Goal: Task Accomplishment & Management: Use online tool/utility

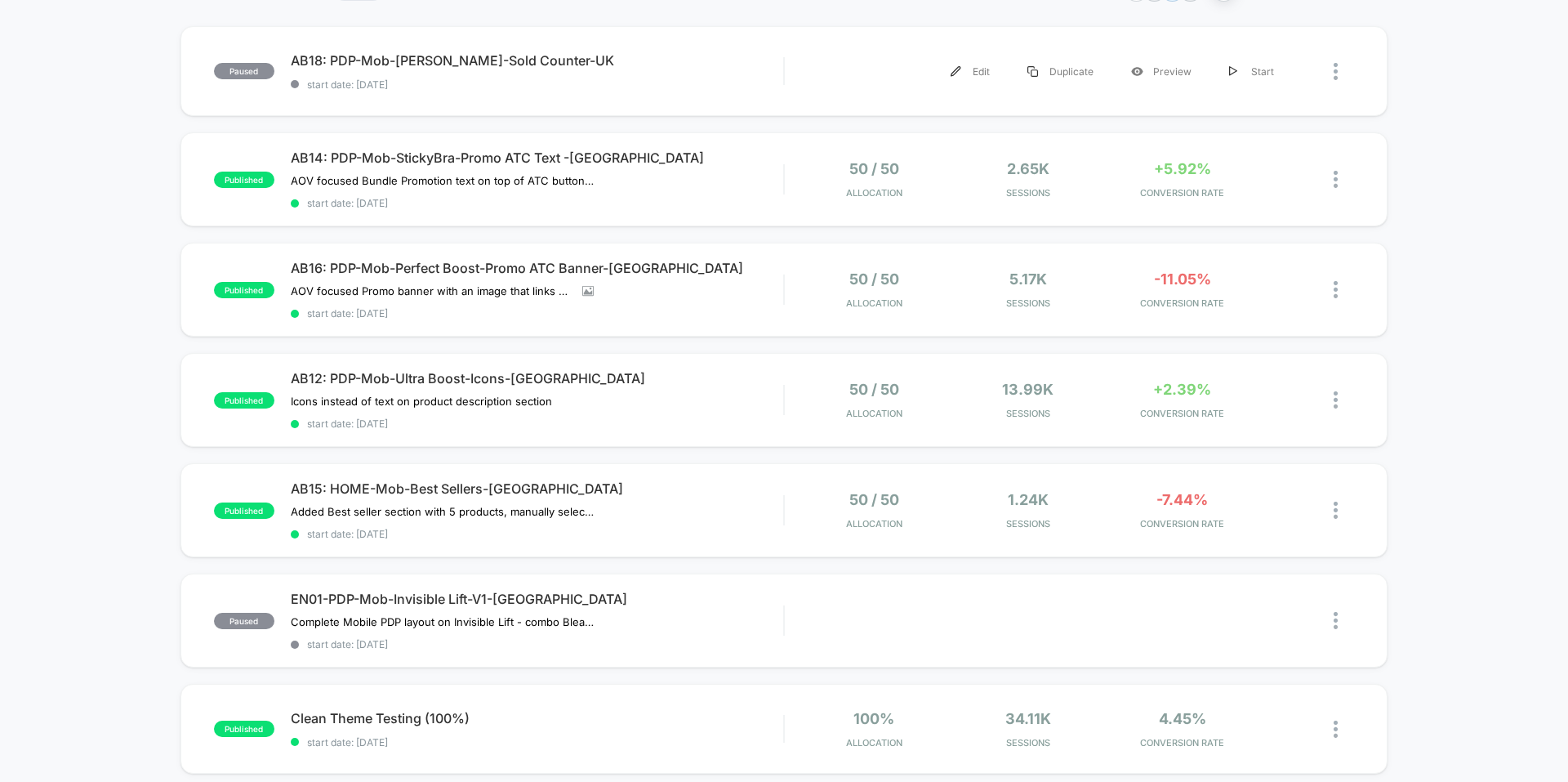
scroll to position [153, 0]
click at [692, 283] on div "AB16: PDP-Mob-Perfect Boost-Promo ATC Banner-UK AOV focused Promo banner with a…" at bounding box center [536, 289] width 492 height 60
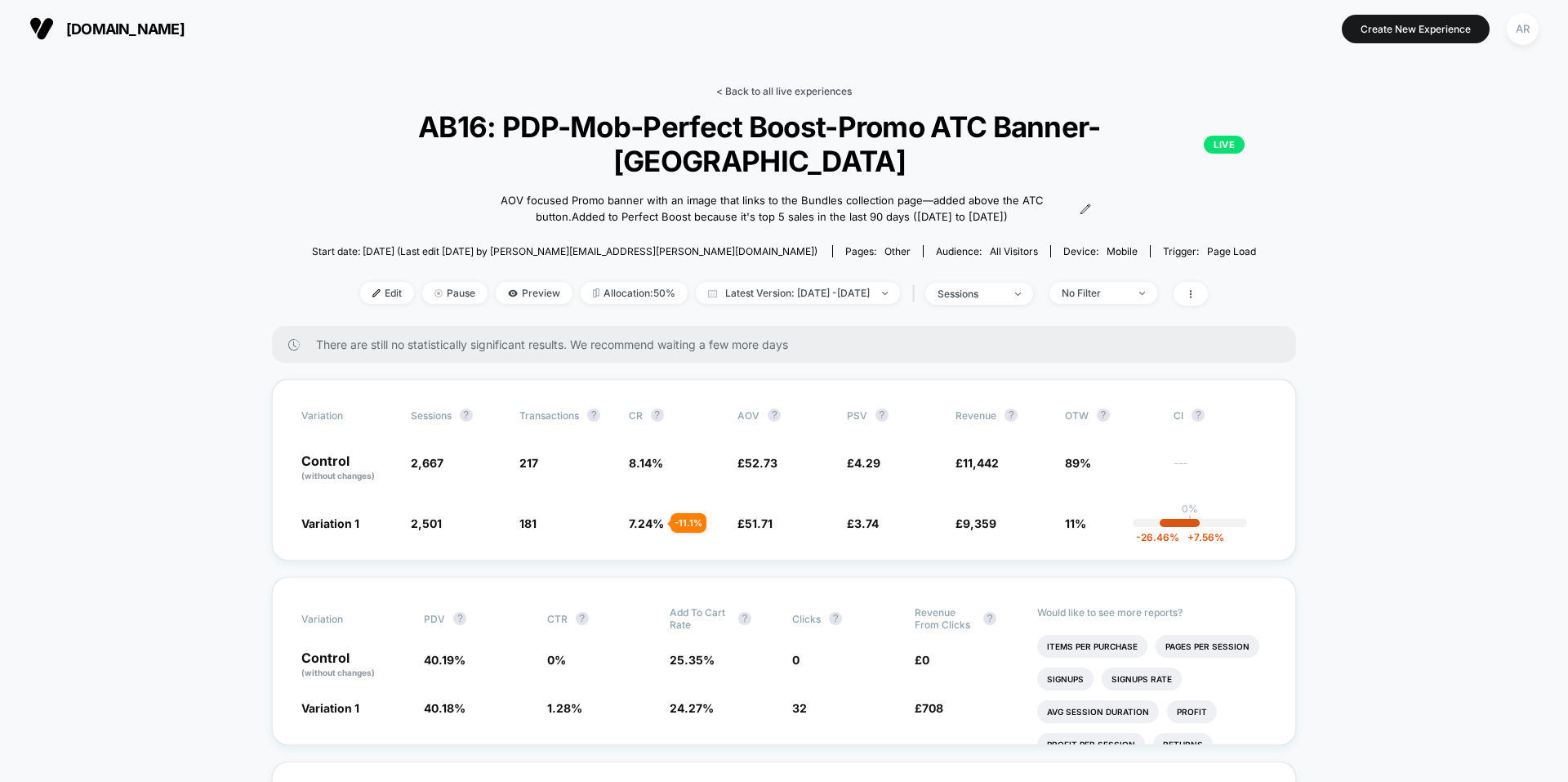
click at [752, 87] on link "< Back to all live experiences" at bounding box center [784, 91] width 136 height 13
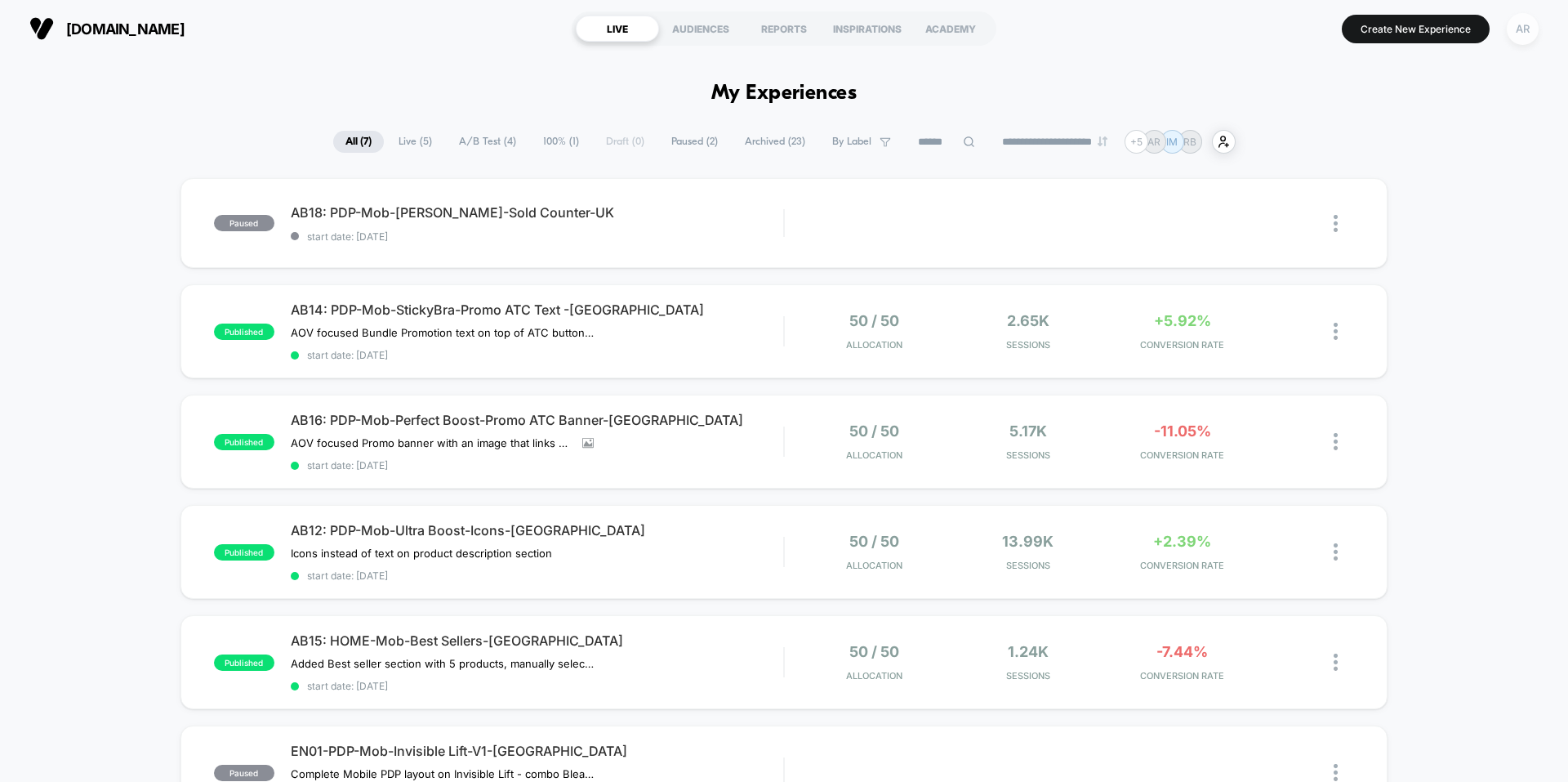
click at [1515, 22] on div "AR" at bounding box center [1522, 29] width 32 height 32
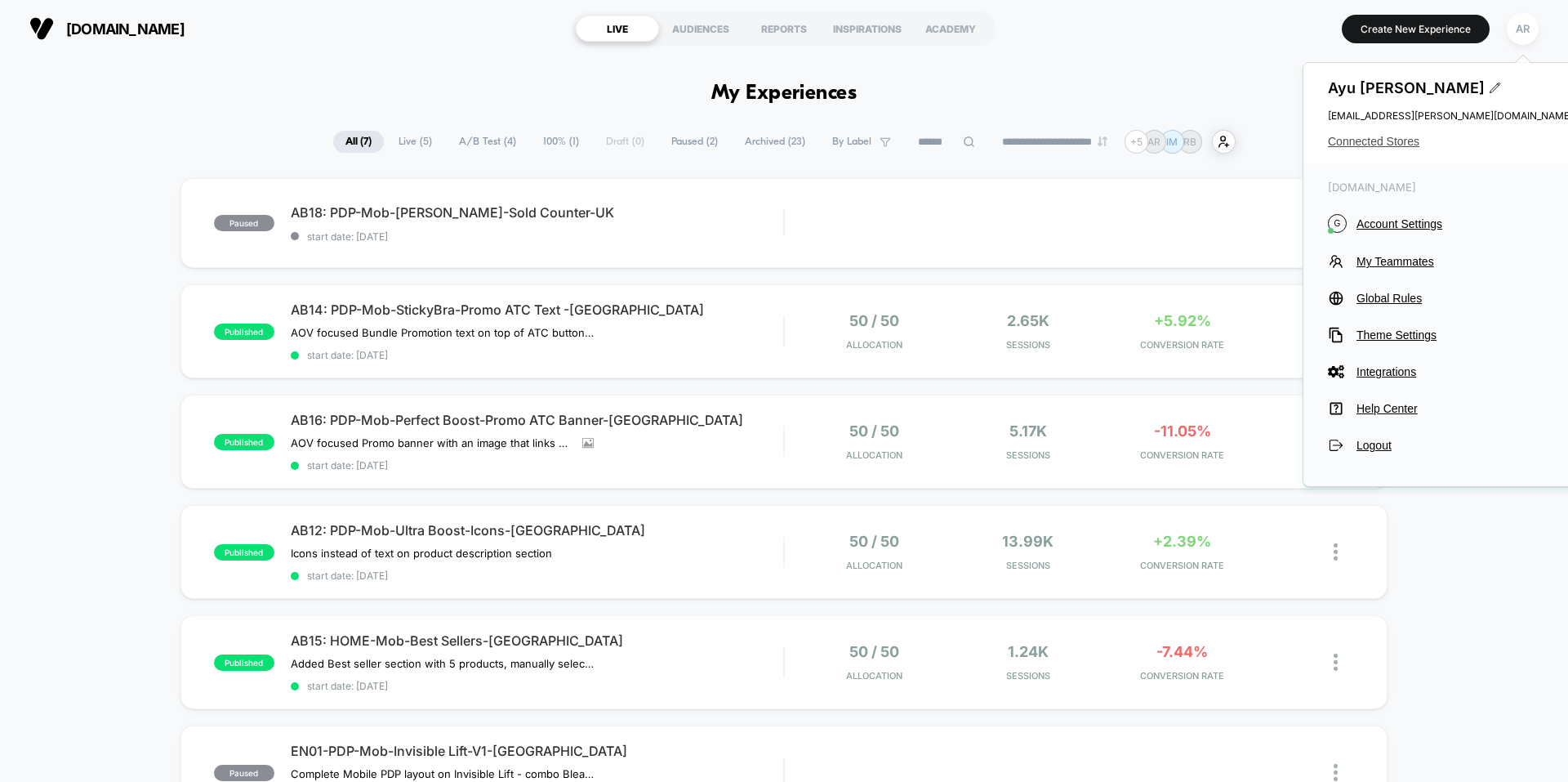
click at [1375, 138] on span "Connected Stores" at bounding box center [1451, 141] width 245 height 13
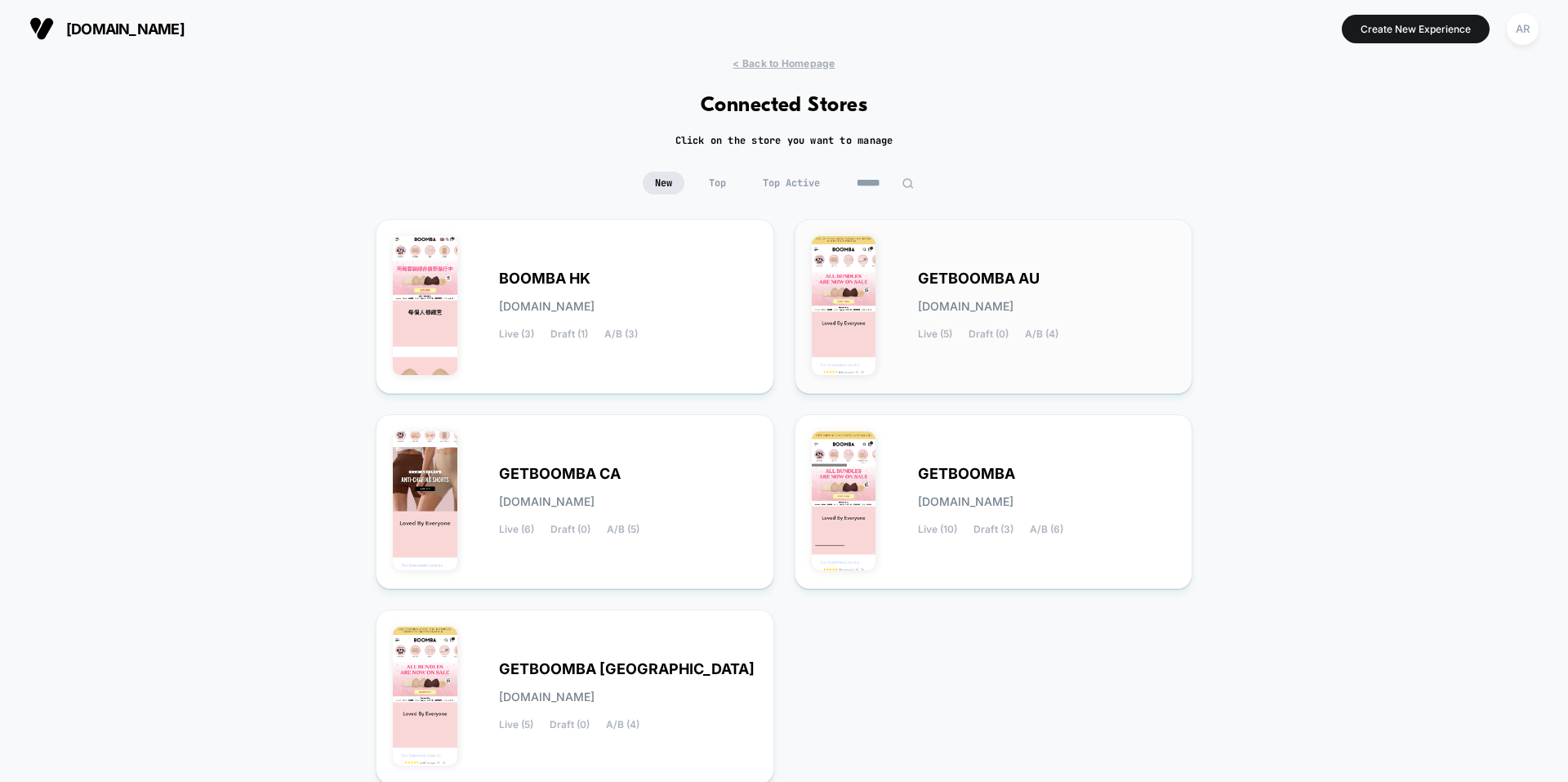
click at [958, 288] on div "GETBOOMBA AU [DOMAIN_NAME] Live (5) Draft (0) A/B (4)" at bounding box center [1047, 306] width 258 height 67
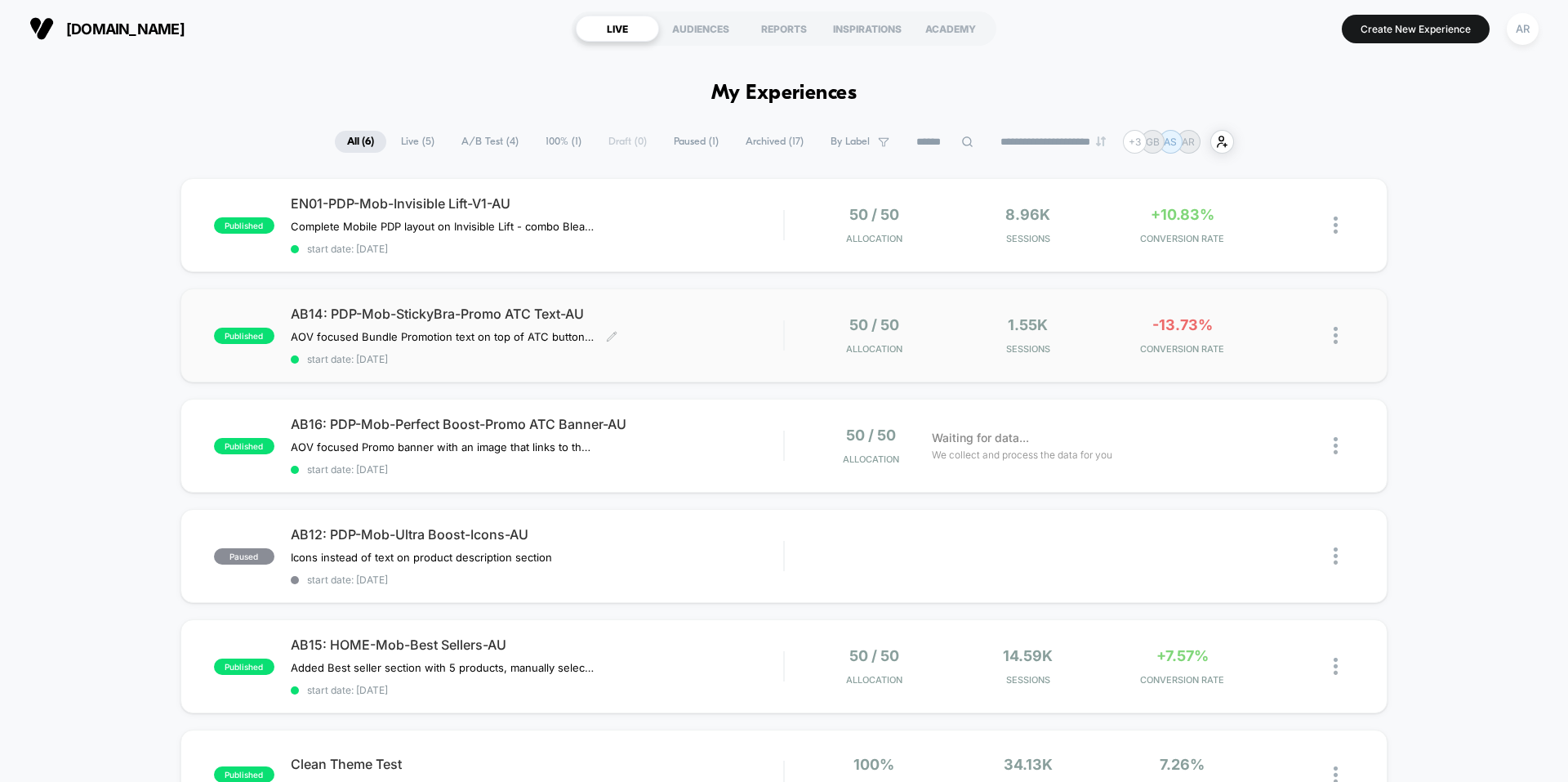
click at [722, 345] on div "AB14: PDP-Mob-StickyBra-Promo ATC Text-AU AOV focused Bundle Promotion text on …" at bounding box center [536, 335] width 492 height 60
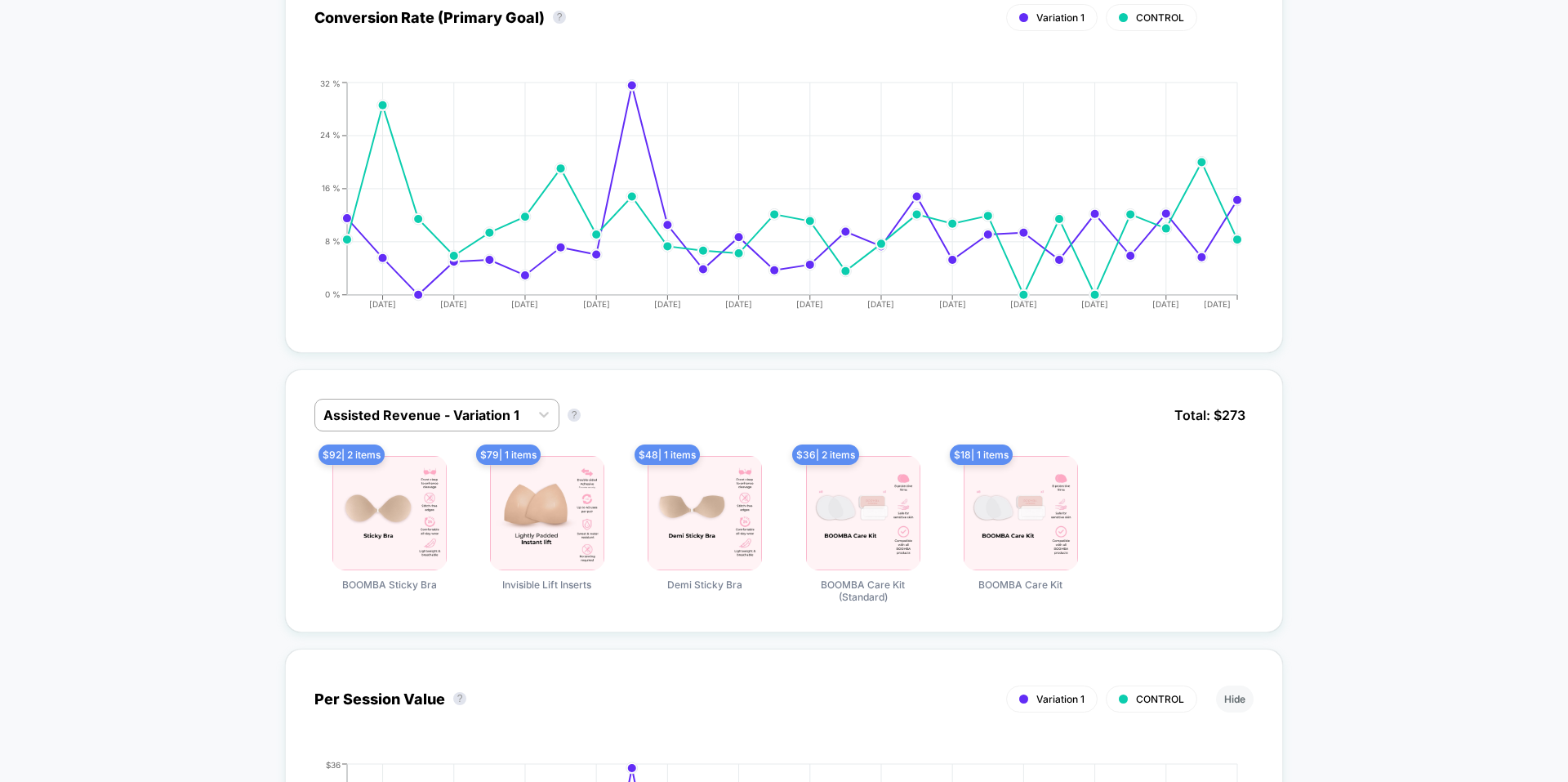
scroll to position [817, 0]
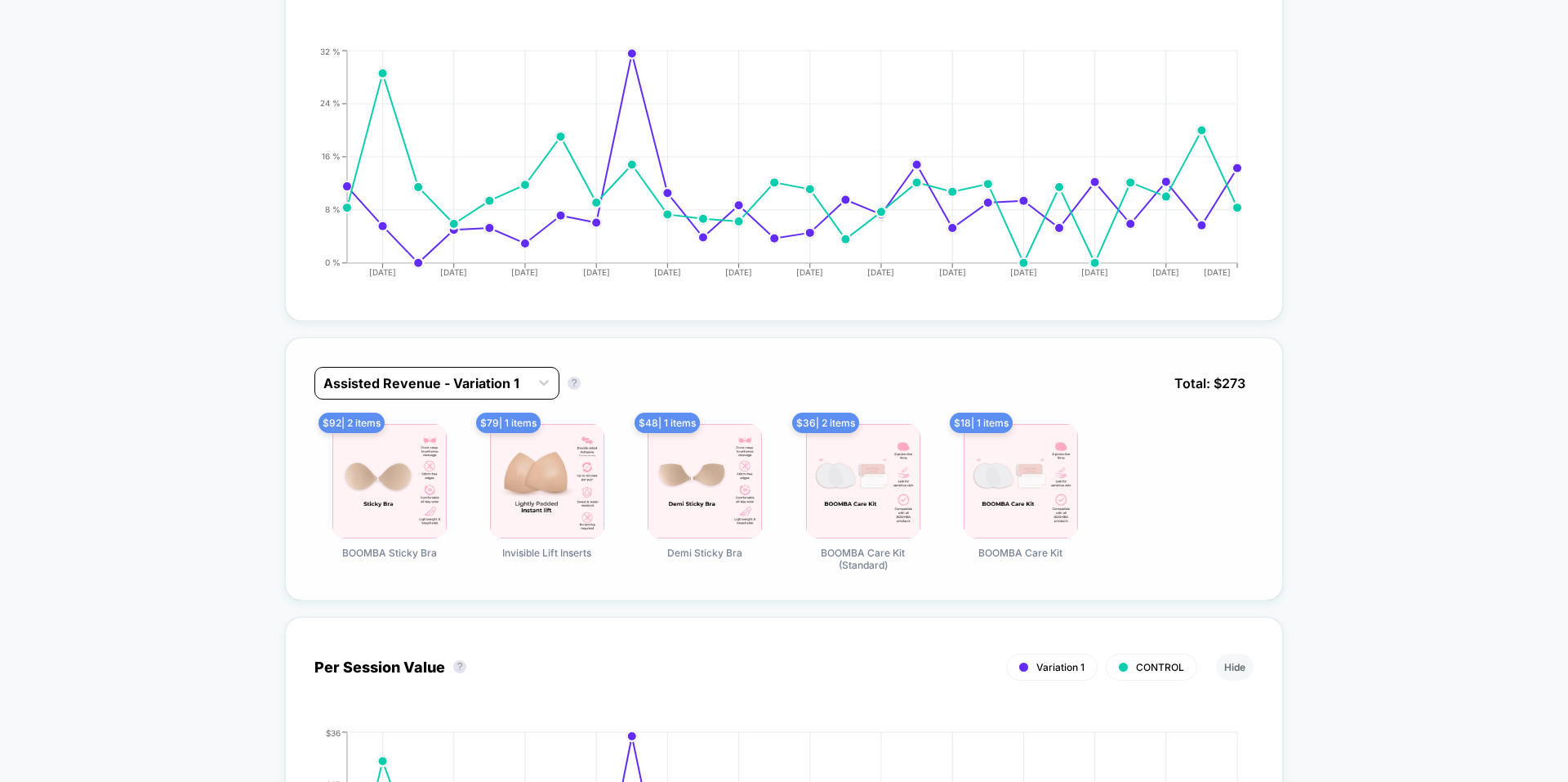
click at [439, 393] on div "Assisted Revenue - Variation 1" at bounding box center [421, 383] width 214 height 26
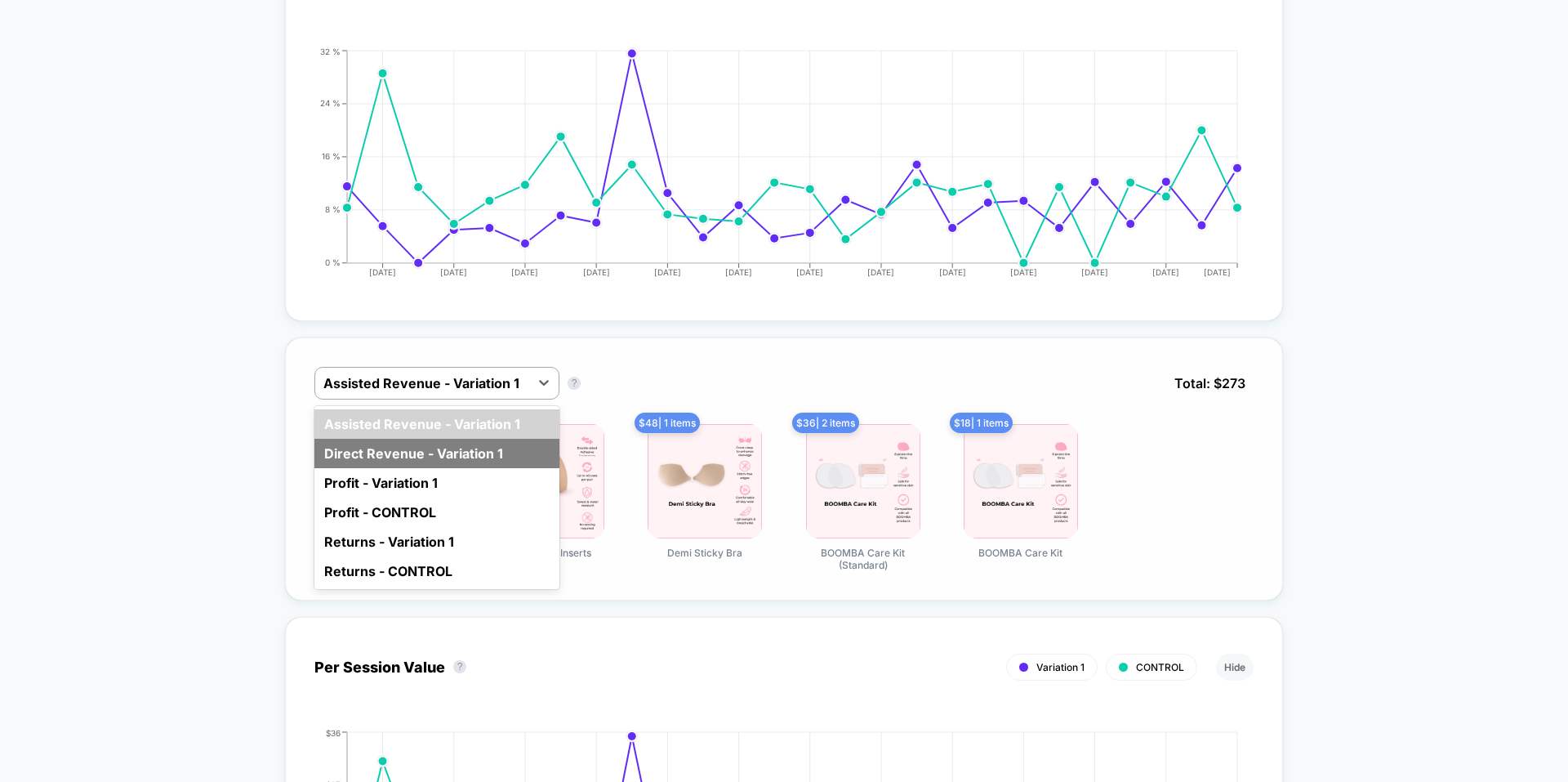
click at [433, 454] on div "Direct Revenue - Variation 1" at bounding box center [437, 453] width 245 height 30
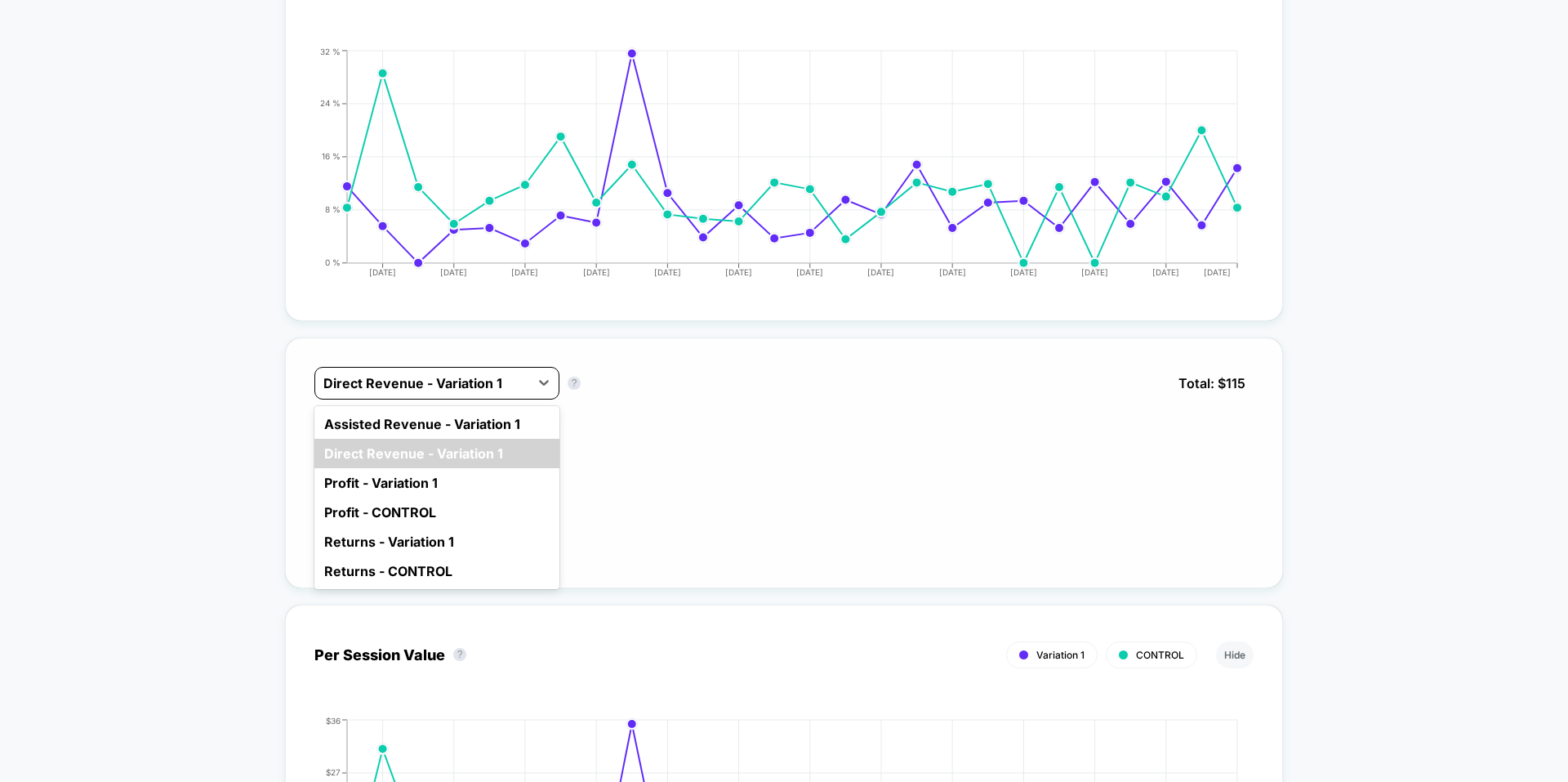
click at [462, 383] on div at bounding box center [422, 383] width 198 height 19
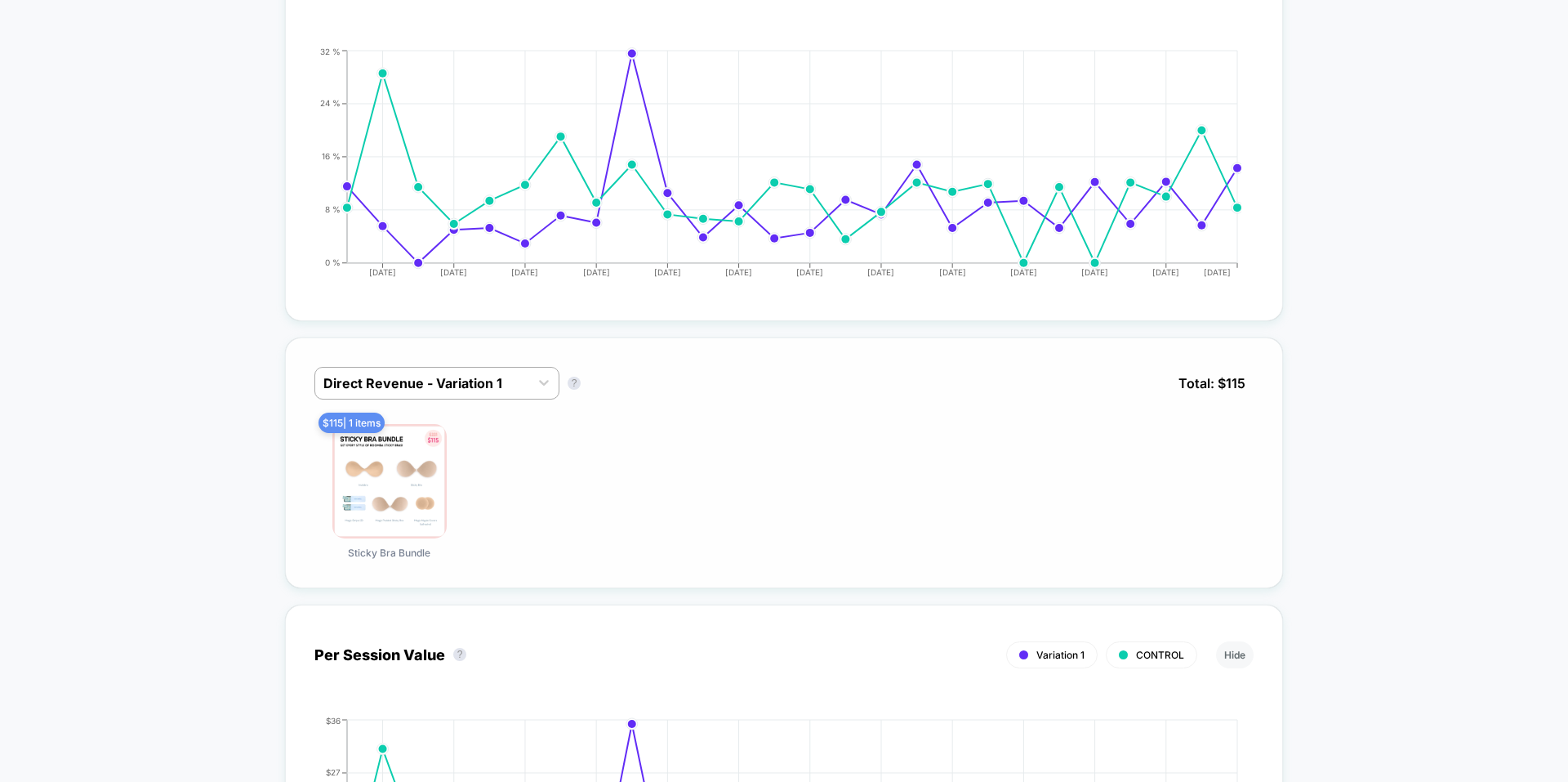
click at [925, 535] on div "$ 115 | 1 items Sticky Bra Bundle" at bounding box center [784, 491] width 939 height 135
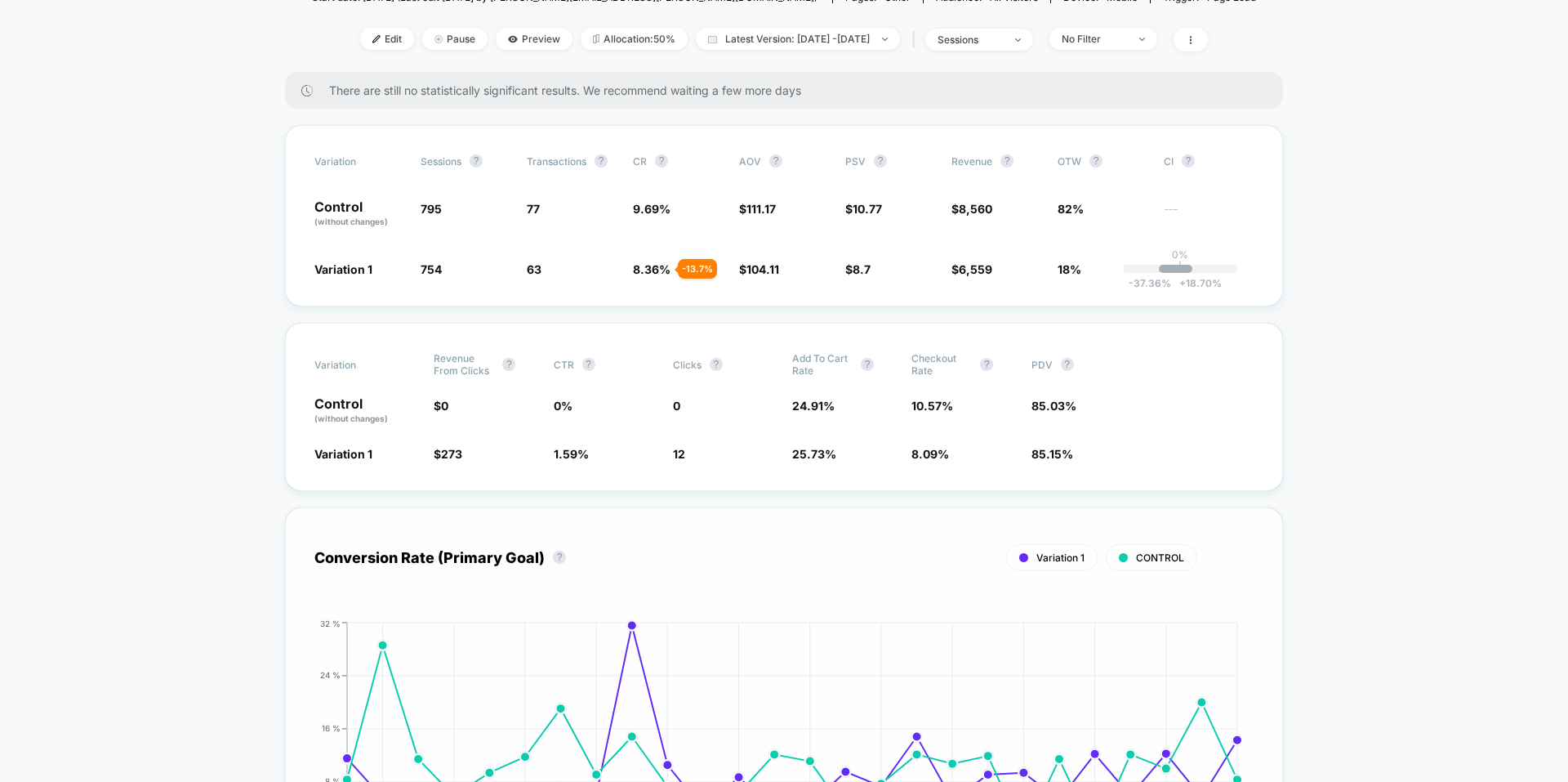
scroll to position [0, 0]
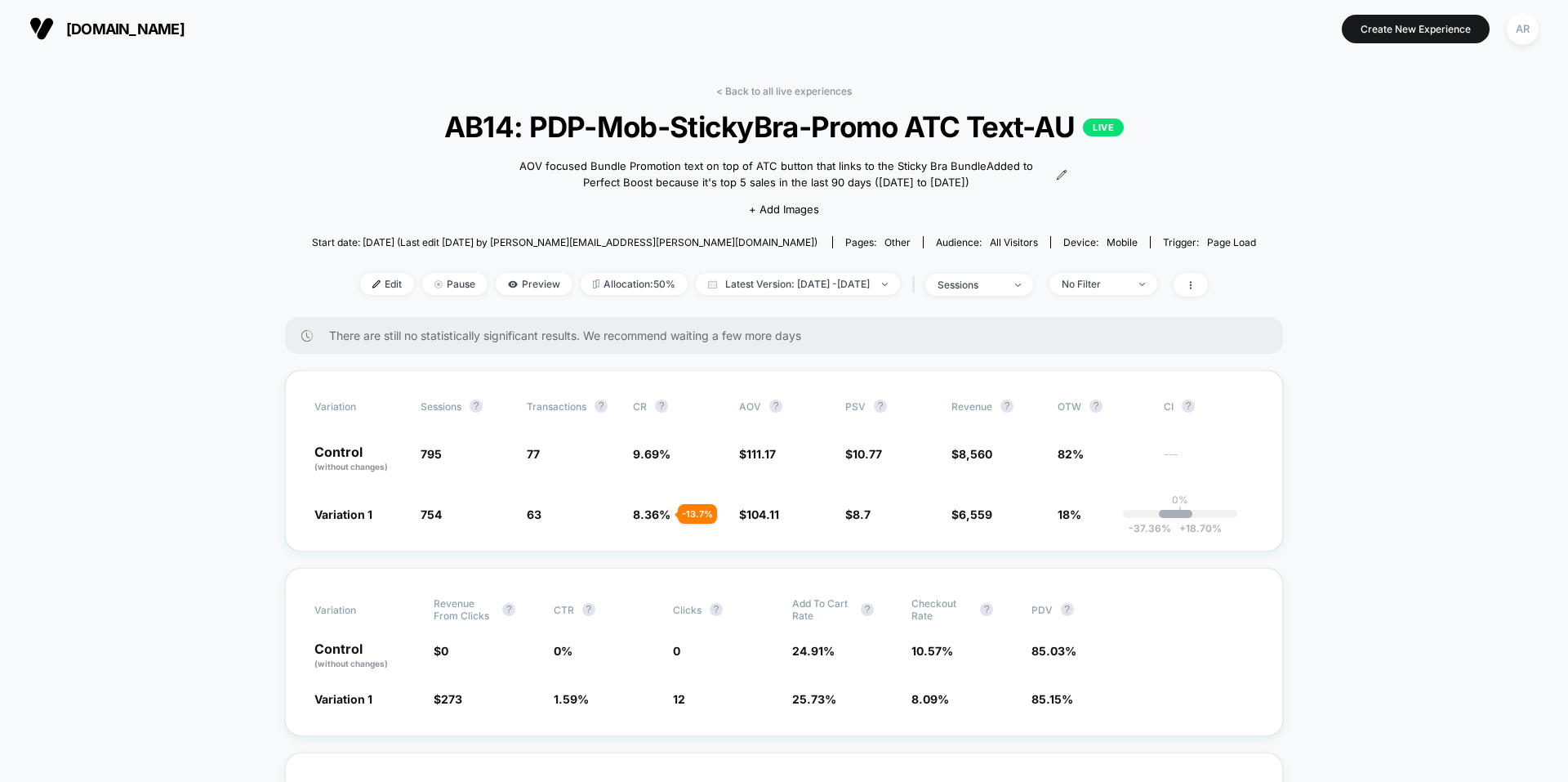
click at [774, 87] on link "< Back to all live experiences" at bounding box center [784, 91] width 136 height 13
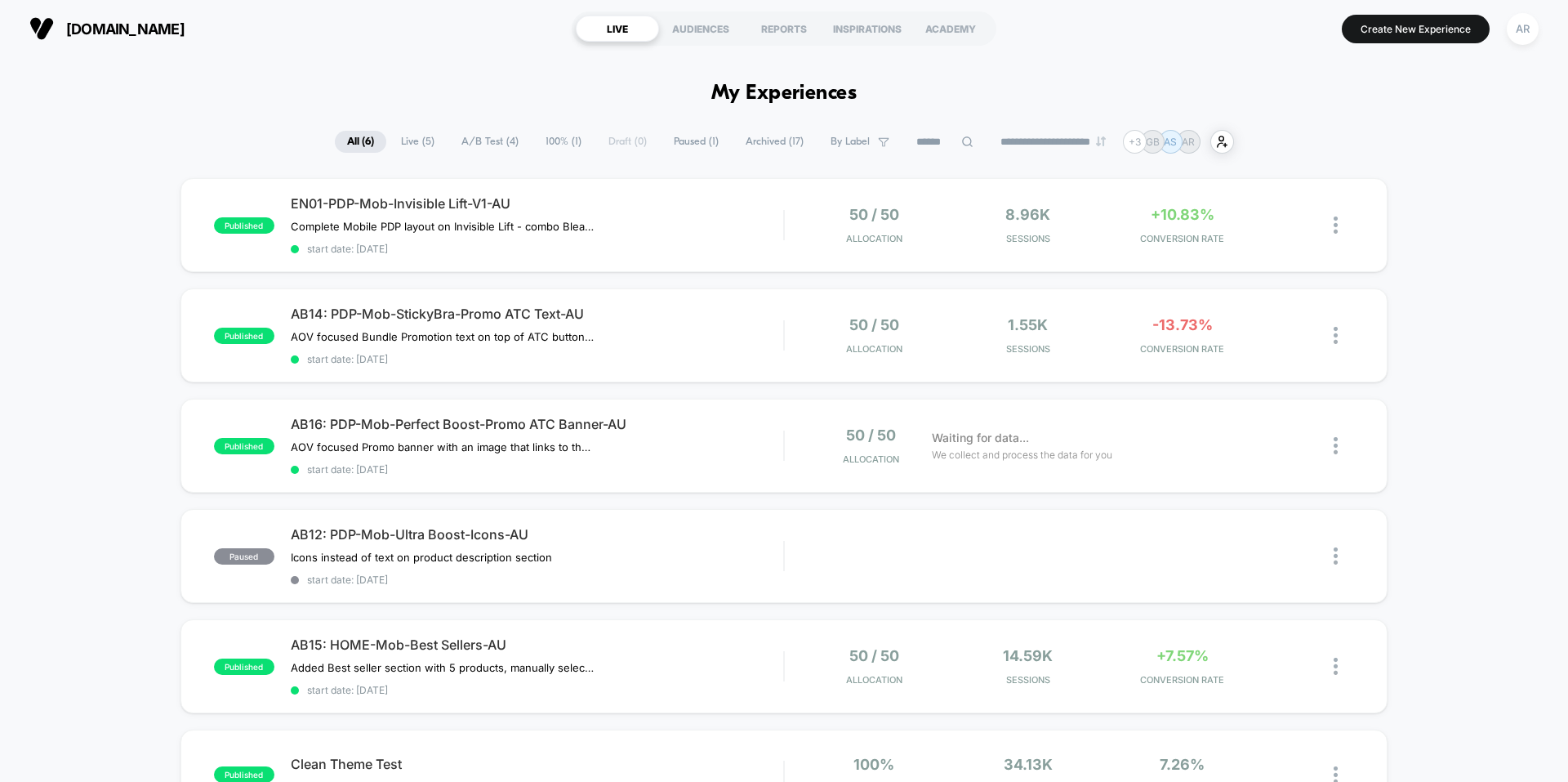
click at [1556, 491] on div "published EN01-PDP-Mob-Invisible Lift-V1-AU Complete Mobile PDP layout on Invis…" at bounding box center [784, 540] width 1568 height 723
click at [1511, 33] on div "AR" at bounding box center [1522, 29] width 32 height 32
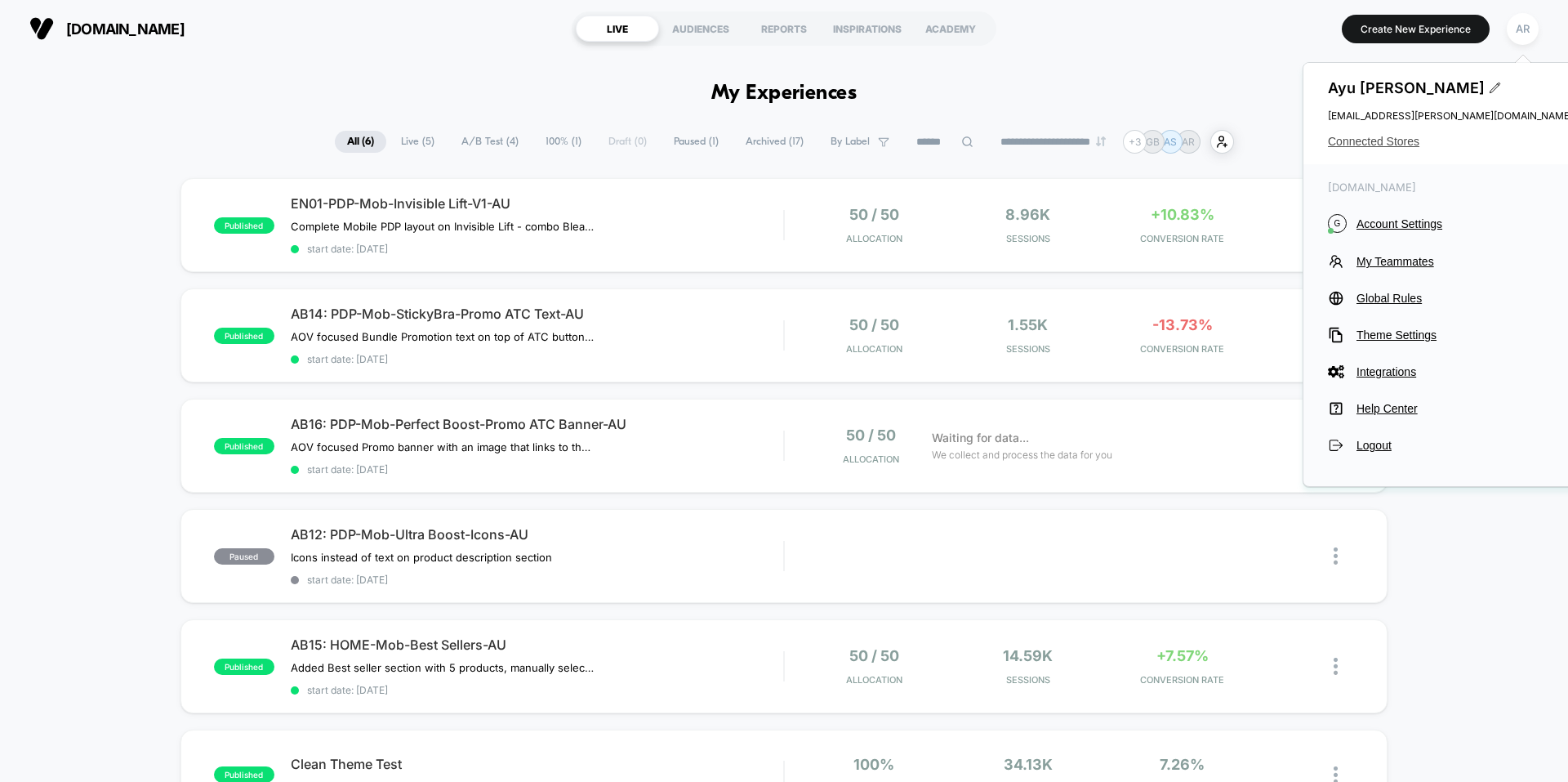
click at [1412, 145] on span "Connected Stores" at bounding box center [1451, 141] width 245 height 13
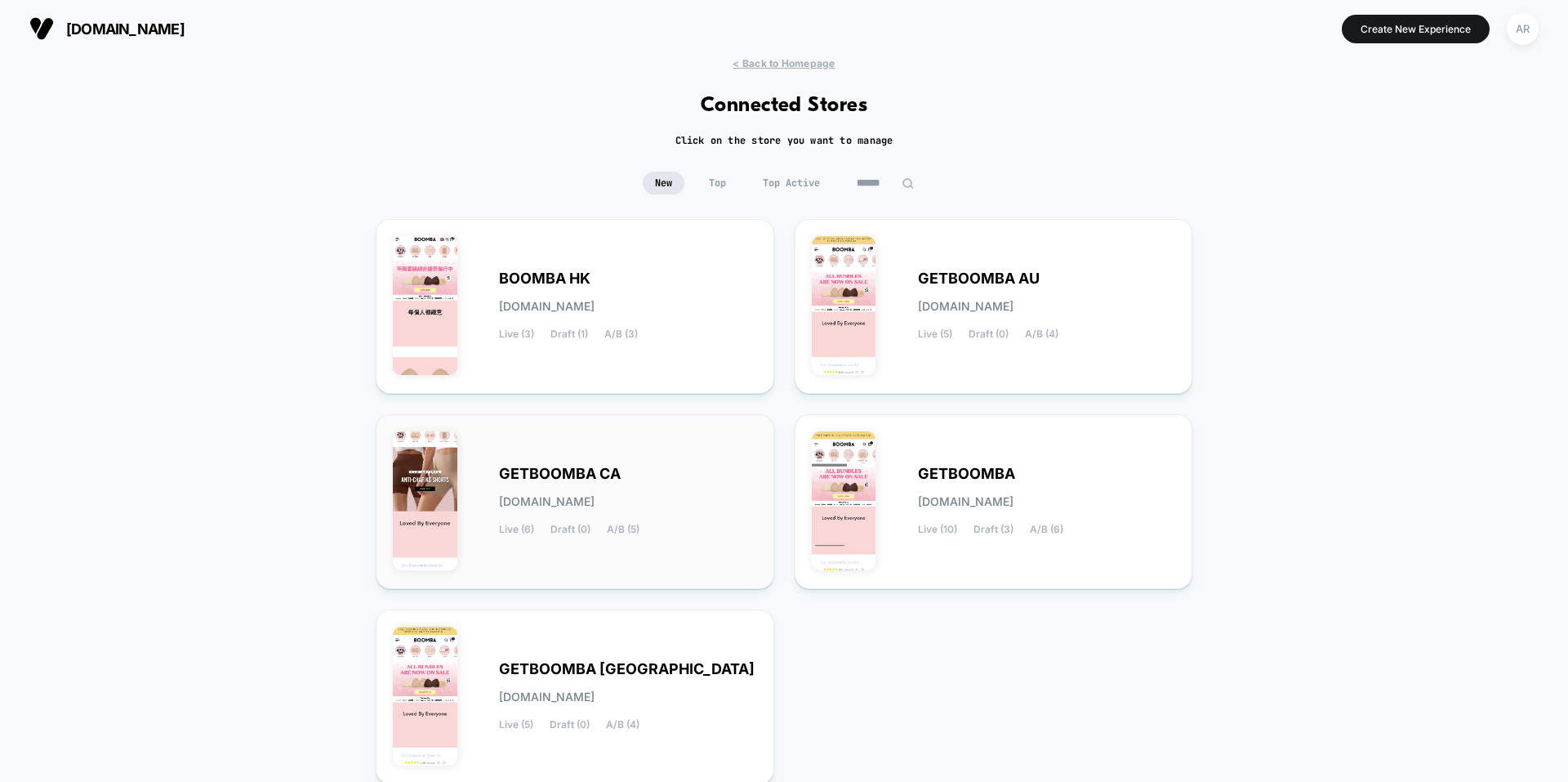
click at [643, 475] on div "GETBOOMBA CA [DOMAIN_NAME] Live (6) Draft (0) A/B (5)" at bounding box center [628, 501] width 258 height 67
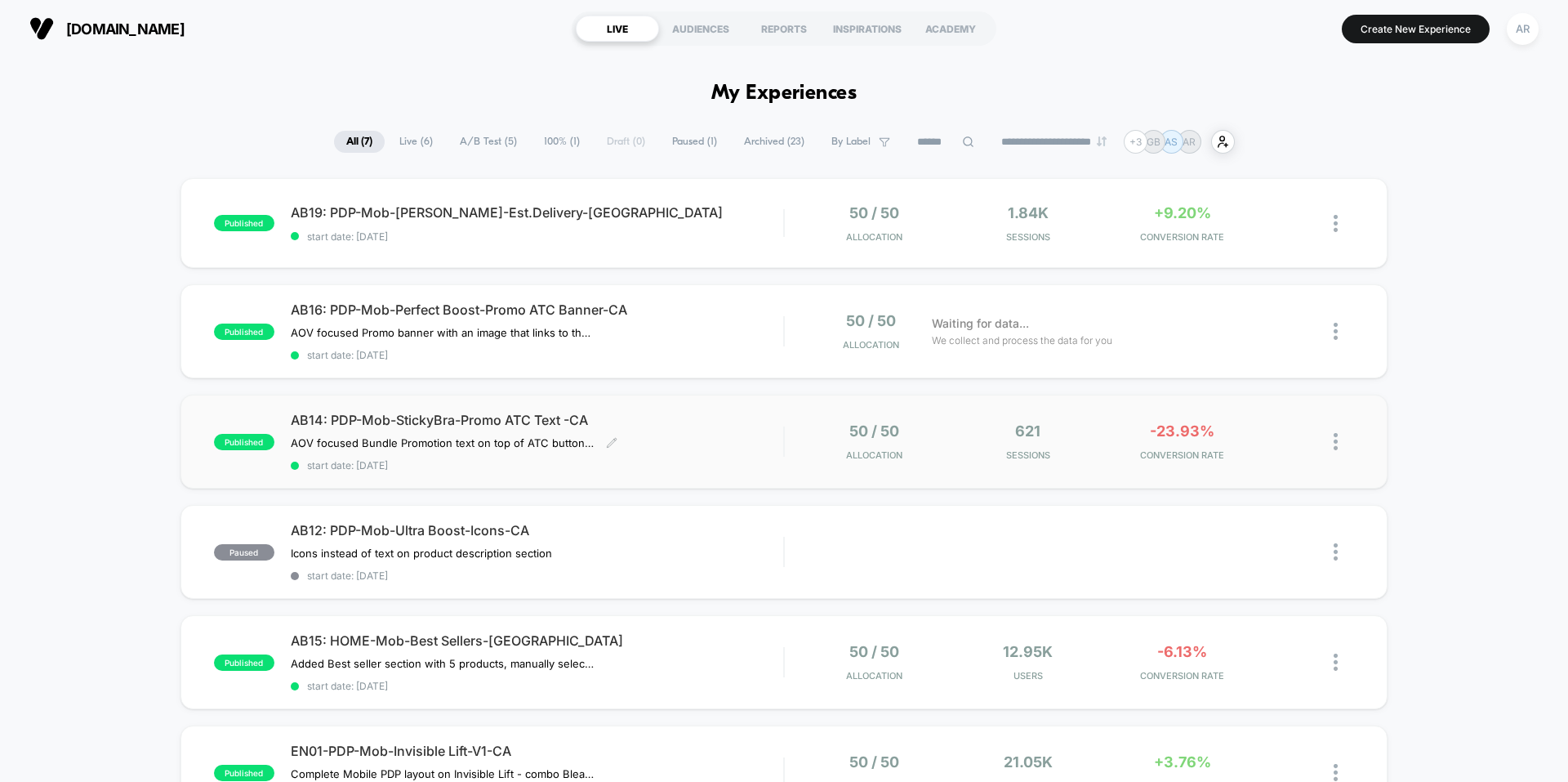
click at [690, 454] on div "AB14: PDP-Mob-StickyBra-Promo ATC Text -CA AOV focused Bundle Promotion text on…" at bounding box center [536, 441] width 492 height 60
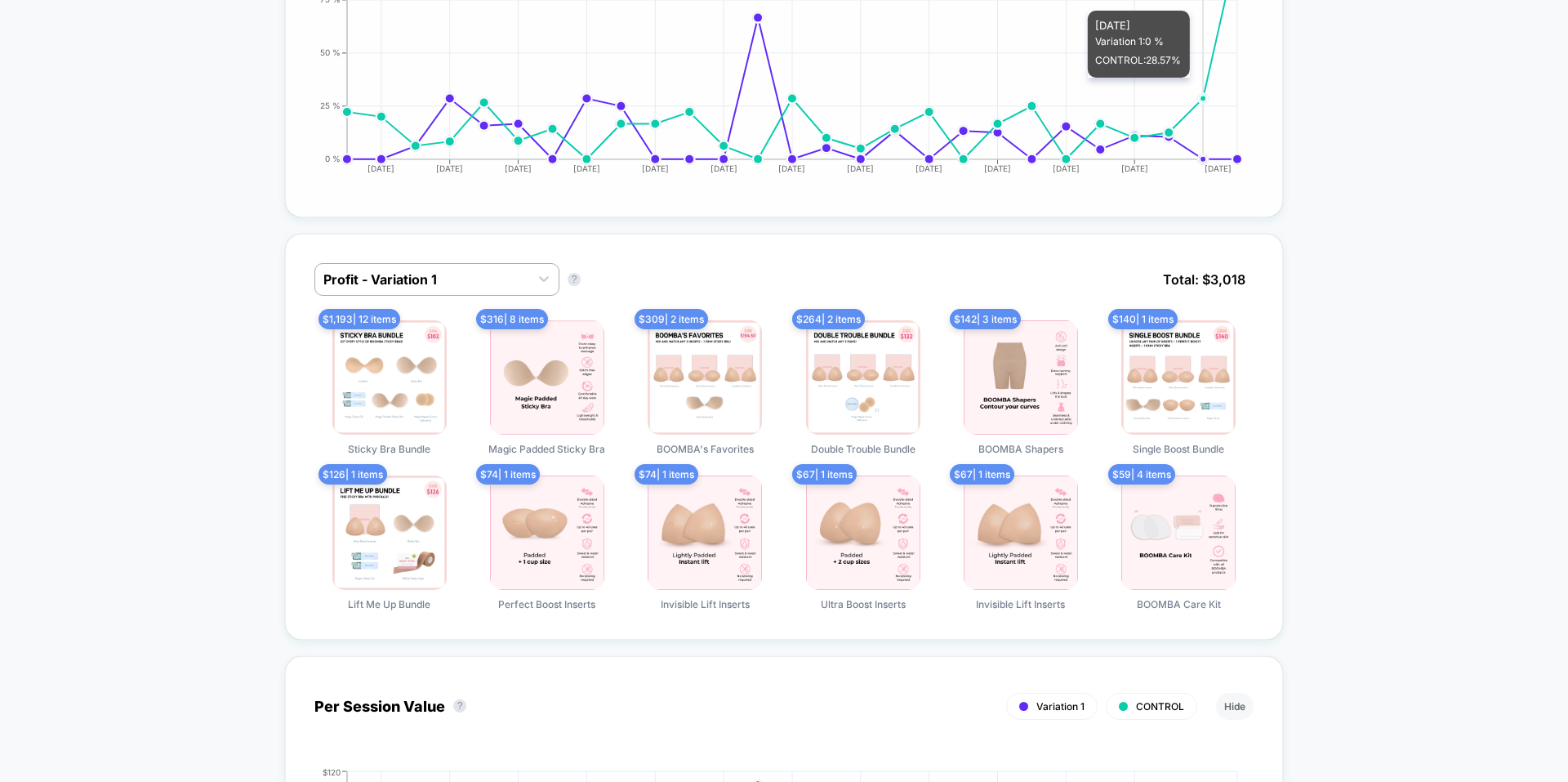
scroll to position [980, 0]
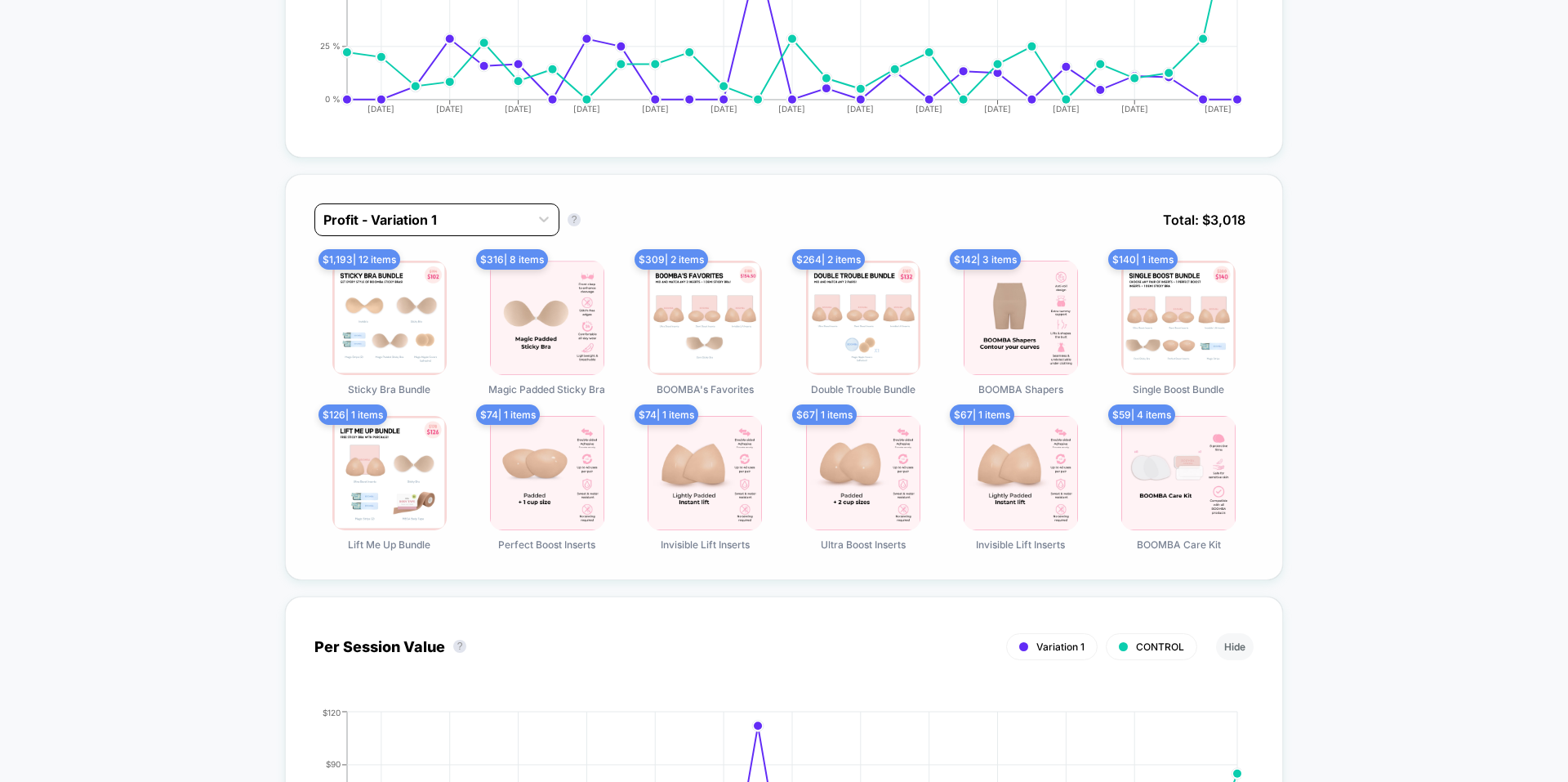
click at [453, 220] on div at bounding box center [422, 220] width 198 height 19
click at [675, 192] on div "option Profit - Variation 1 focused, 1 of 2. 2 results available. Use Up and Do…" at bounding box center [784, 377] width 998 height 406
click at [422, 225] on div at bounding box center [422, 220] width 198 height 19
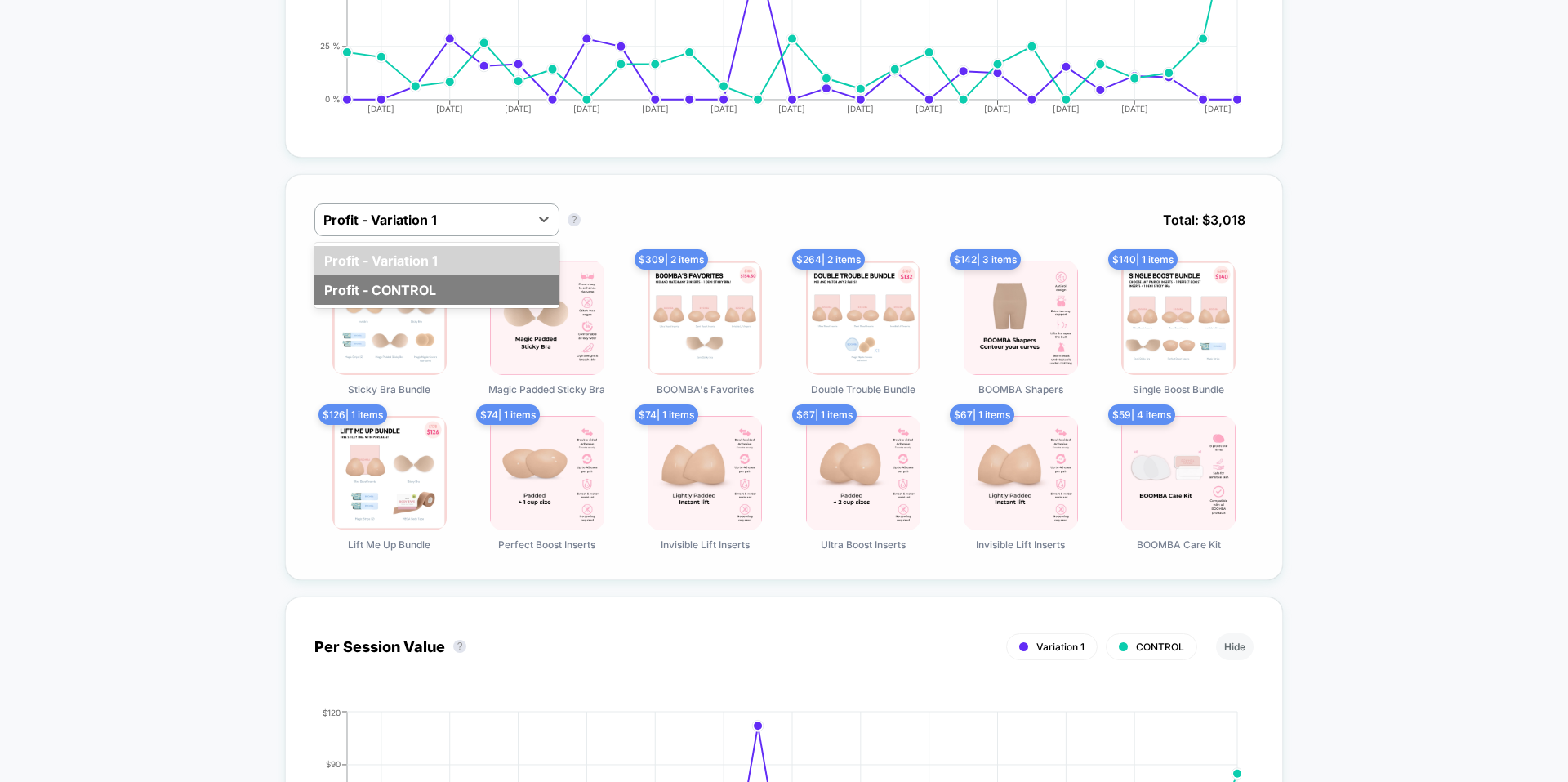
click at [420, 291] on div "Profit - CONTROL" at bounding box center [437, 290] width 245 height 30
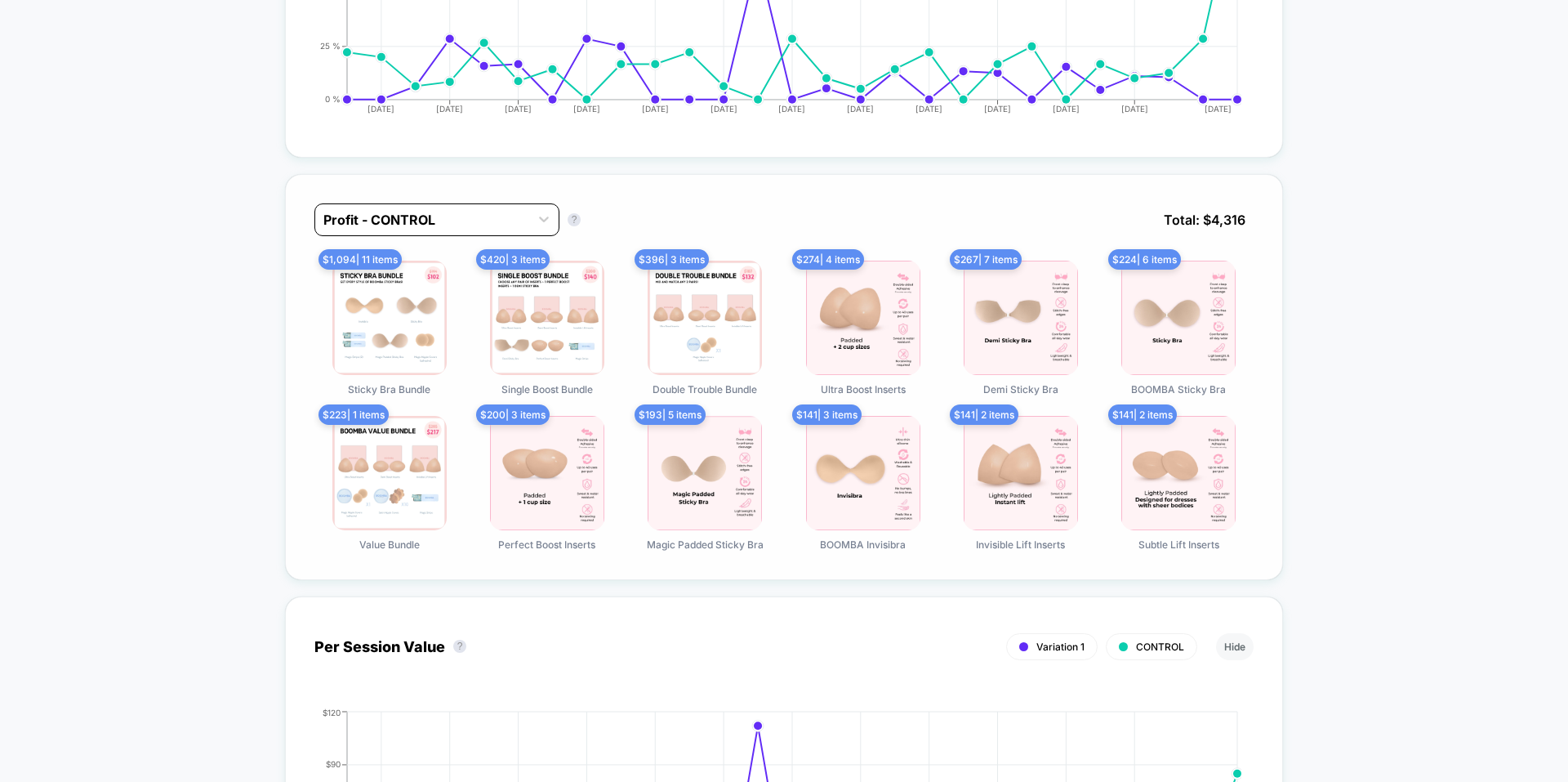
click at [489, 228] on div at bounding box center [422, 220] width 198 height 19
click at [480, 260] on div "Profit - Variation 1" at bounding box center [437, 260] width 245 height 30
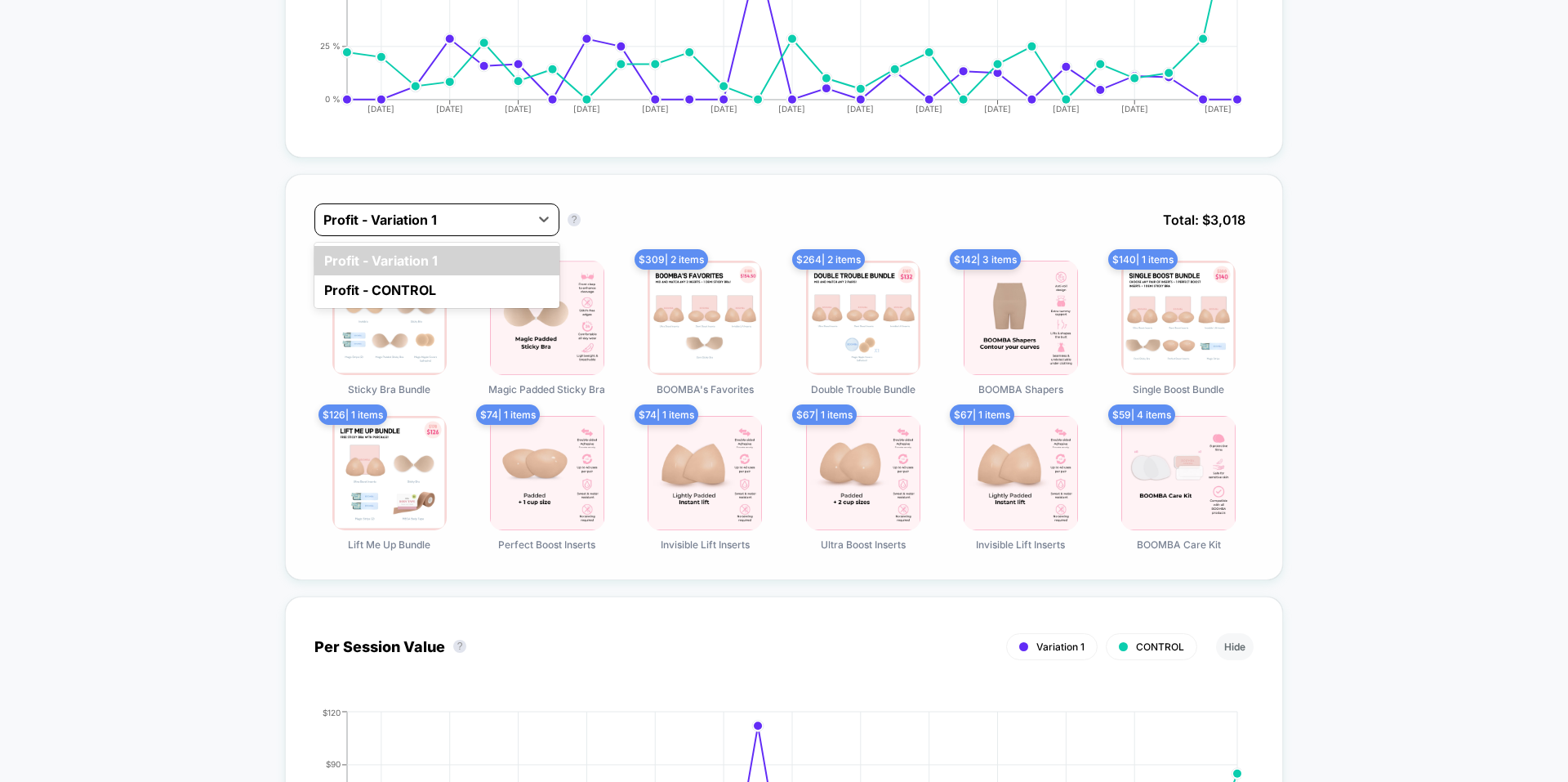
click at [491, 222] on div at bounding box center [422, 220] width 198 height 19
click at [479, 285] on div "Profit - CONTROL" at bounding box center [437, 290] width 245 height 30
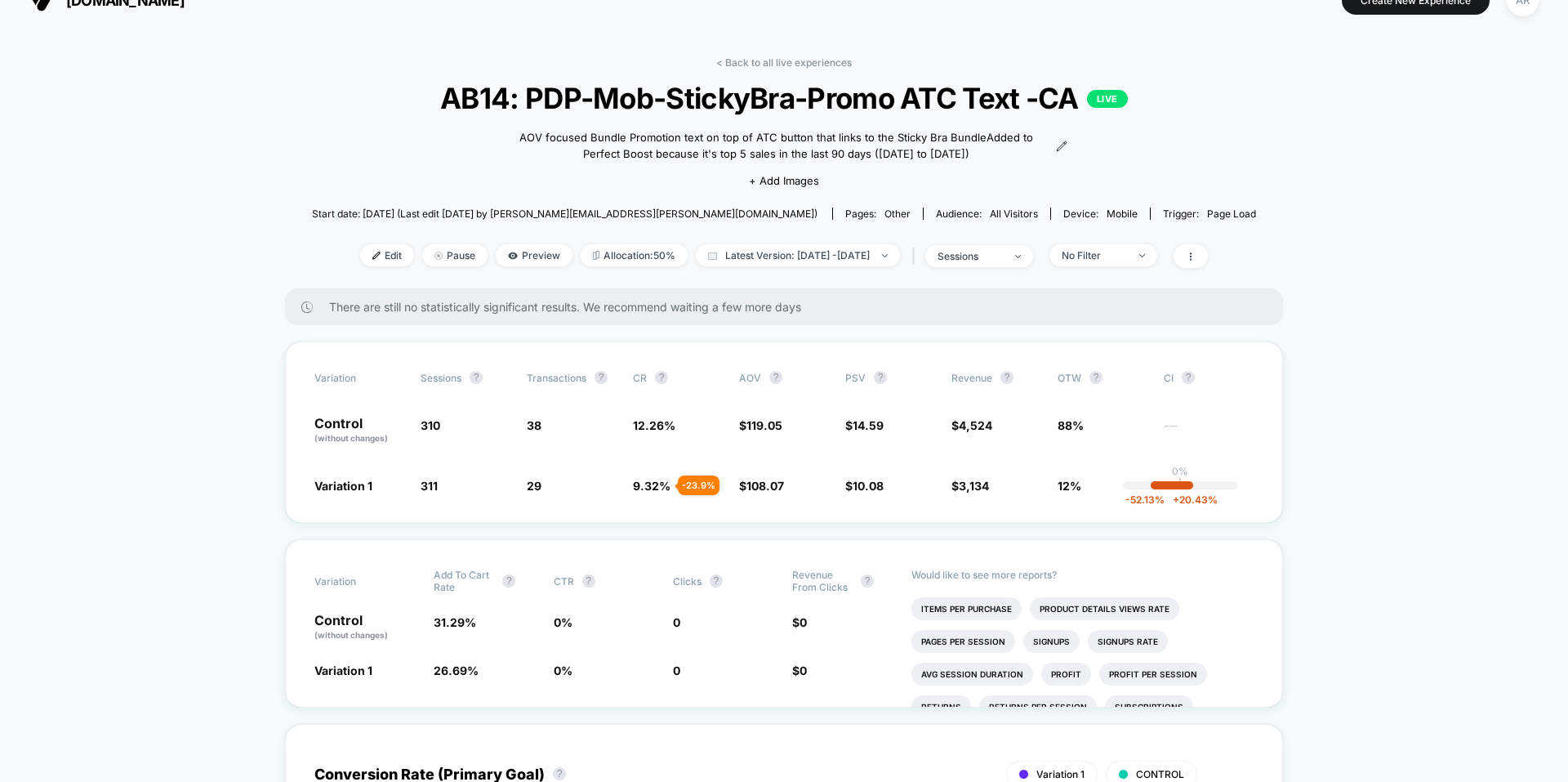
scroll to position [0, 0]
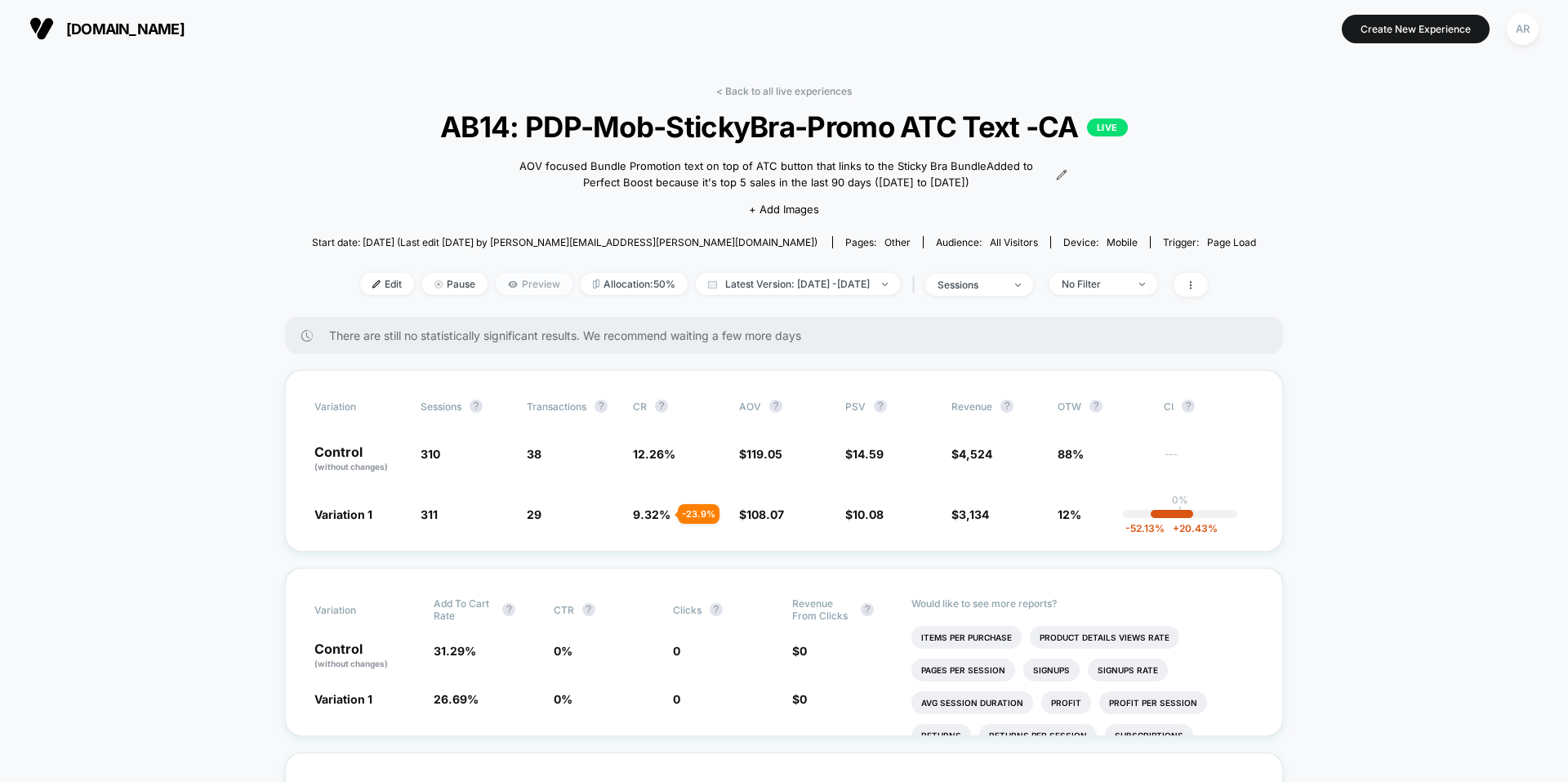
click at [496, 286] on span "Preview" at bounding box center [534, 284] width 77 height 22
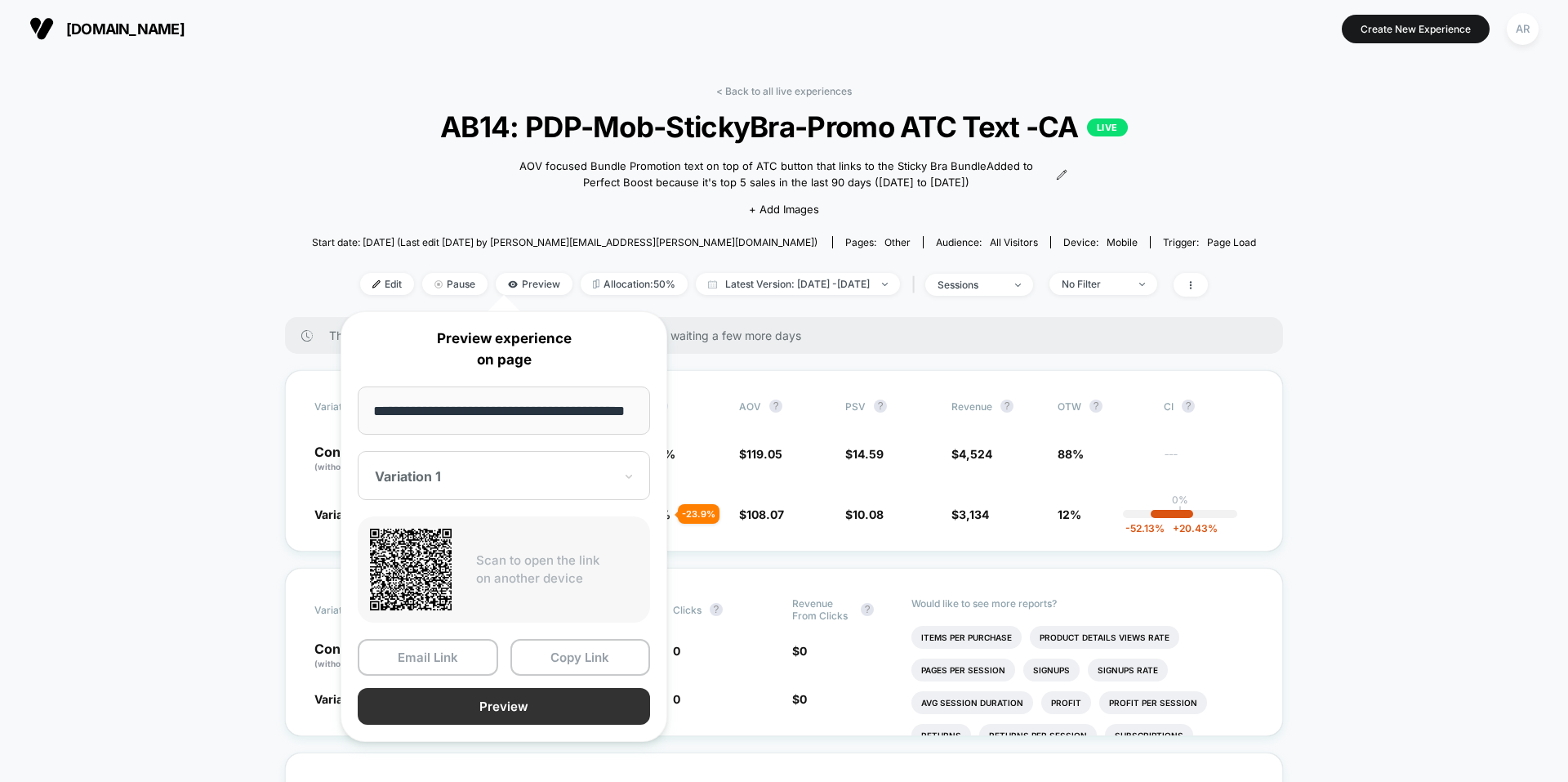
click at [475, 700] on button "Preview" at bounding box center [504, 706] width 292 height 37
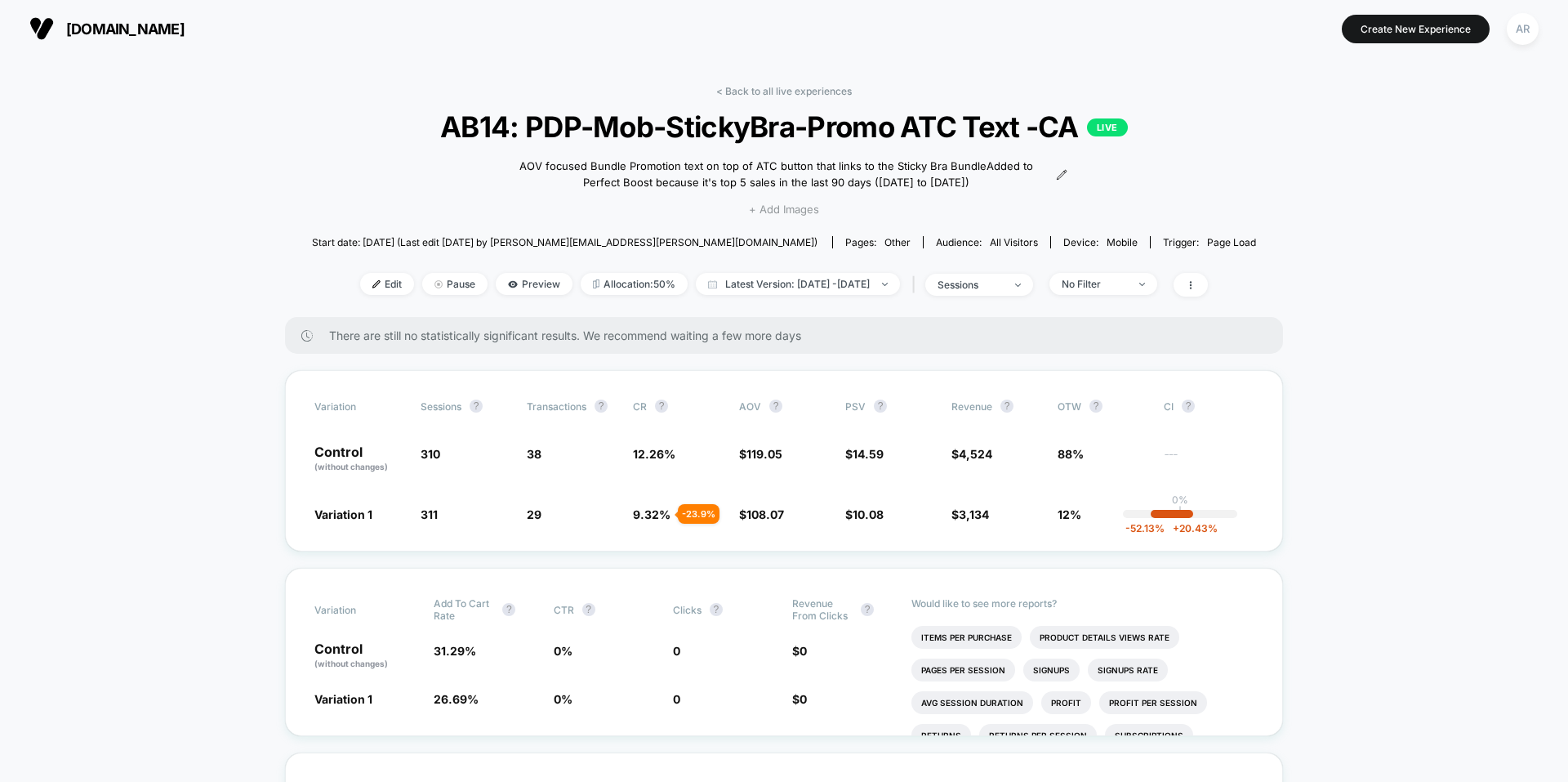
click at [818, 212] on span "+ Add Images" at bounding box center [784, 209] width 70 height 13
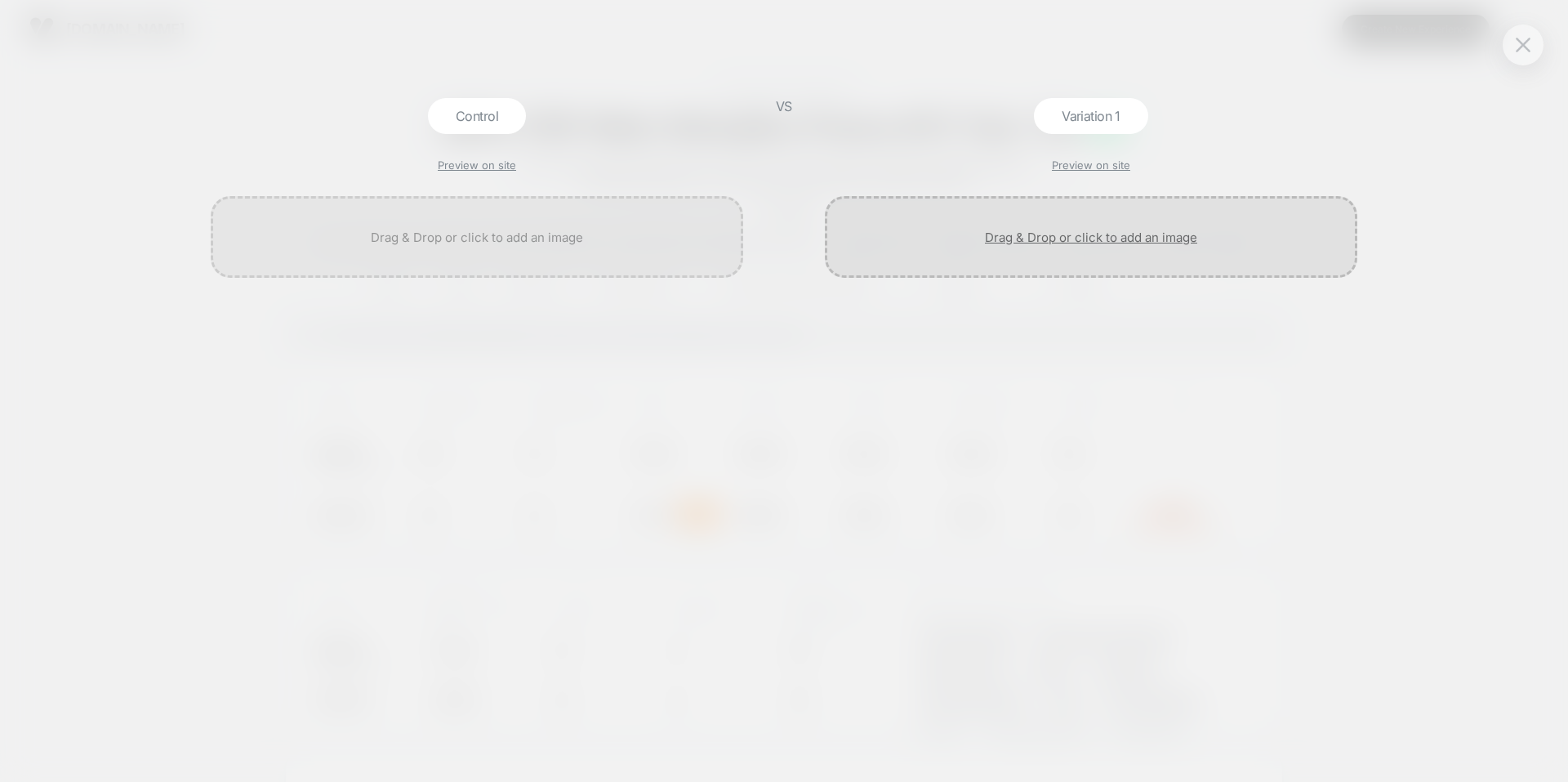
click at [1105, 244] on div at bounding box center [1091, 236] width 533 height 82
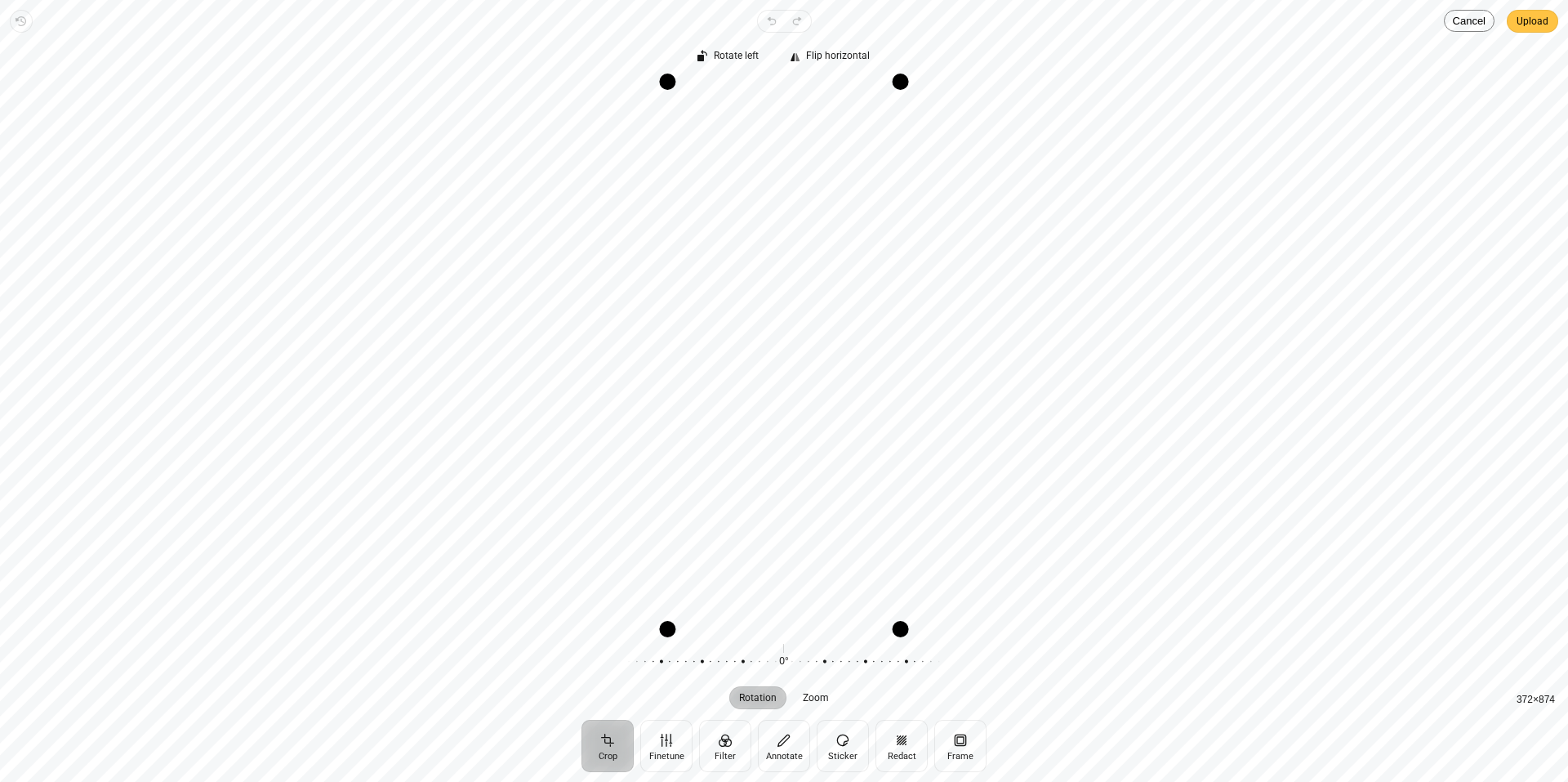
click at [1528, 19] on span "Upload" at bounding box center [1533, 21] width 32 height 19
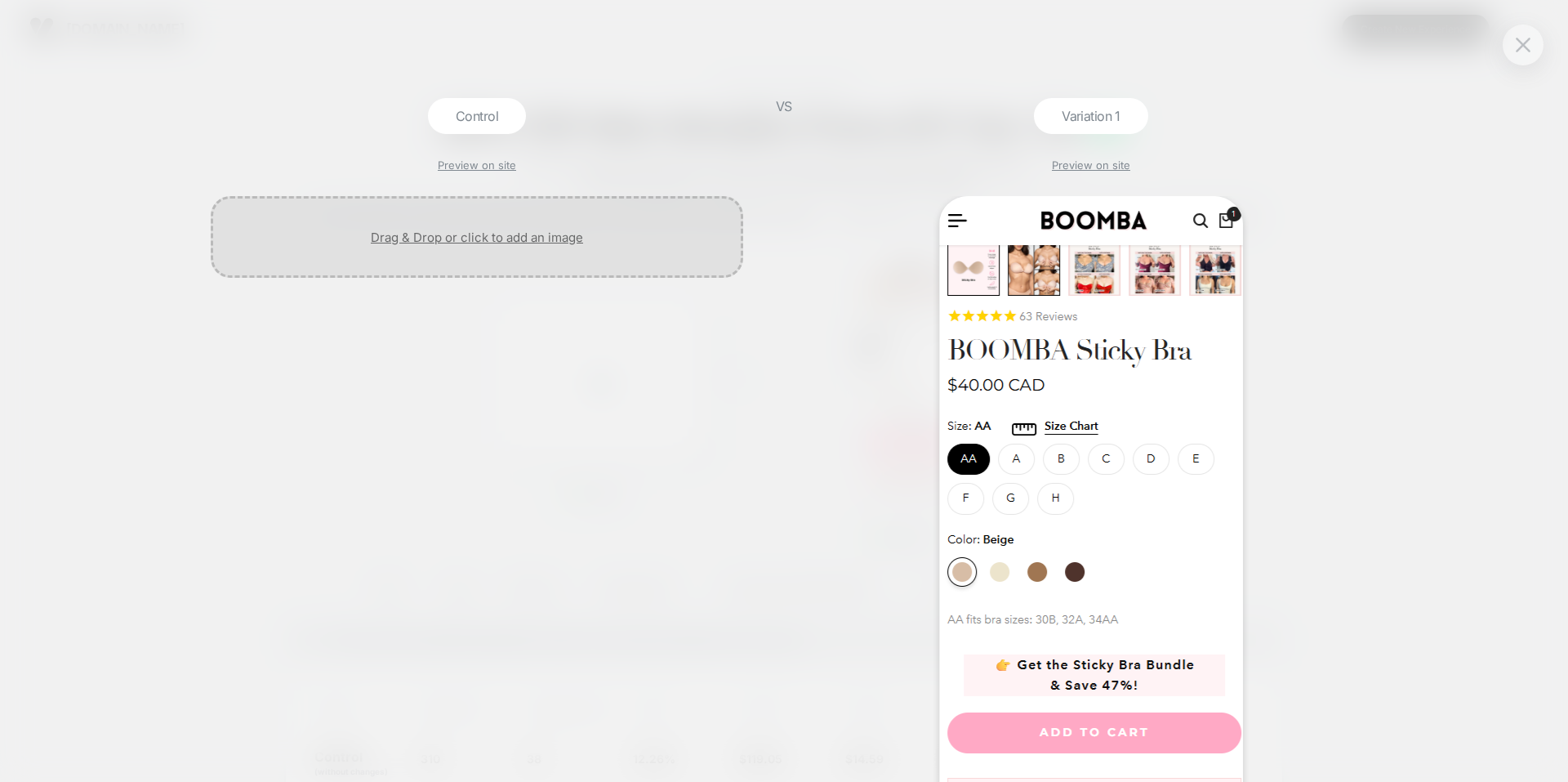
click at [476, 253] on div at bounding box center [477, 236] width 533 height 82
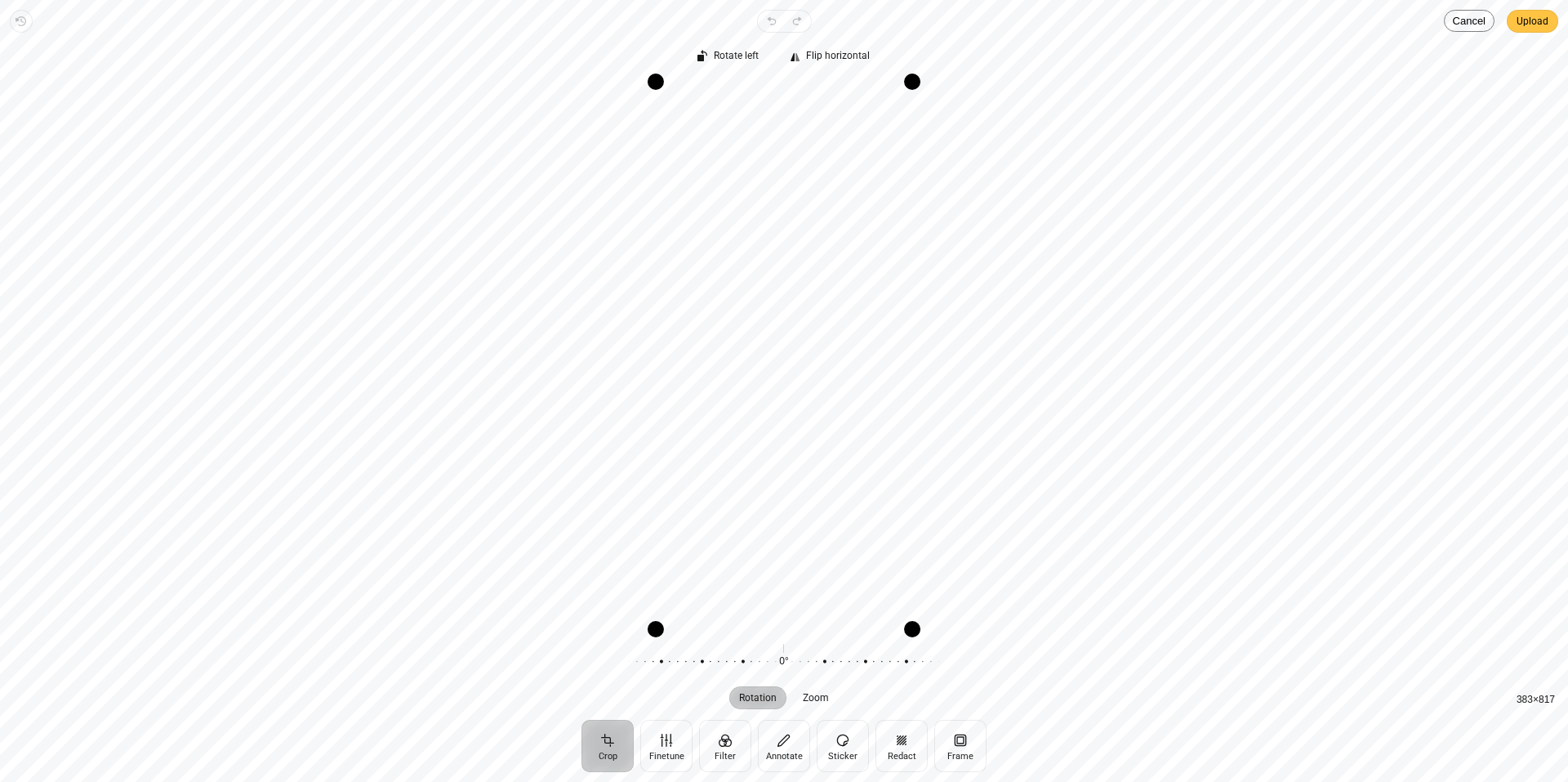
click at [1533, 14] on span "Upload" at bounding box center [1533, 21] width 32 height 19
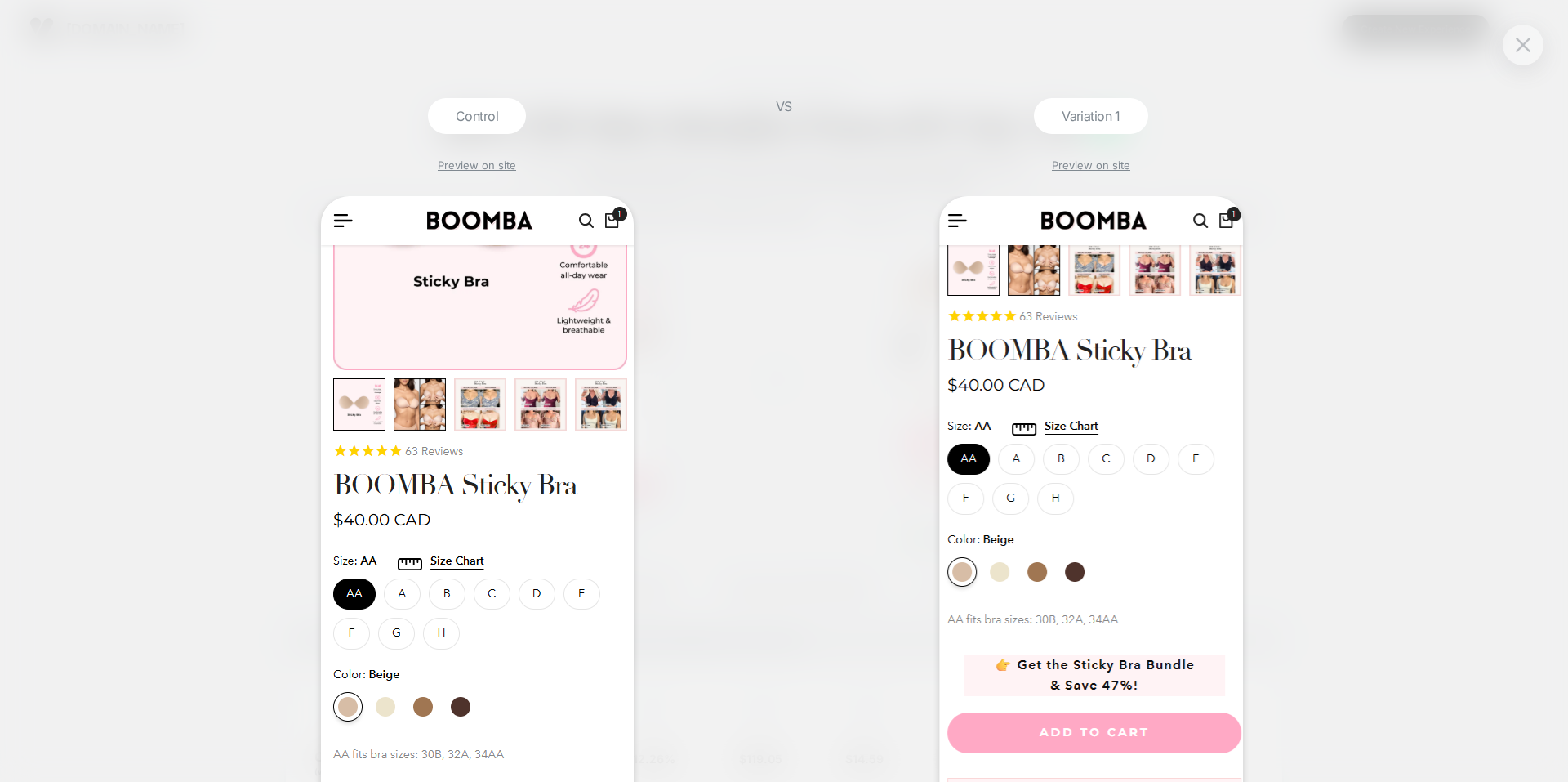
click at [1506, 41] on div at bounding box center [1523, 45] width 41 height 41
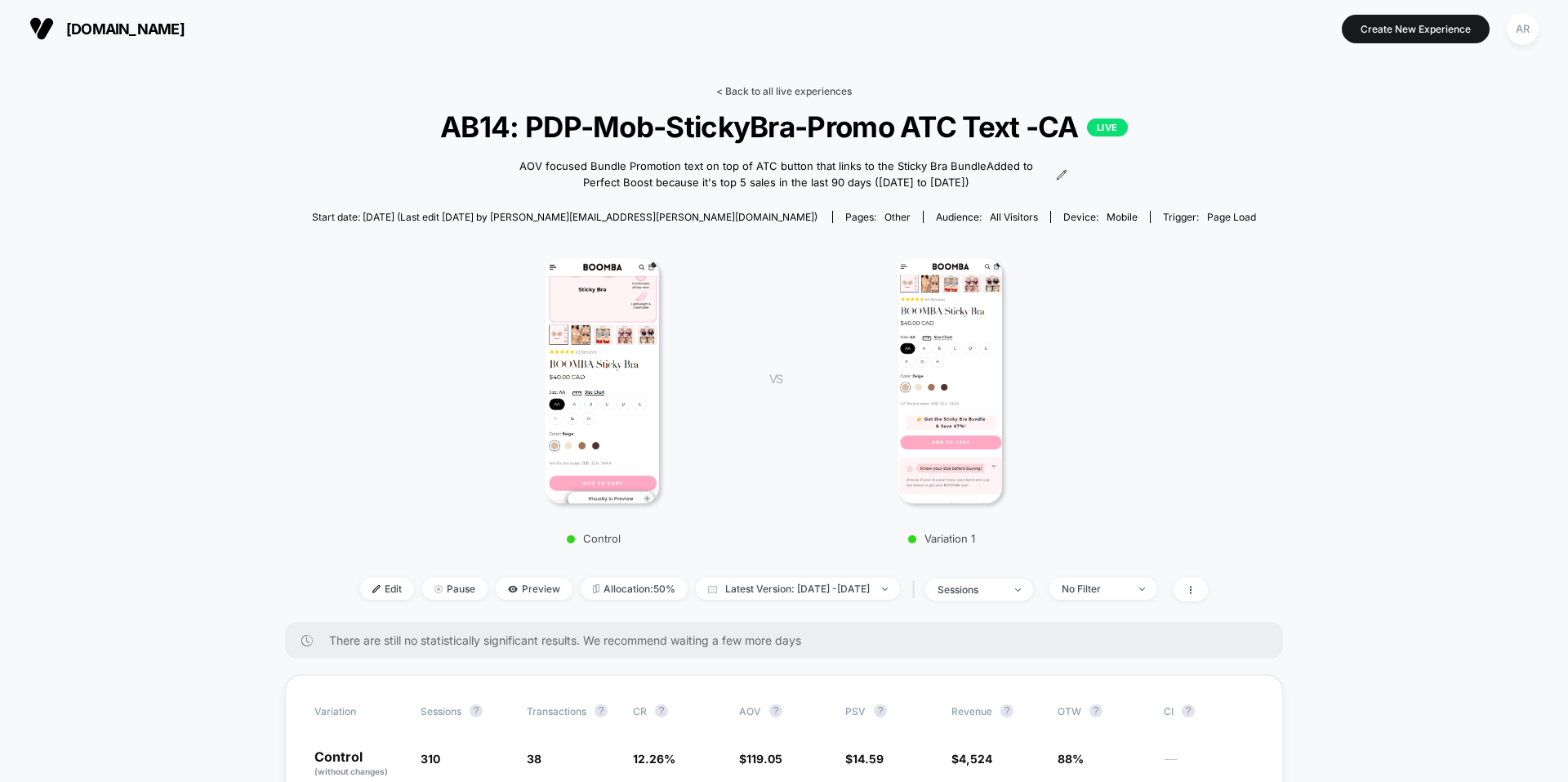
click at [779, 94] on link "< Back to all live experiences" at bounding box center [784, 91] width 136 height 13
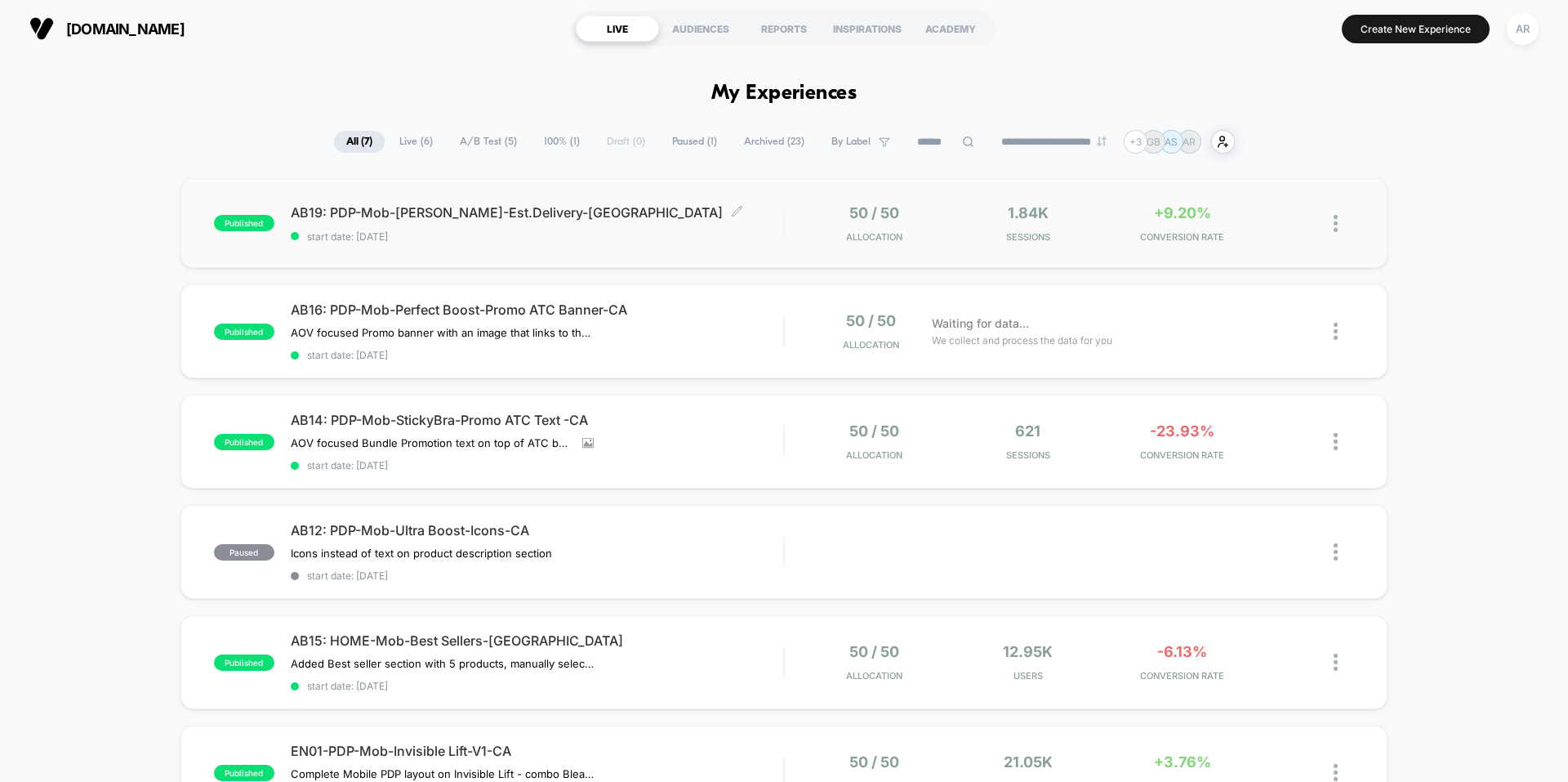
click at [630, 209] on span "AB19: PDP-Mob-[PERSON_NAME]-Est.Delivery-CA Click to edit experience details" at bounding box center [536, 212] width 492 height 16
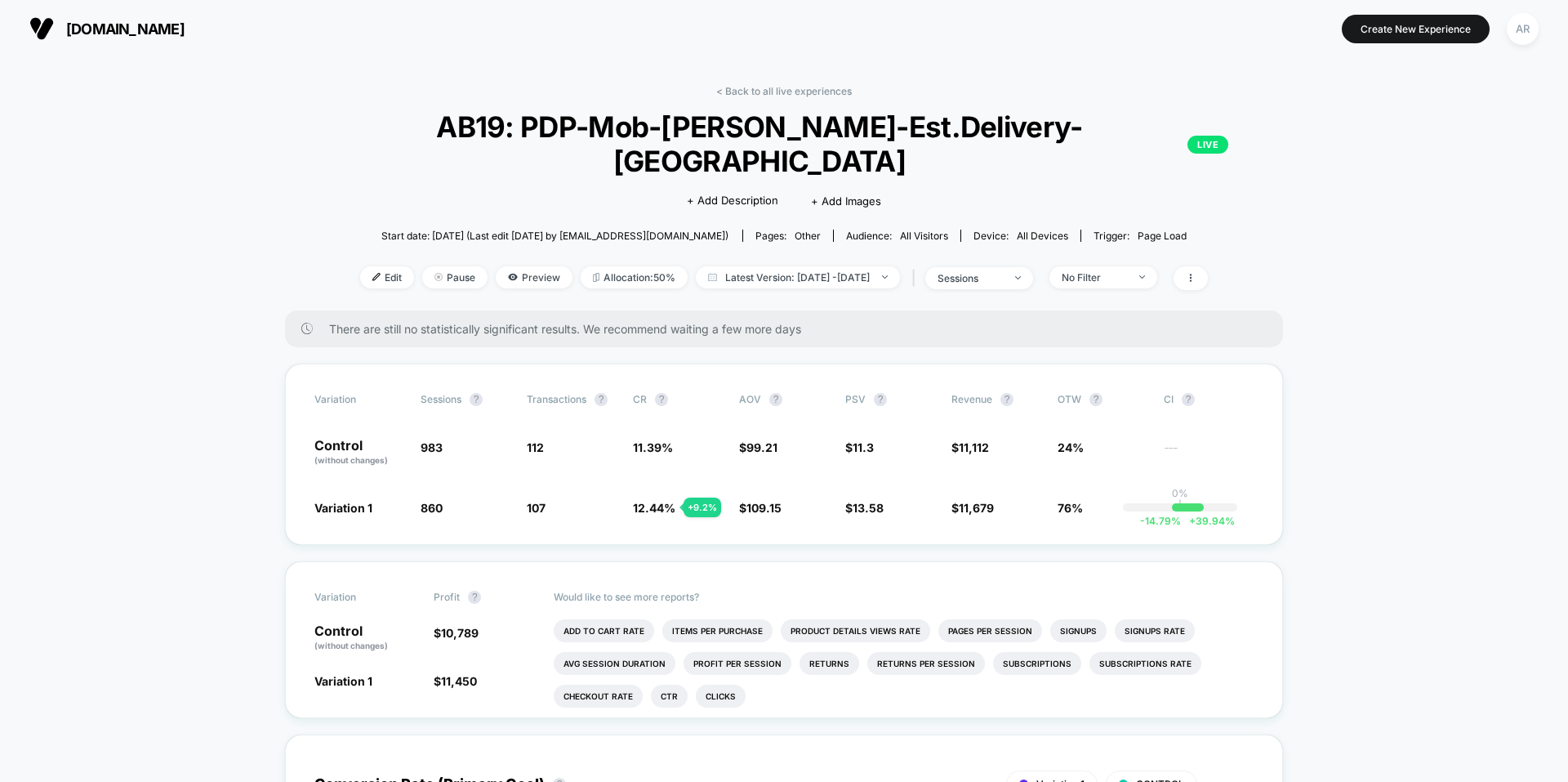
click at [800, 99] on div "< Back to all live experiences AB19: PDP-Mob-[PERSON_NAME]-Est.Delivery-CA LIVE…" at bounding box center [784, 198] width 988 height 225
click at [804, 92] on link "< Back to all live experiences" at bounding box center [784, 91] width 136 height 13
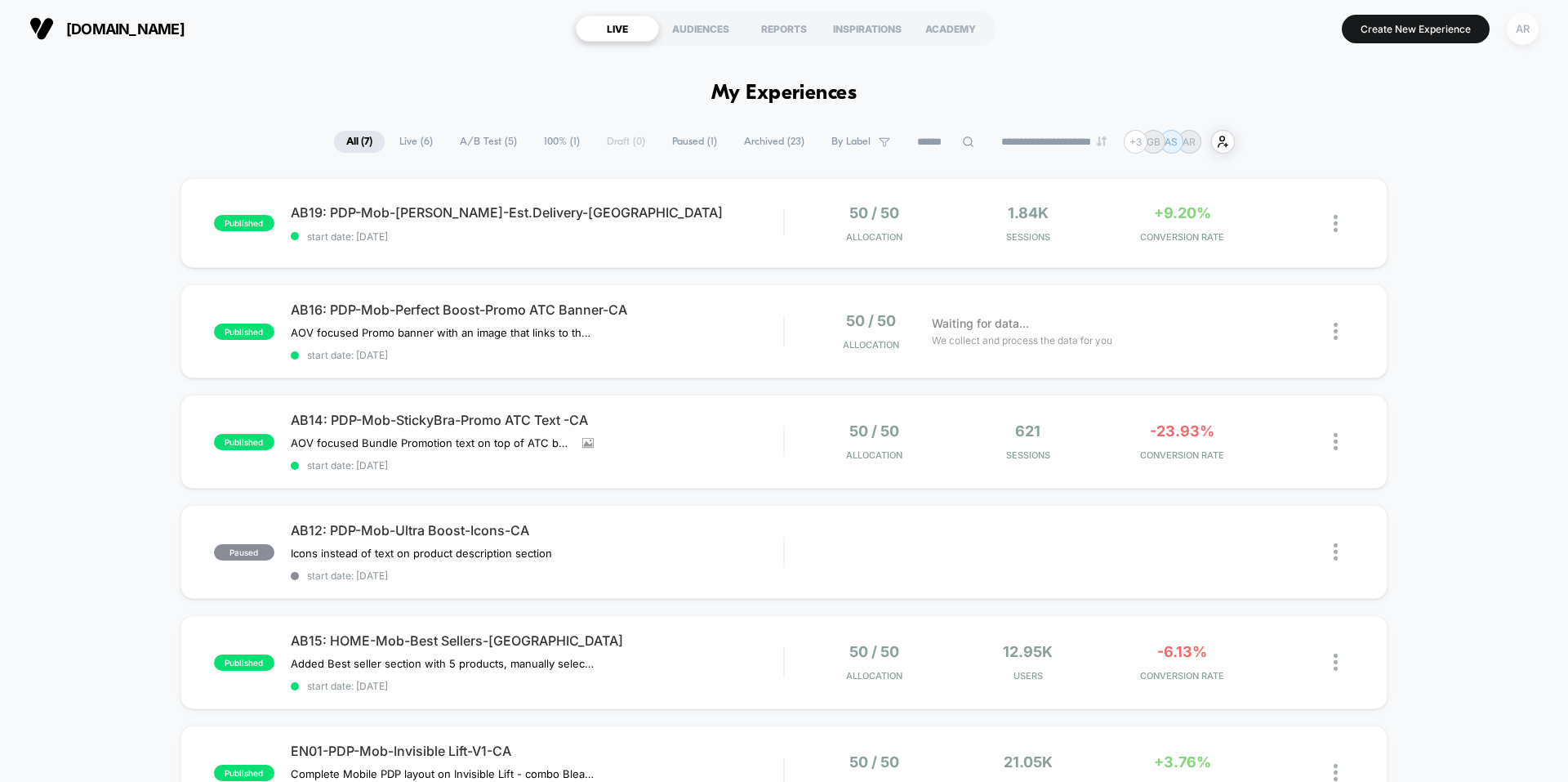
click at [1528, 21] on div "AR" at bounding box center [1522, 29] width 32 height 32
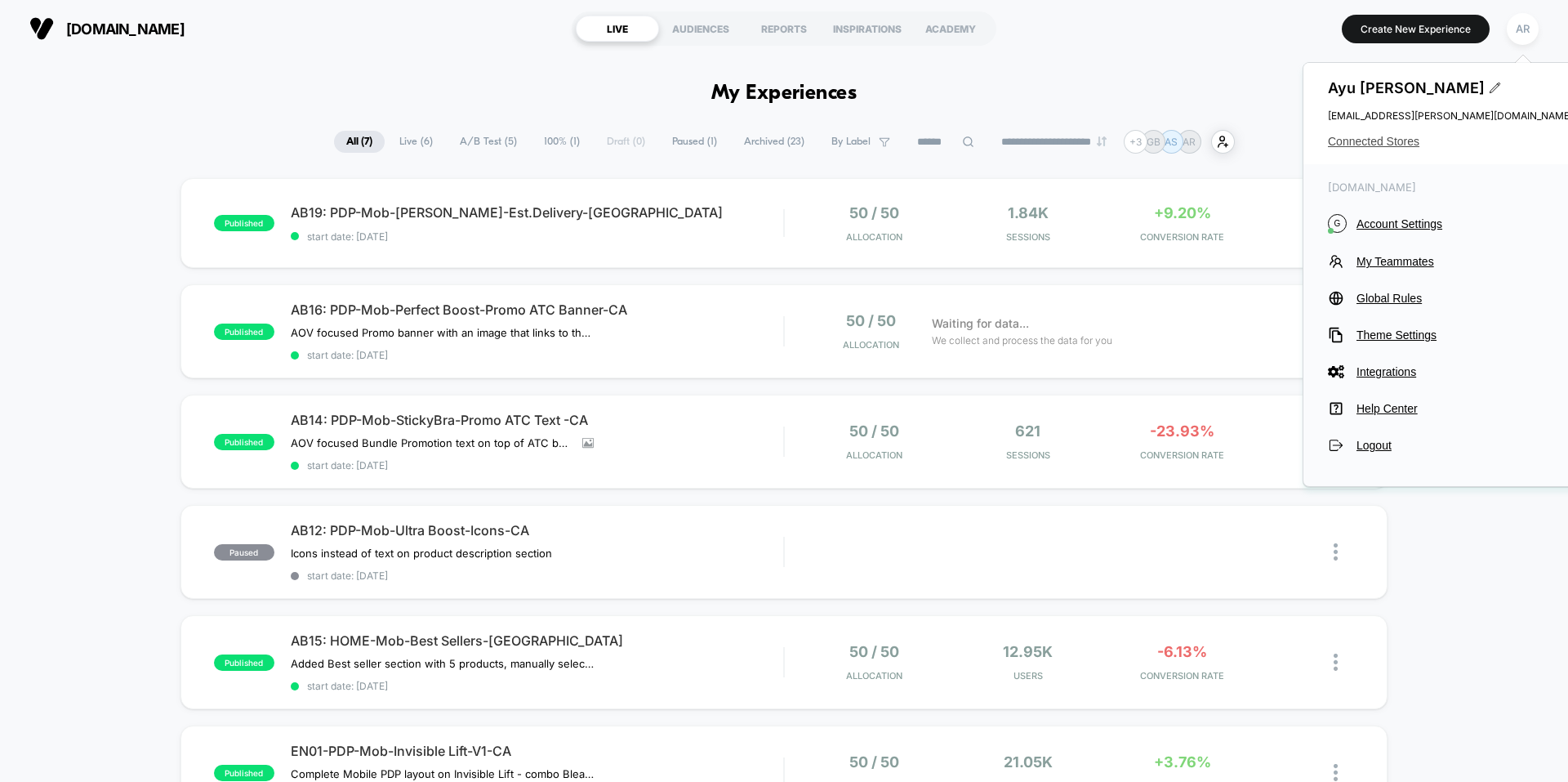
click at [1408, 146] on span "Connected Stores" at bounding box center [1451, 141] width 245 height 13
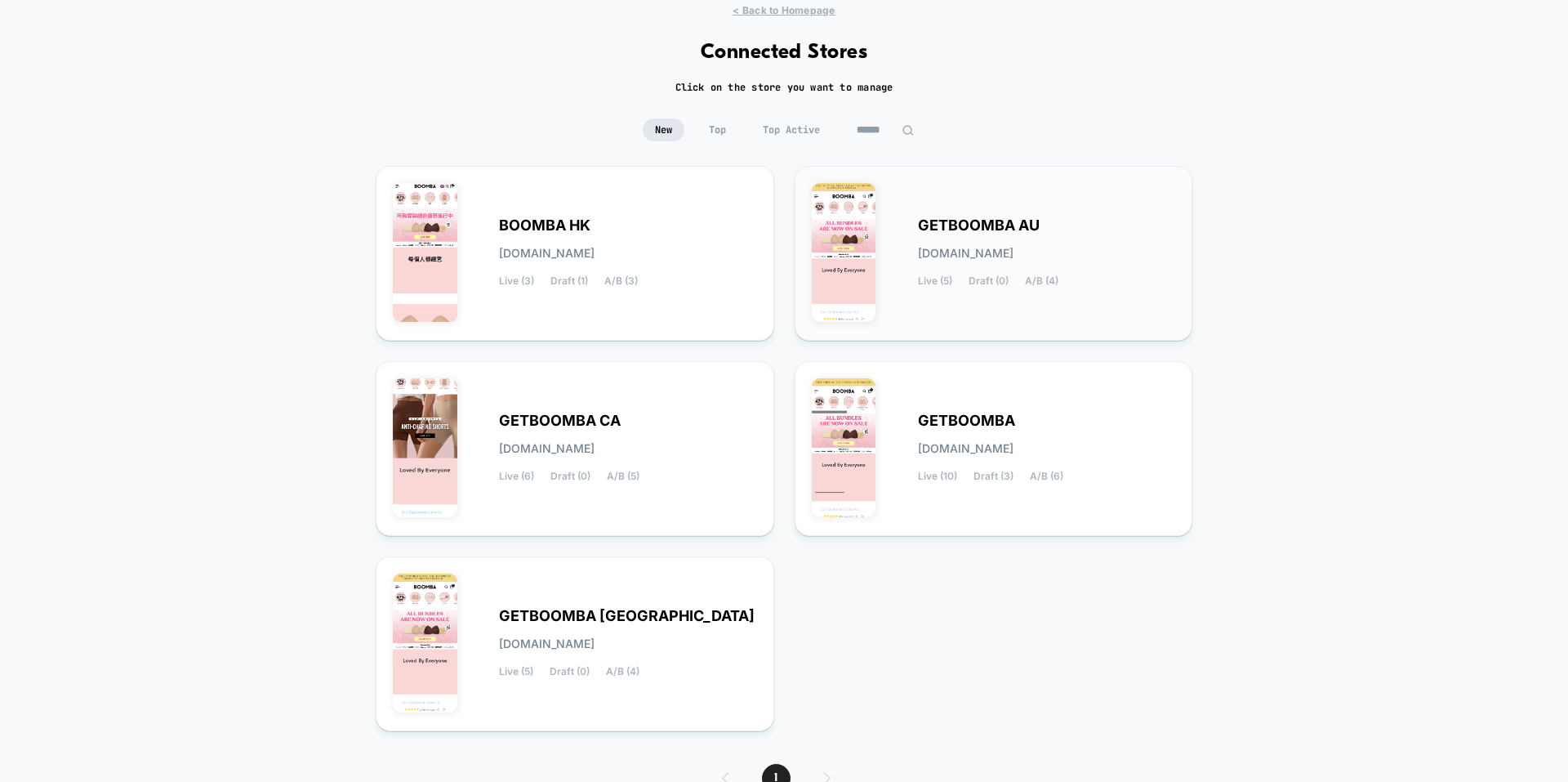
scroll to position [135, 0]
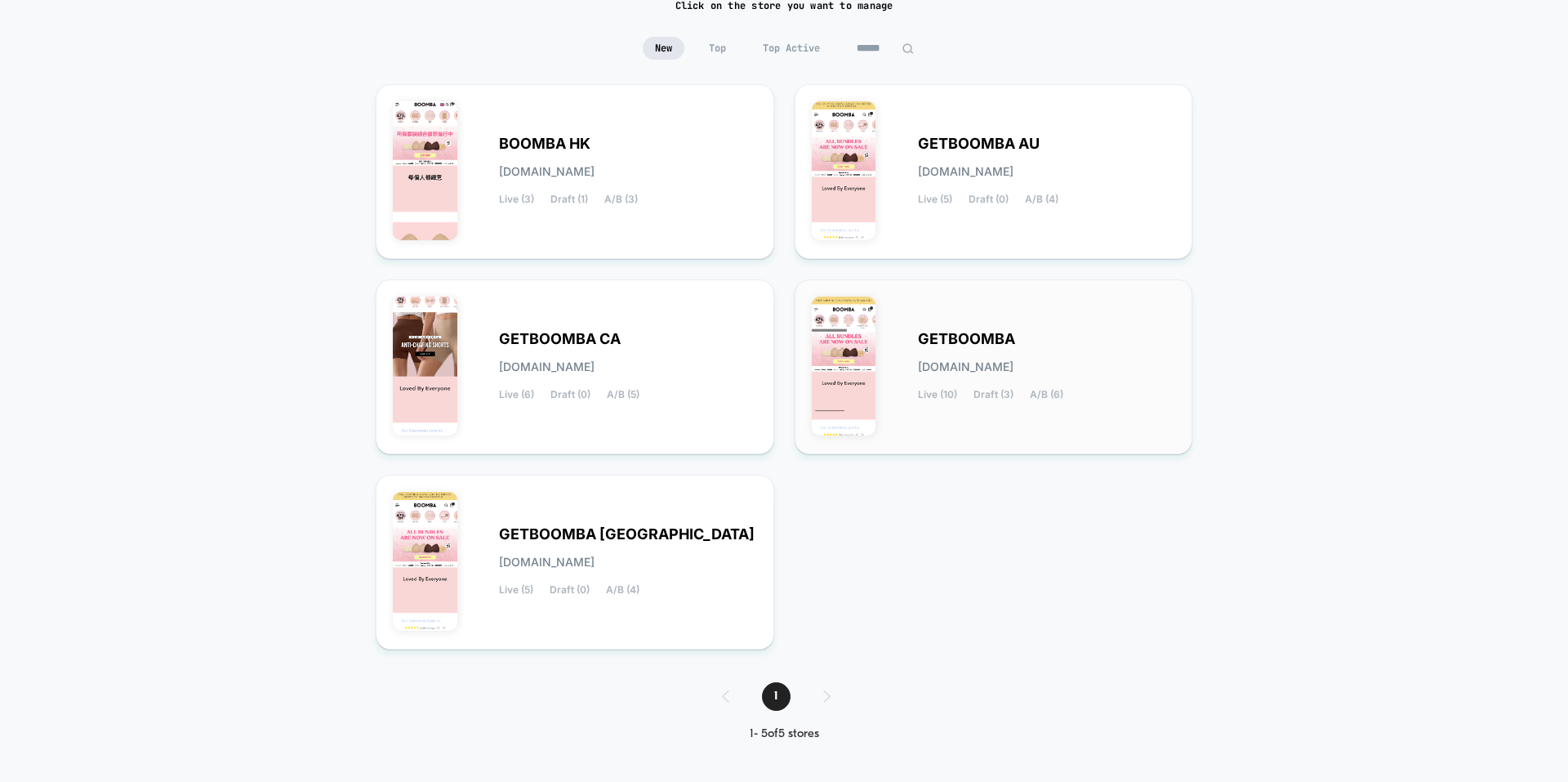
click at [1050, 350] on div "GETBOOMBA [DOMAIN_NAME] Live (10) Draft (3) A/B (6)" at bounding box center [1047, 367] width 258 height 67
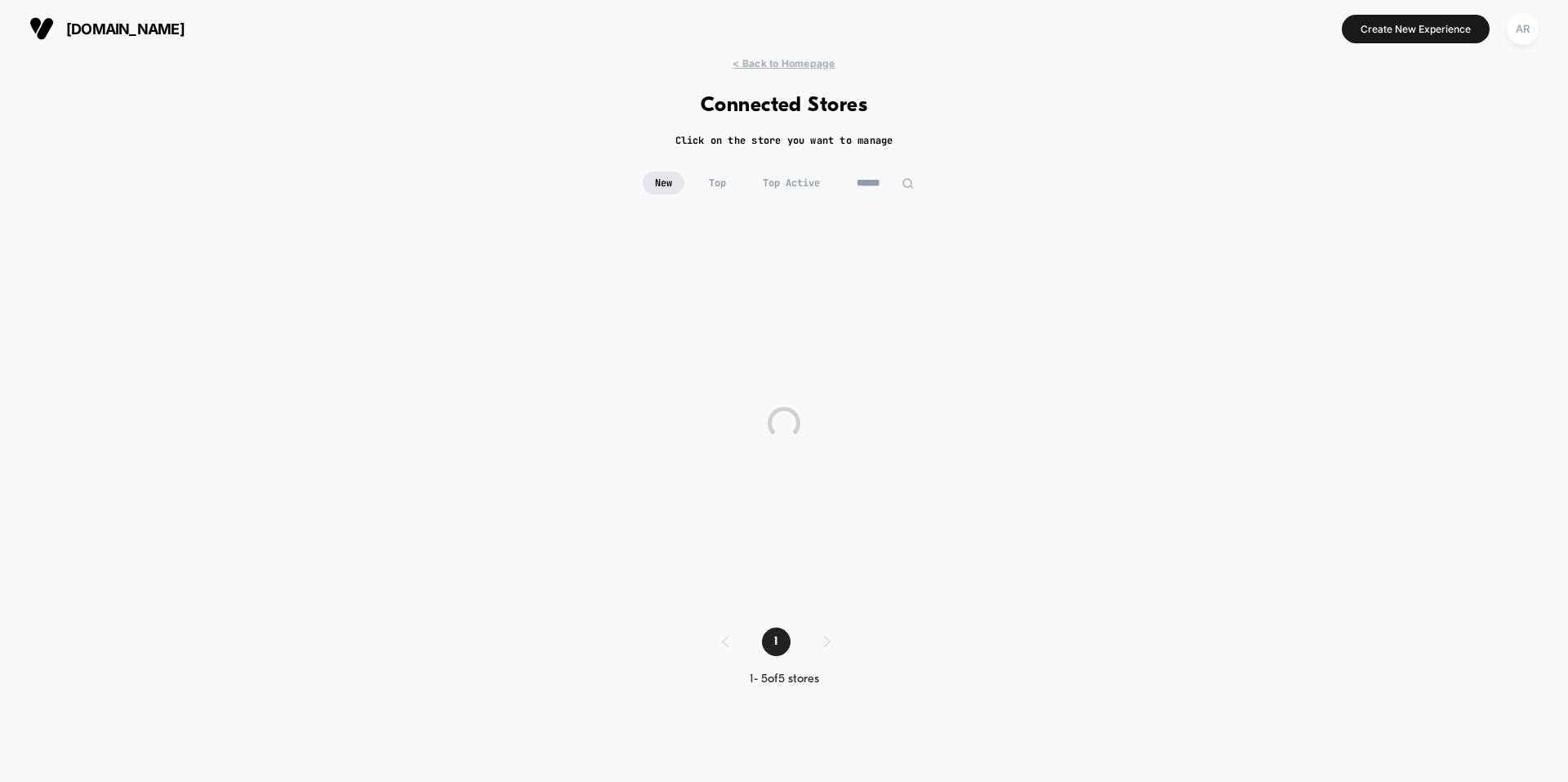
scroll to position [0, 0]
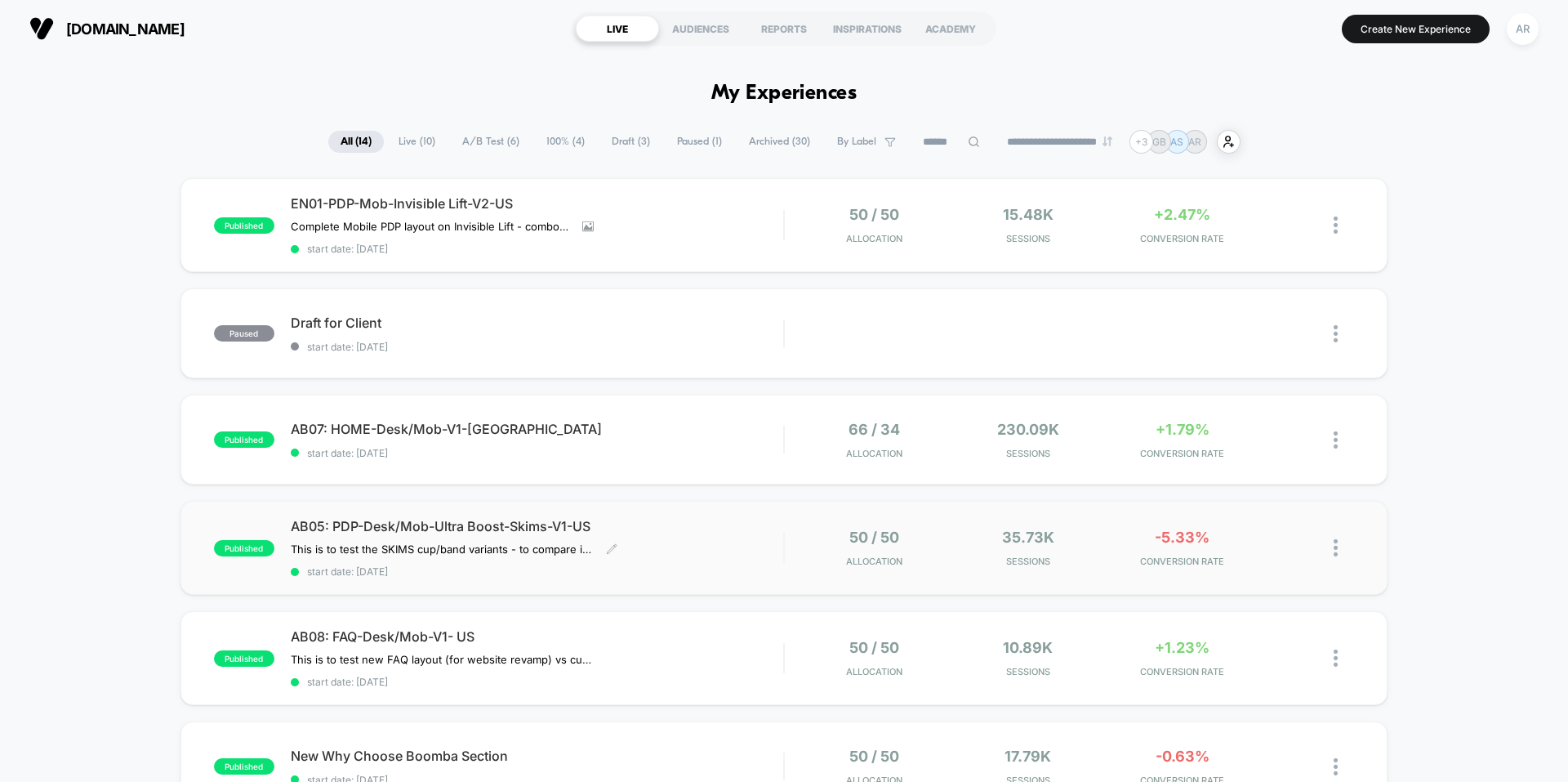
click at [735, 522] on span "AB05: PDP-Desk/Mob-Ultra Boost-Skims-V1-US" at bounding box center [536, 525] width 492 height 16
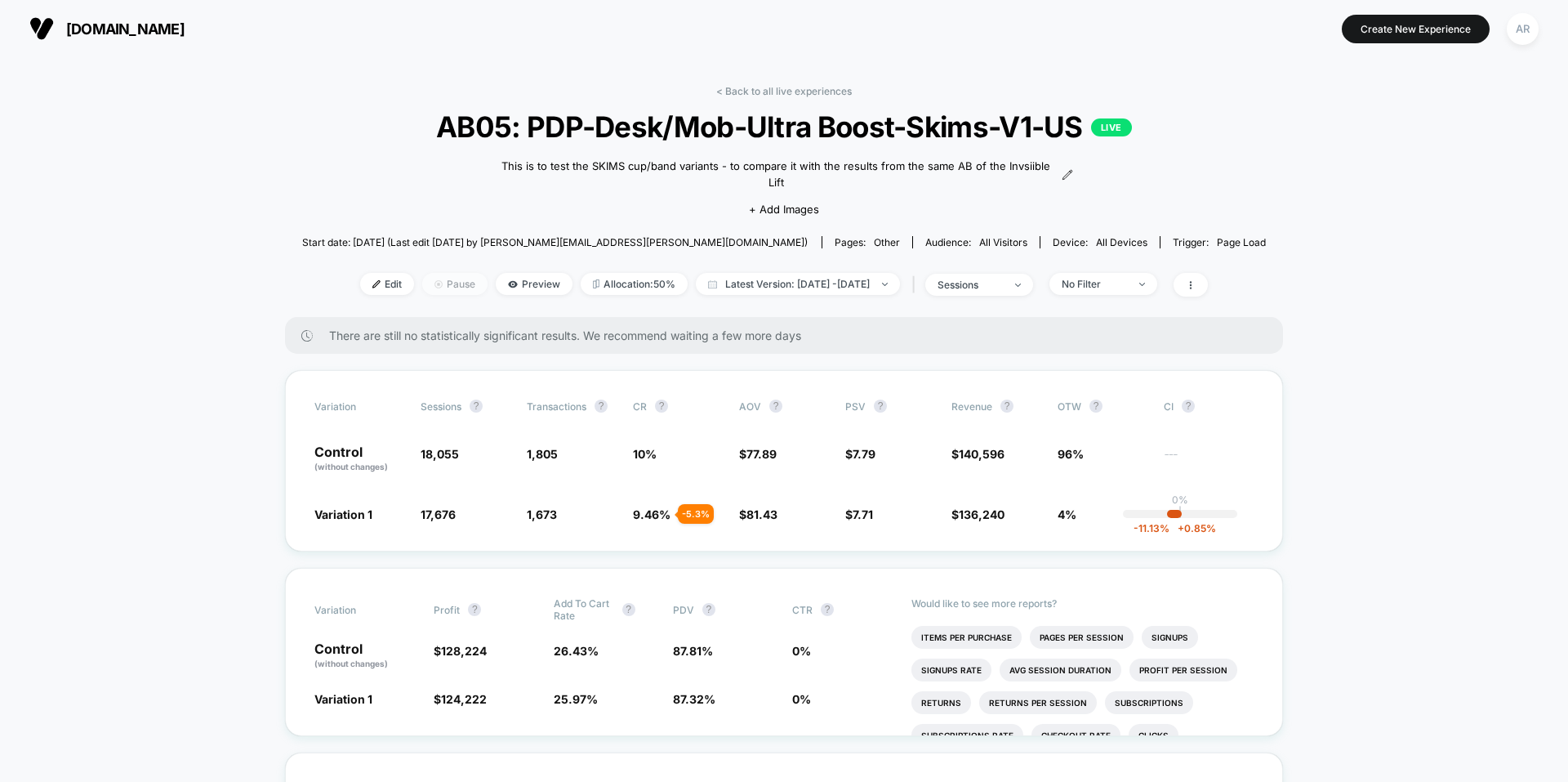
click at [436, 282] on span "Pause" at bounding box center [454, 284] width 65 height 22
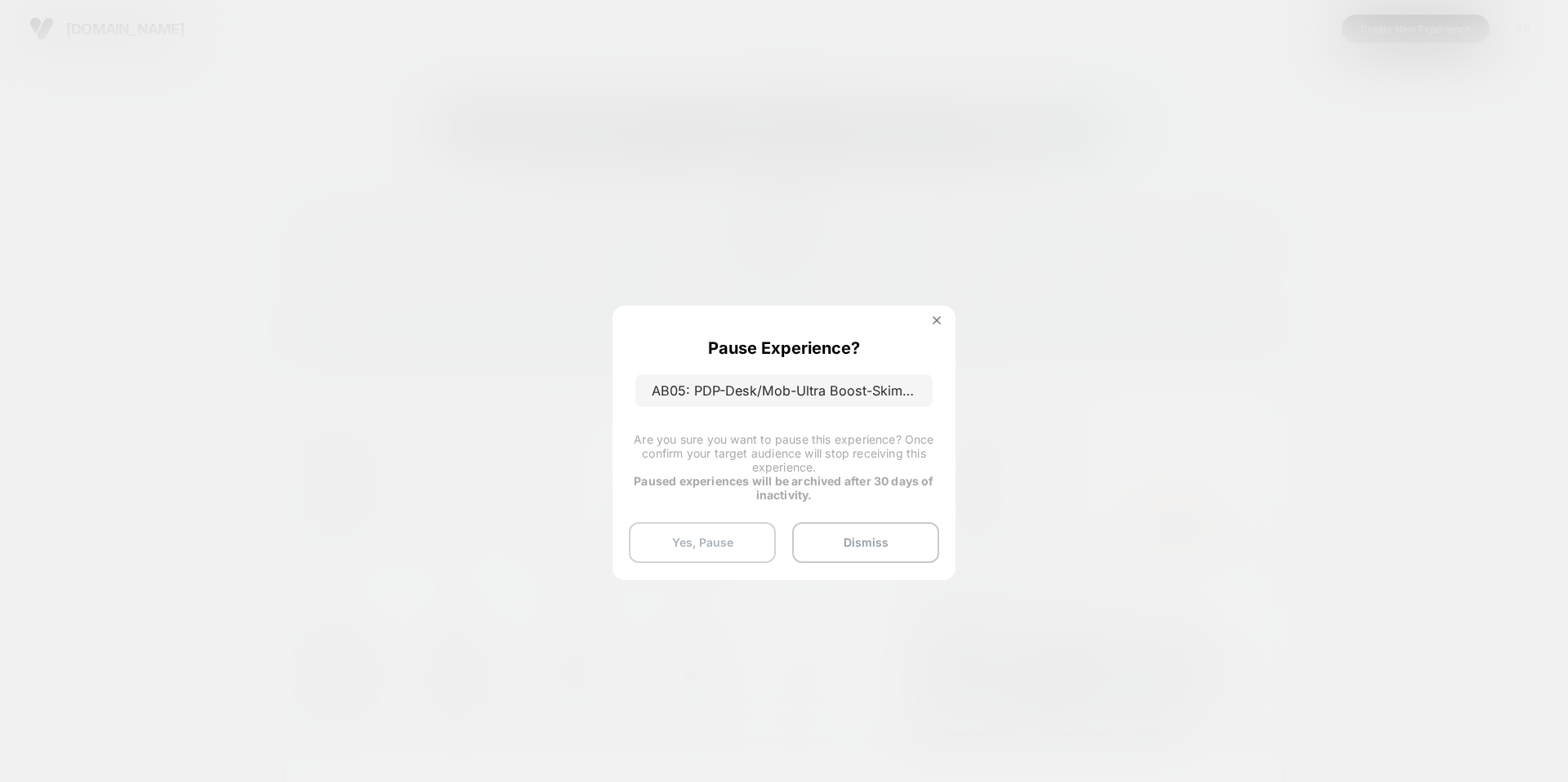
click at [732, 540] on button "Yes, Pause" at bounding box center [703, 542] width 147 height 41
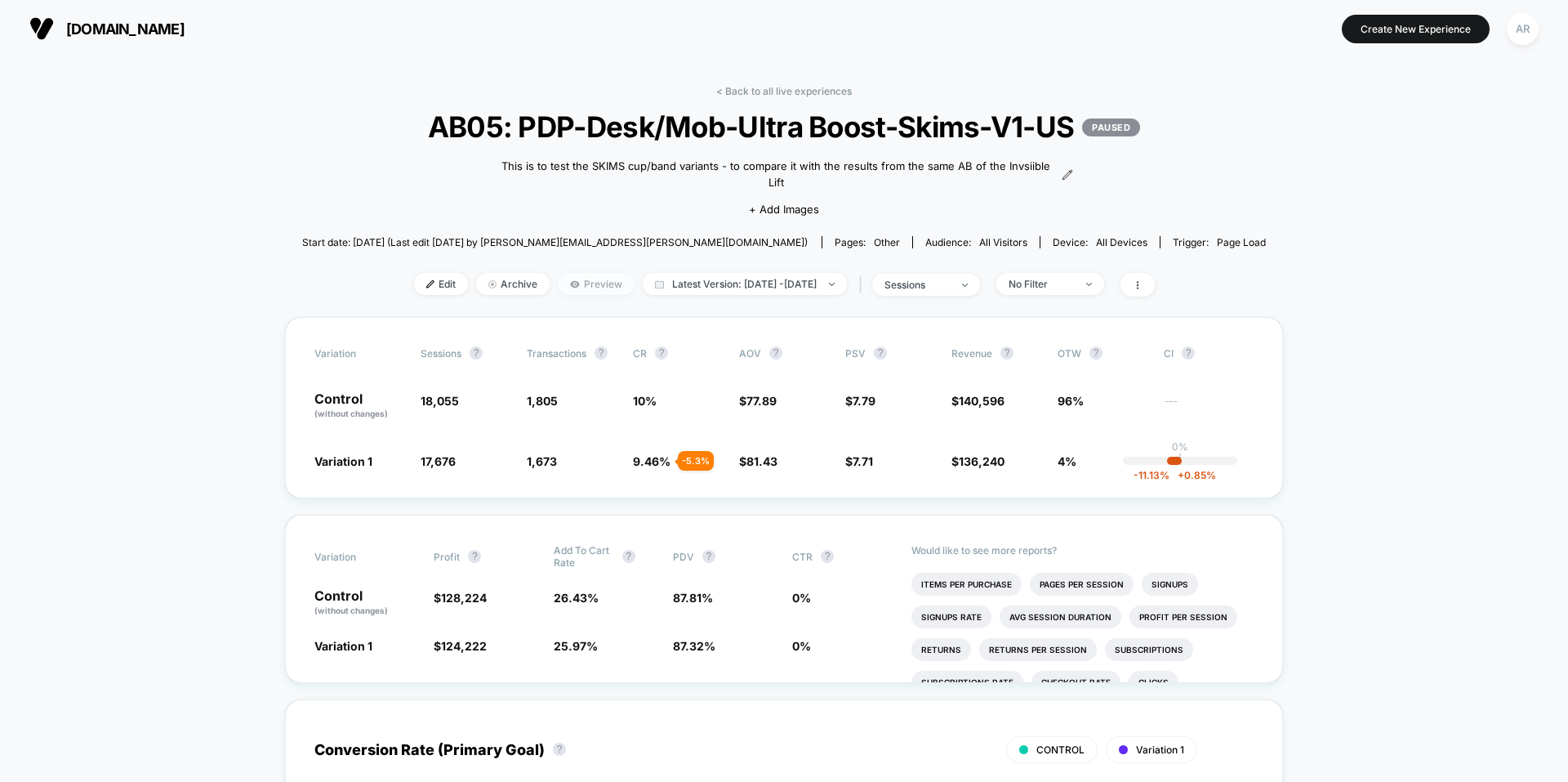
click at [582, 287] on span "Preview" at bounding box center [596, 284] width 77 height 22
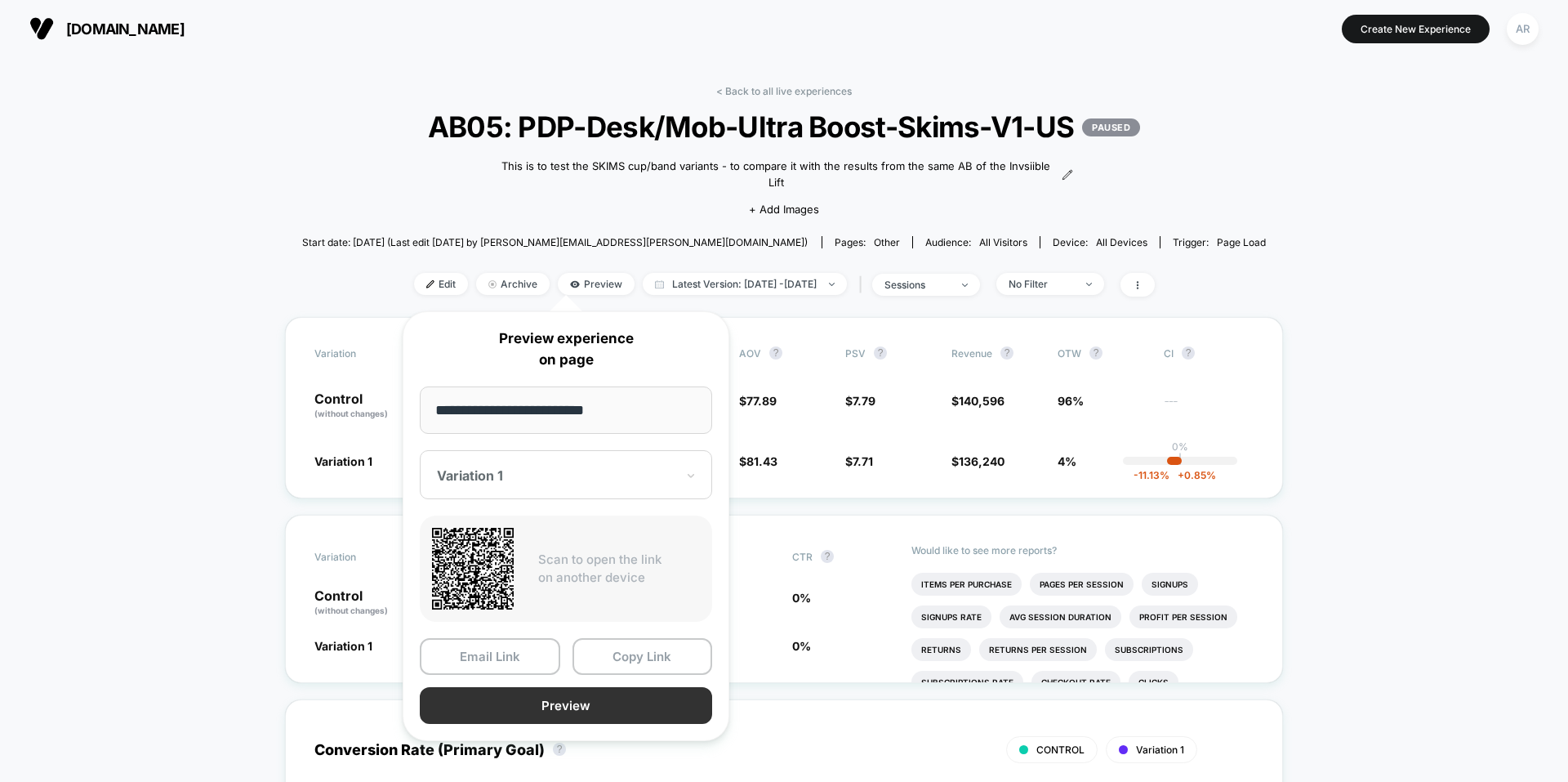
click at [548, 697] on button "Preview" at bounding box center [566, 705] width 292 height 37
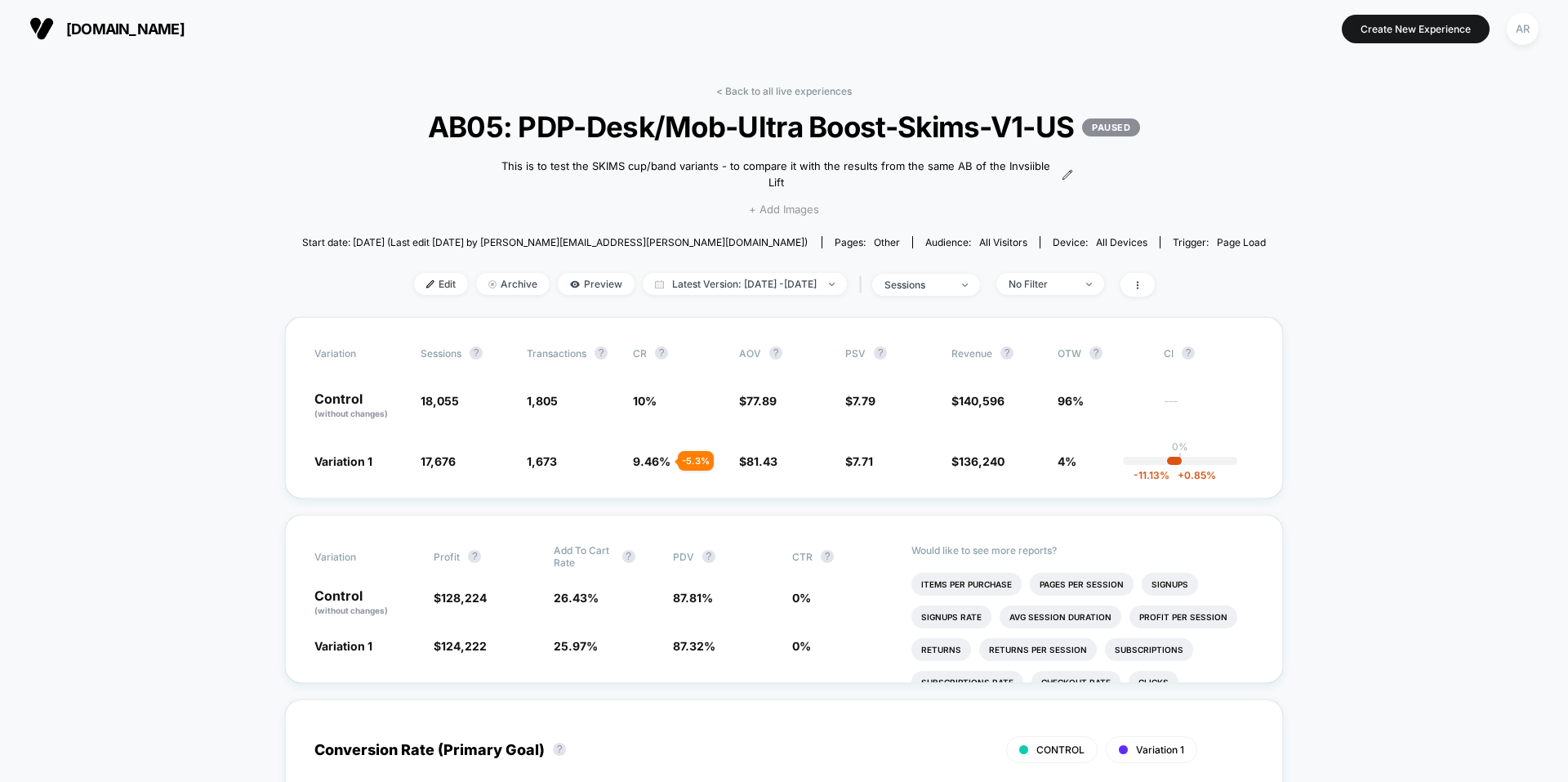
click at [804, 203] on span "+ Add Images" at bounding box center [784, 209] width 70 height 13
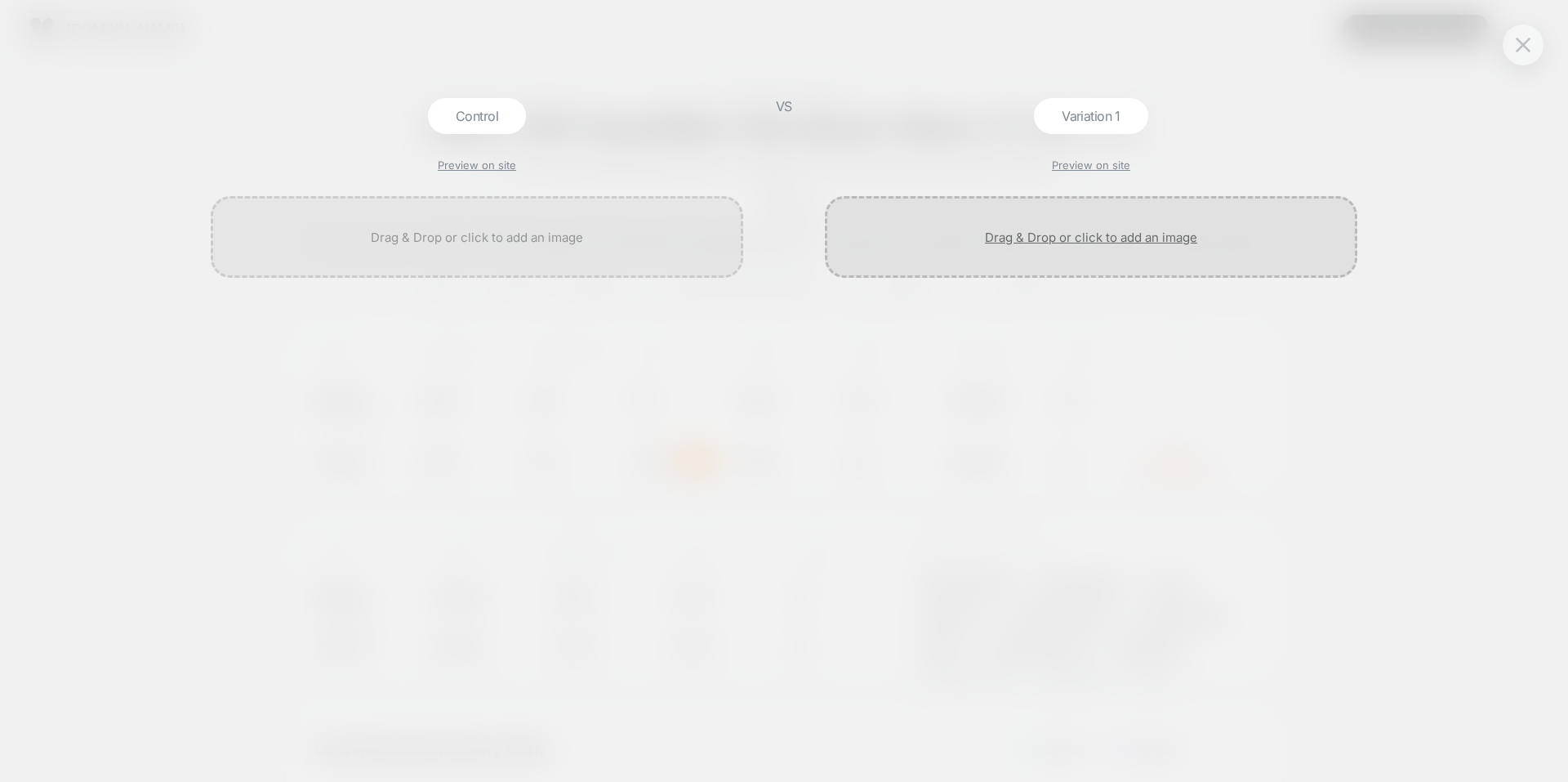
click at [1078, 236] on div at bounding box center [1091, 236] width 533 height 82
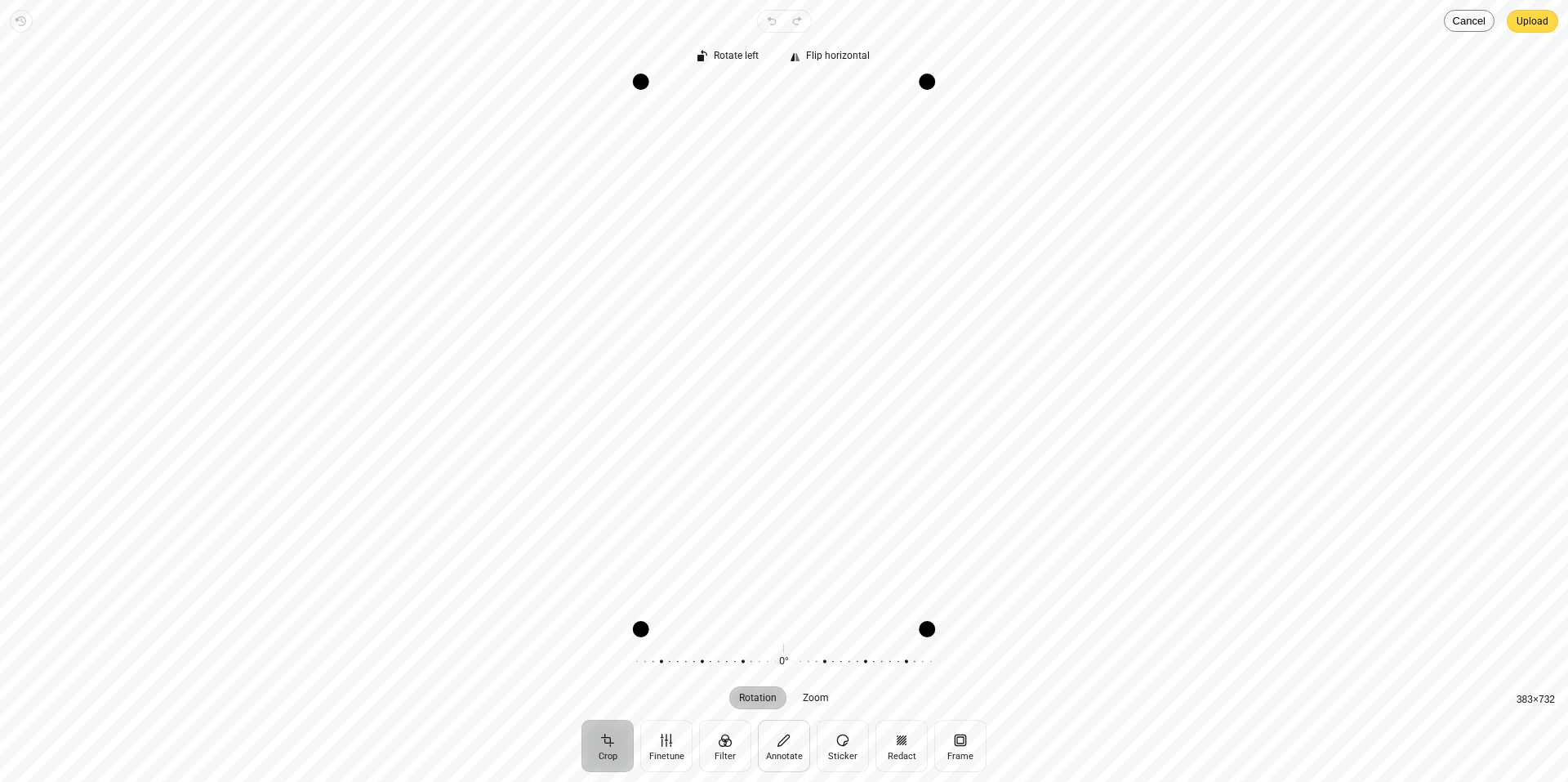
click at [780, 744] on button "Annotate" at bounding box center [784, 746] width 52 height 52
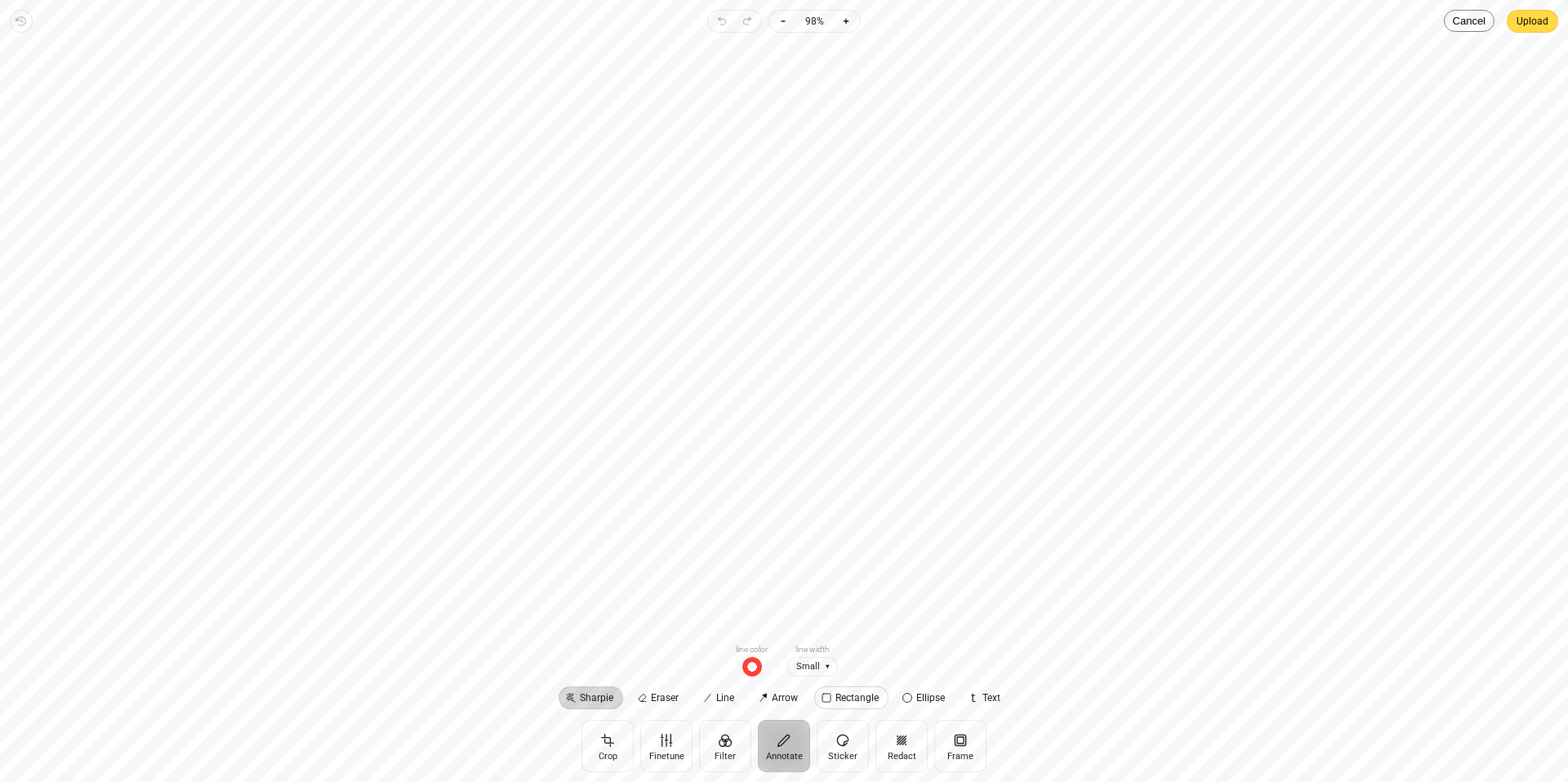
click at [855, 703] on span "Rectangle" at bounding box center [856, 698] width 43 height 10
drag, startPoint x: 632, startPoint y: 143, endPoint x: 912, endPoint y: 342, distance: 343.5
click at [912, 342] on div at bounding box center [784, 337] width 1542 height 584
click at [716, 672] on span "button" at bounding box center [714, 666] width 19 height 19
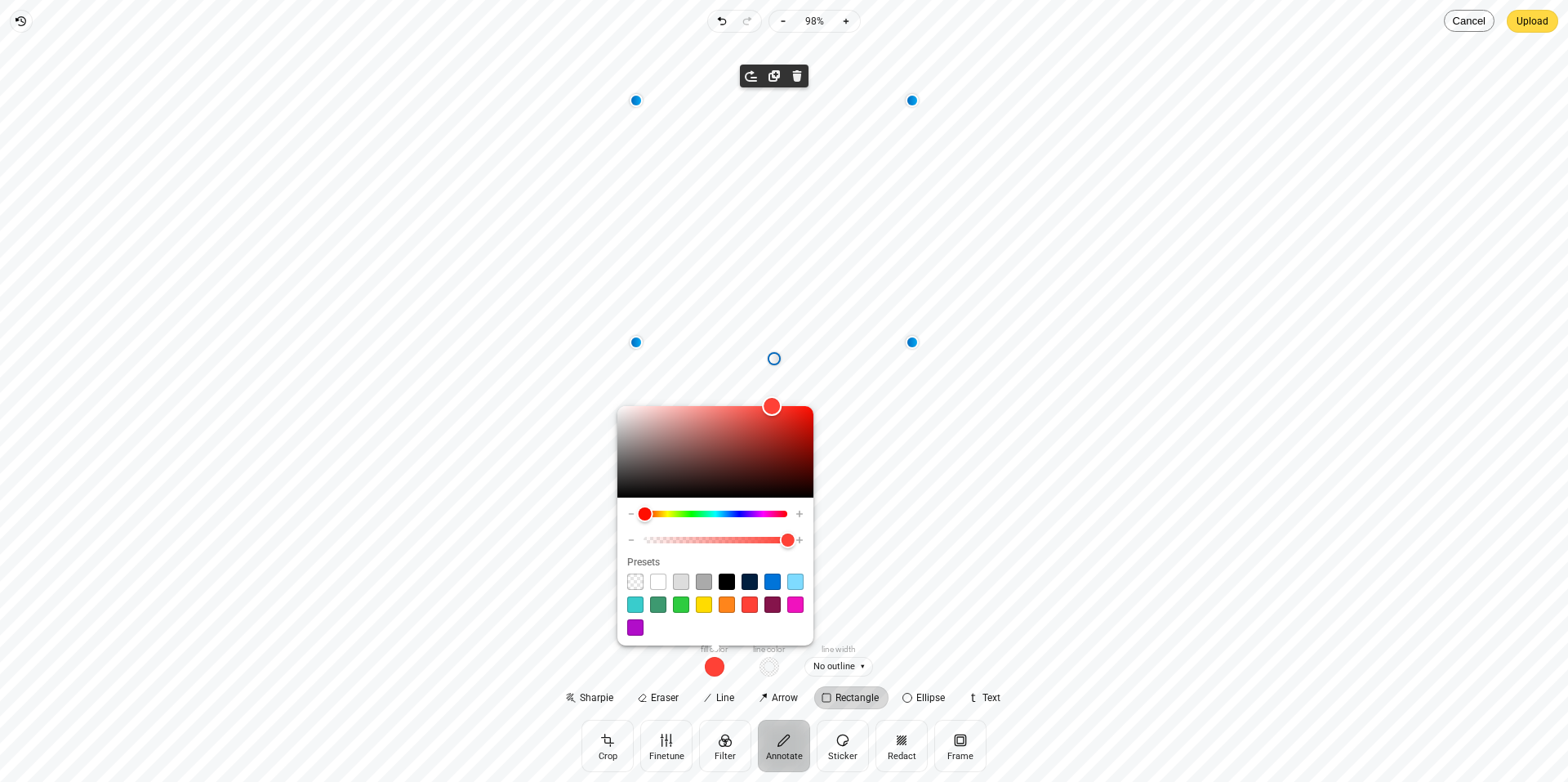
click at [645, 540] on input "range" at bounding box center [715, 540] width 144 height 19
click at [772, 540] on input "range" at bounding box center [715, 540] width 144 height 19
drag, startPoint x: 697, startPoint y: 546, endPoint x: 622, endPoint y: 551, distance: 75.2
type input "*"
click at [643, 550] on input "range" at bounding box center [715, 540] width 144 height 19
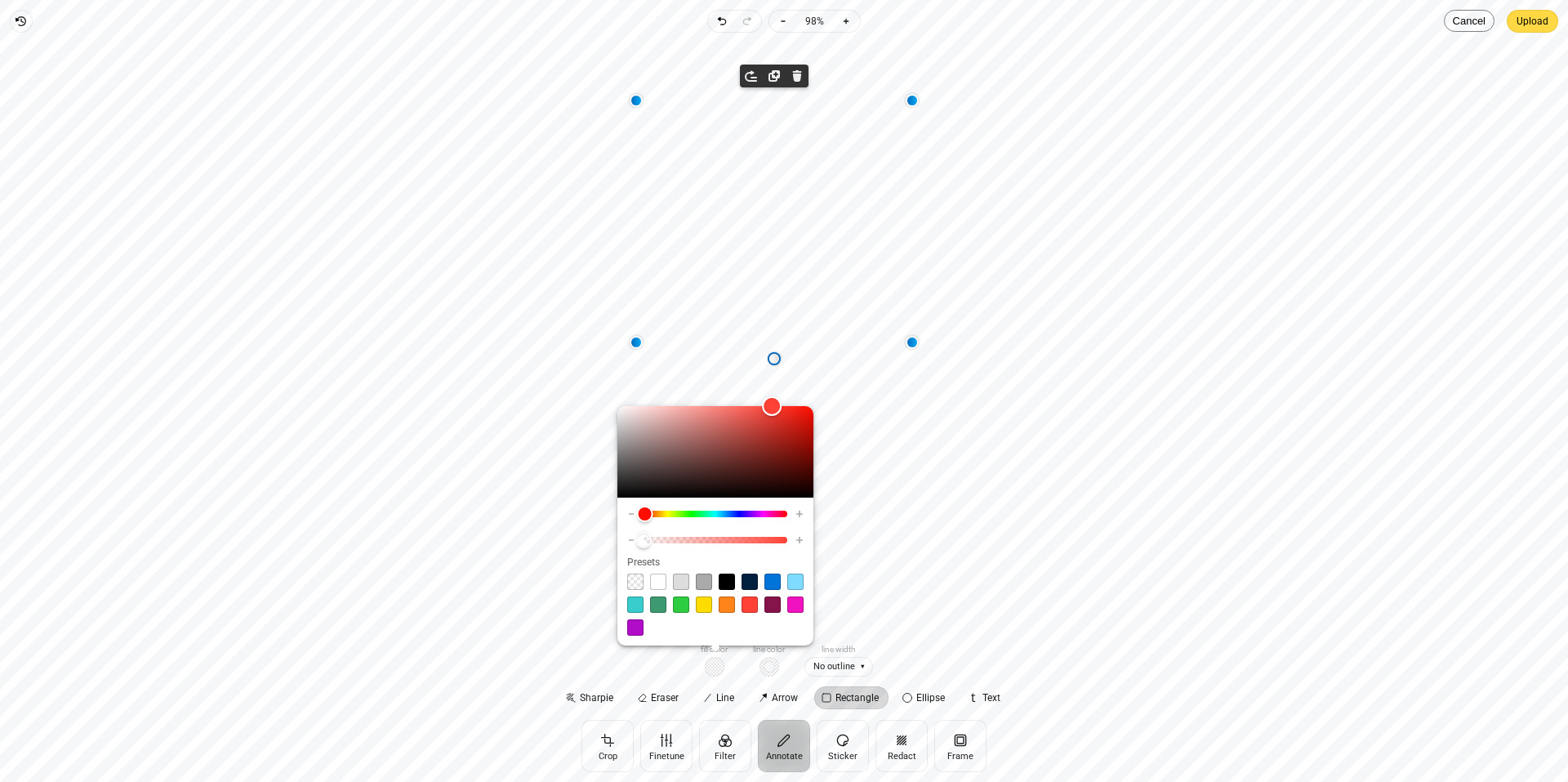
type input "*"
drag, startPoint x: 648, startPoint y: 512, endPoint x: 601, endPoint y: 510, distance: 47.0
type input "*"
click at [643, 510] on input "range" at bounding box center [715, 513] width 144 height 19
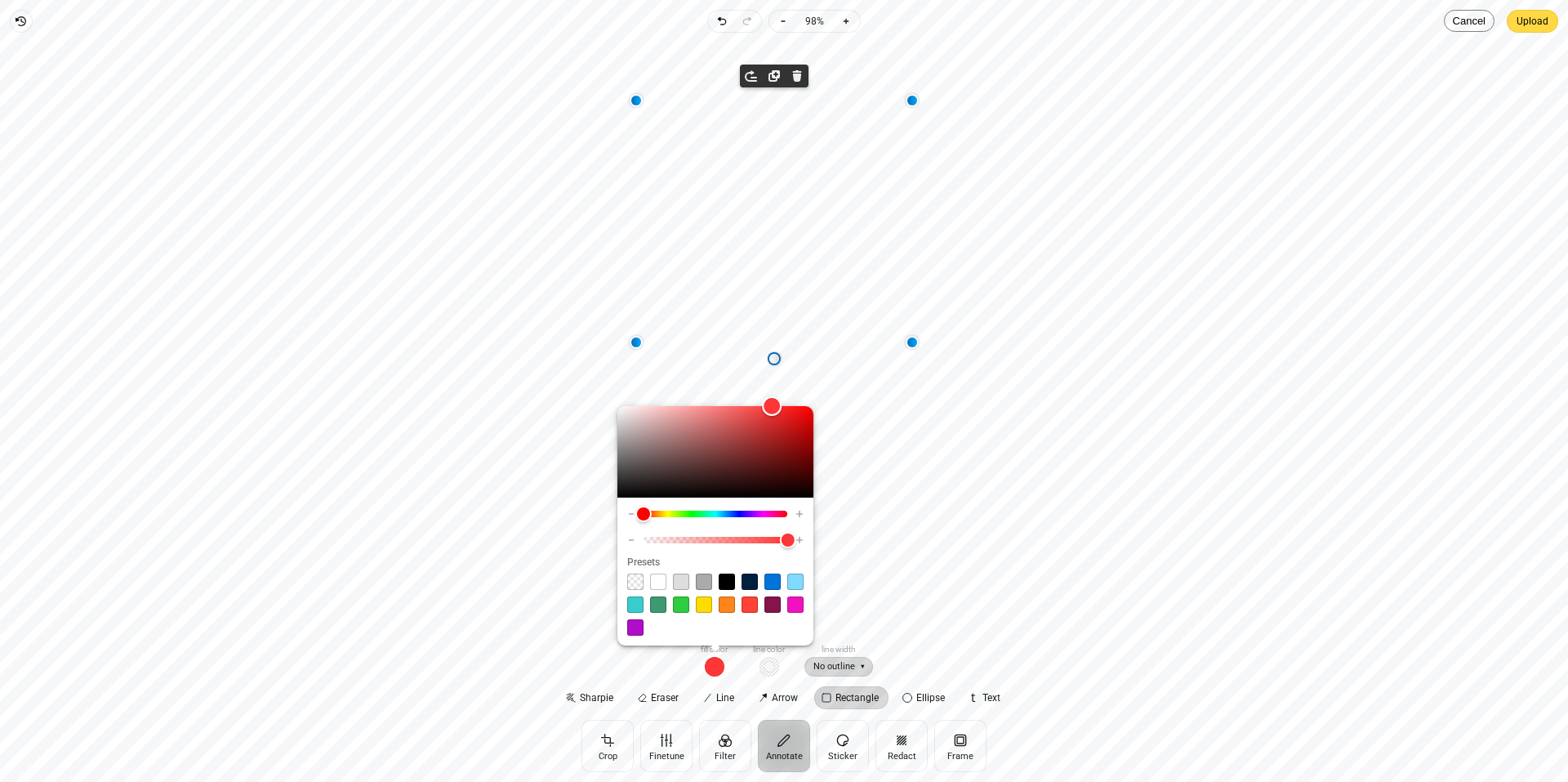
click at [844, 664] on span "No outline" at bounding box center [838, 667] width 68 height 20
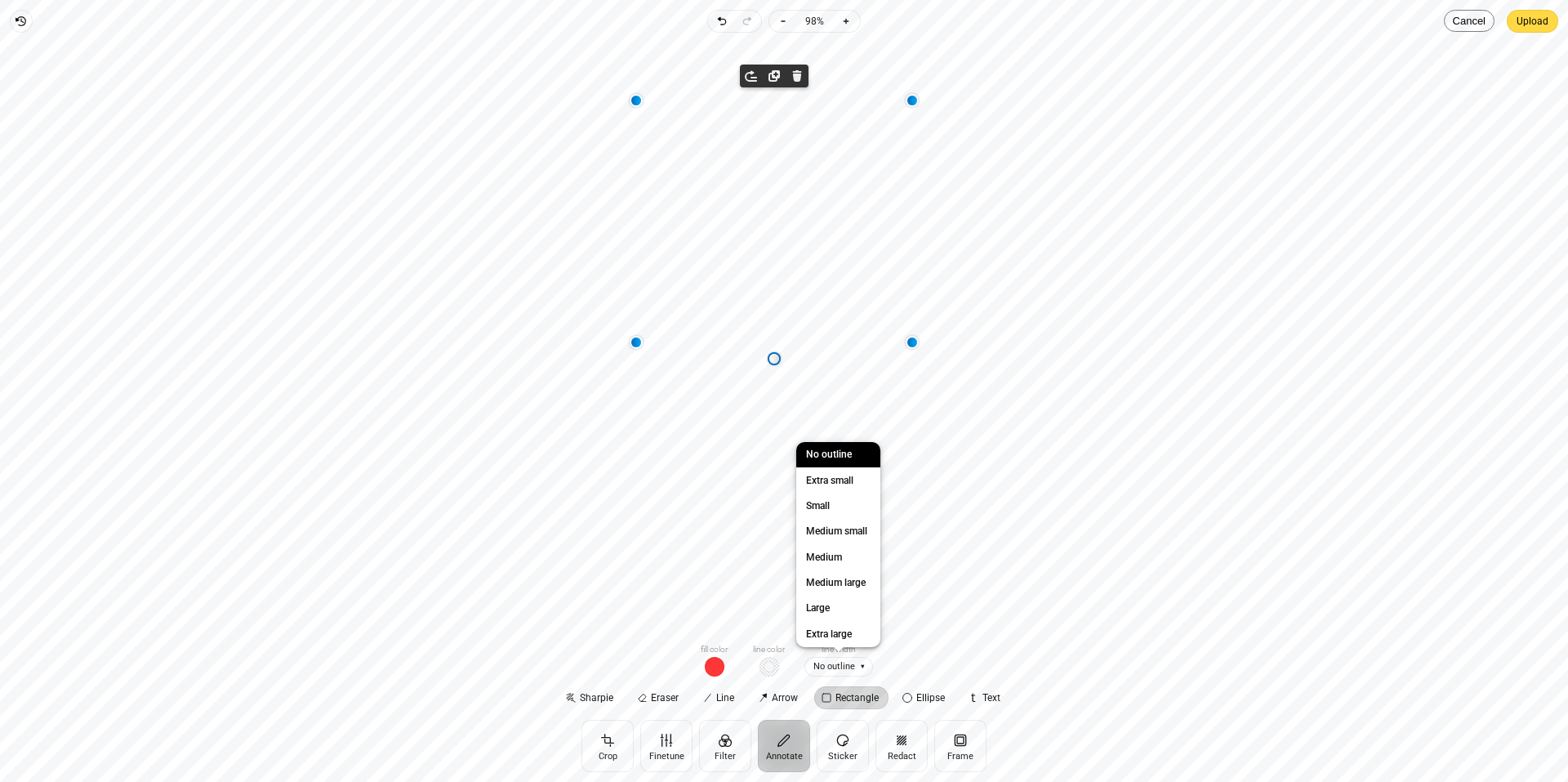
click at [708, 676] on ul "Fill color Line color Line width No outline" at bounding box center [784, 659] width 178 height 35
click at [713, 666] on span "button" at bounding box center [714, 666] width 19 height 19
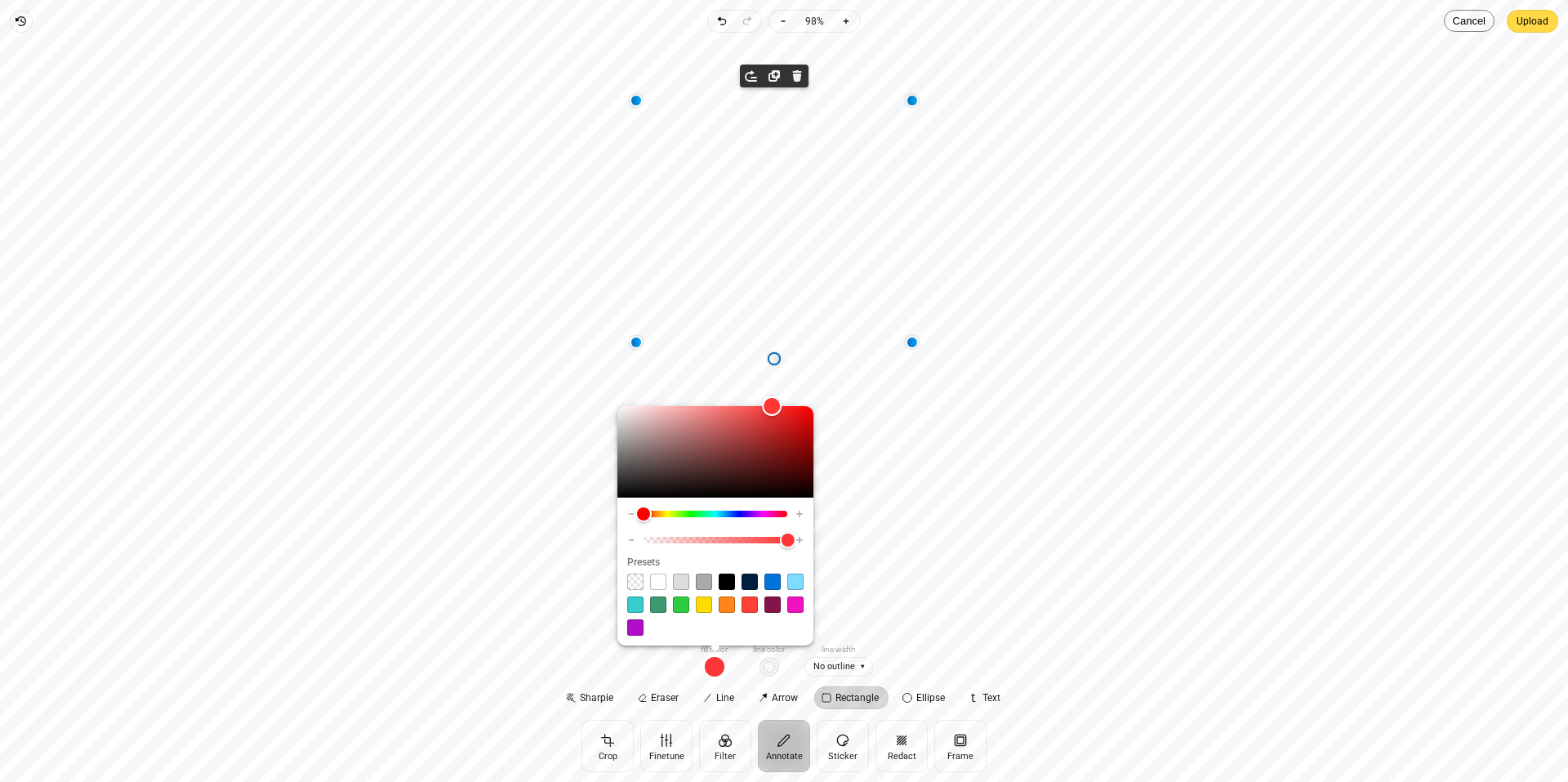
click at [633, 584] on span at bounding box center [635, 581] width 16 height 16
type input "*"
click at [831, 665] on span "No outline" at bounding box center [838, 667] width 68 height 20
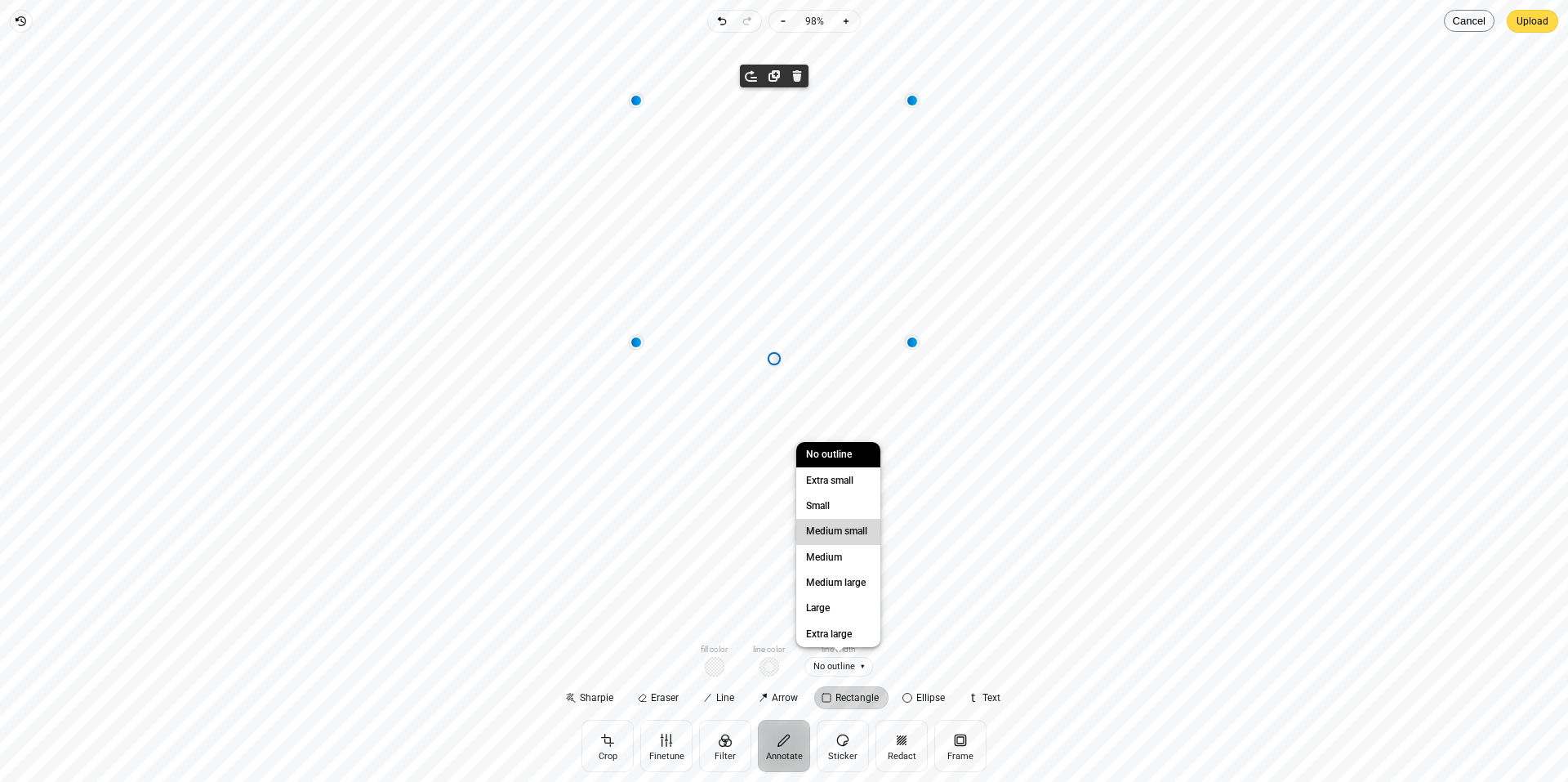
click at [832, 531] on span "Medium small" at bounding box center [837, 531] width 68 height 17
click at [796, 73] on span "Remove" at bounding box center [796, 75] width 19 height 19
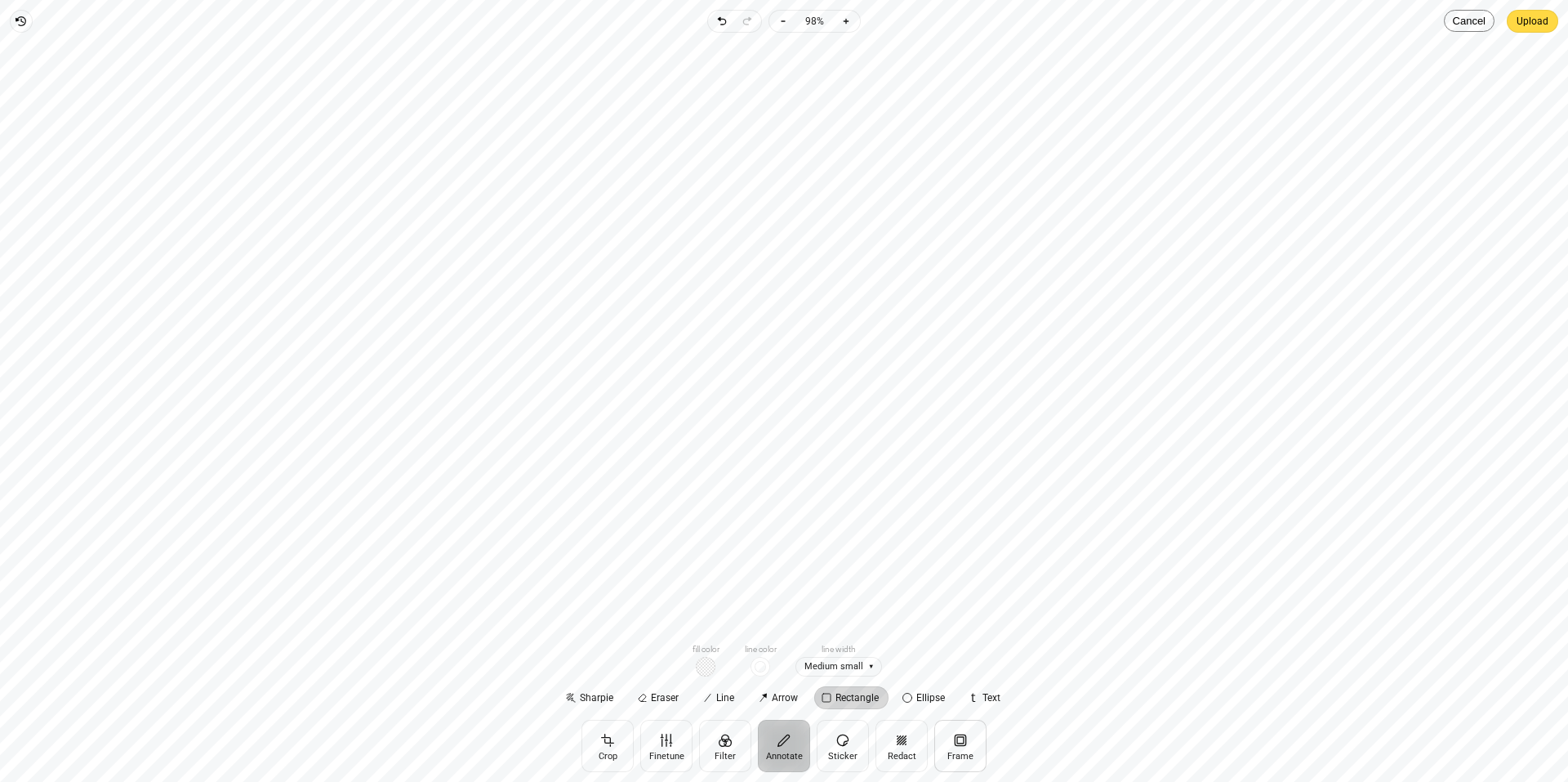
click at [957, 744] on button "Frame" at bounding box center [960, 746] width 52 height 52
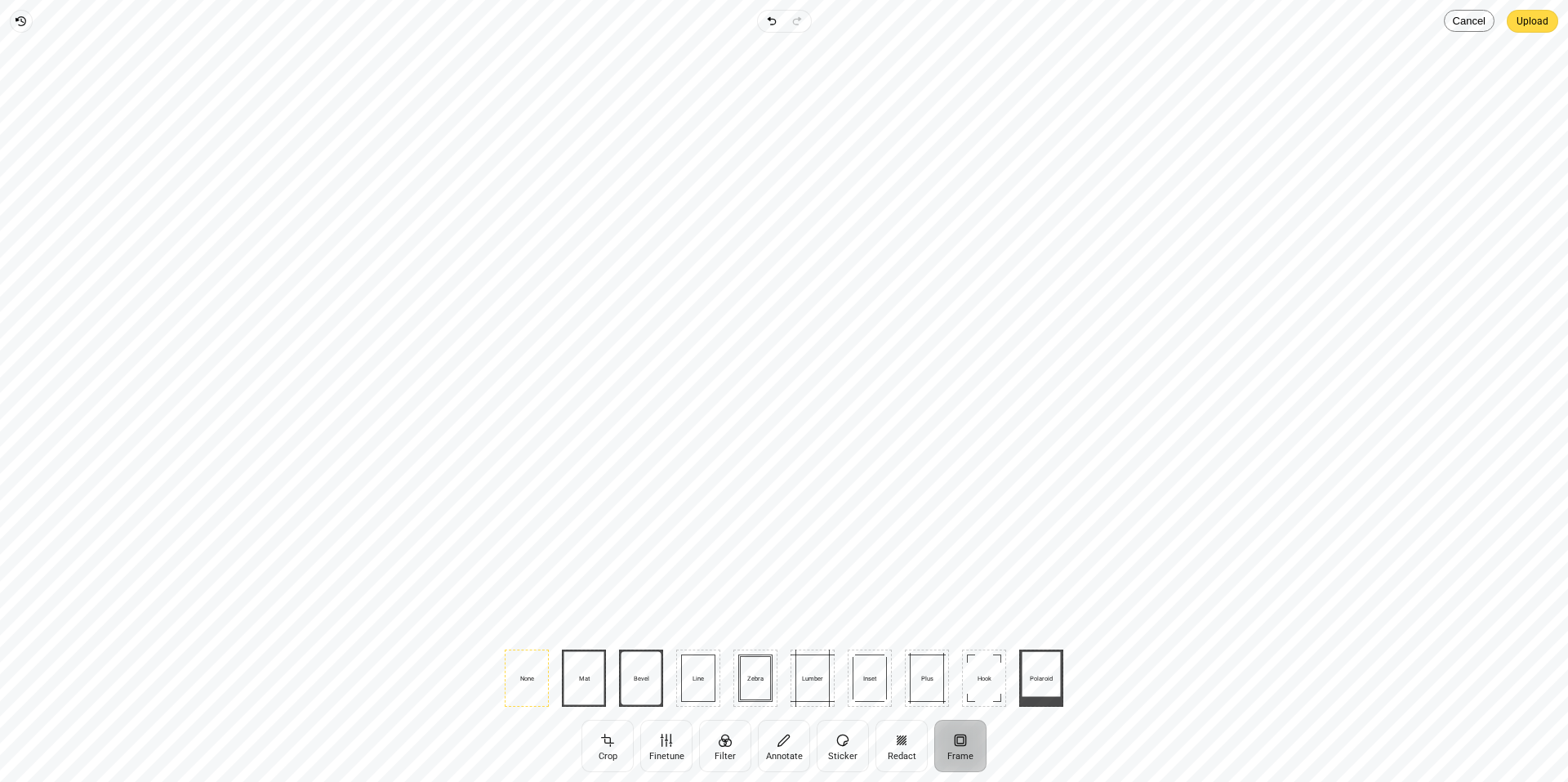
click at [957, 744] on button "Frame" at bounding box center [960, 746] width 52 height 52
click at [790, 754] on button "Annotate" at bounding box center [784, 746] width 52 height 52
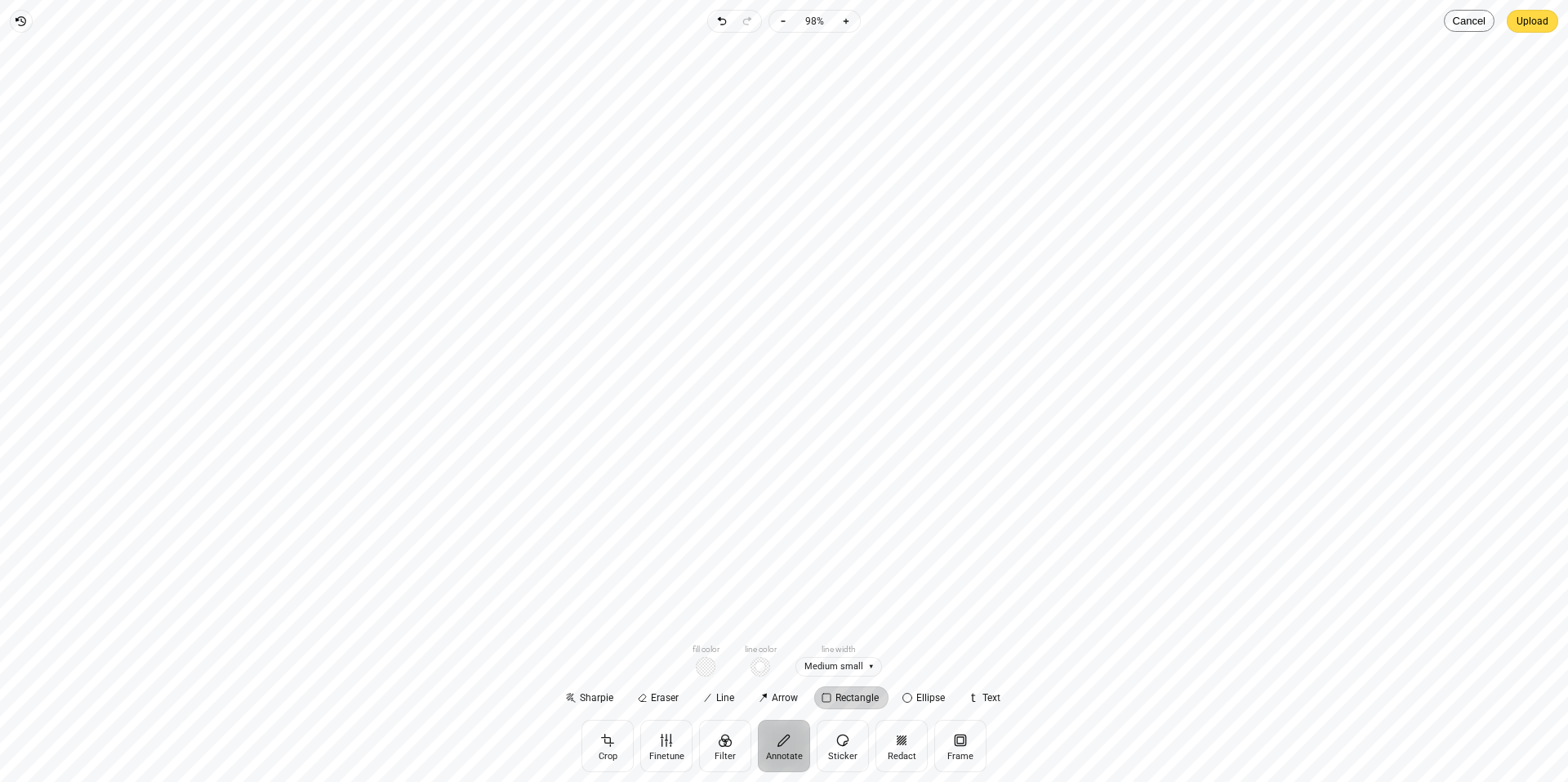
click at [761, 665] on span "button" at bounding box center [760, 666] width 19 height 19
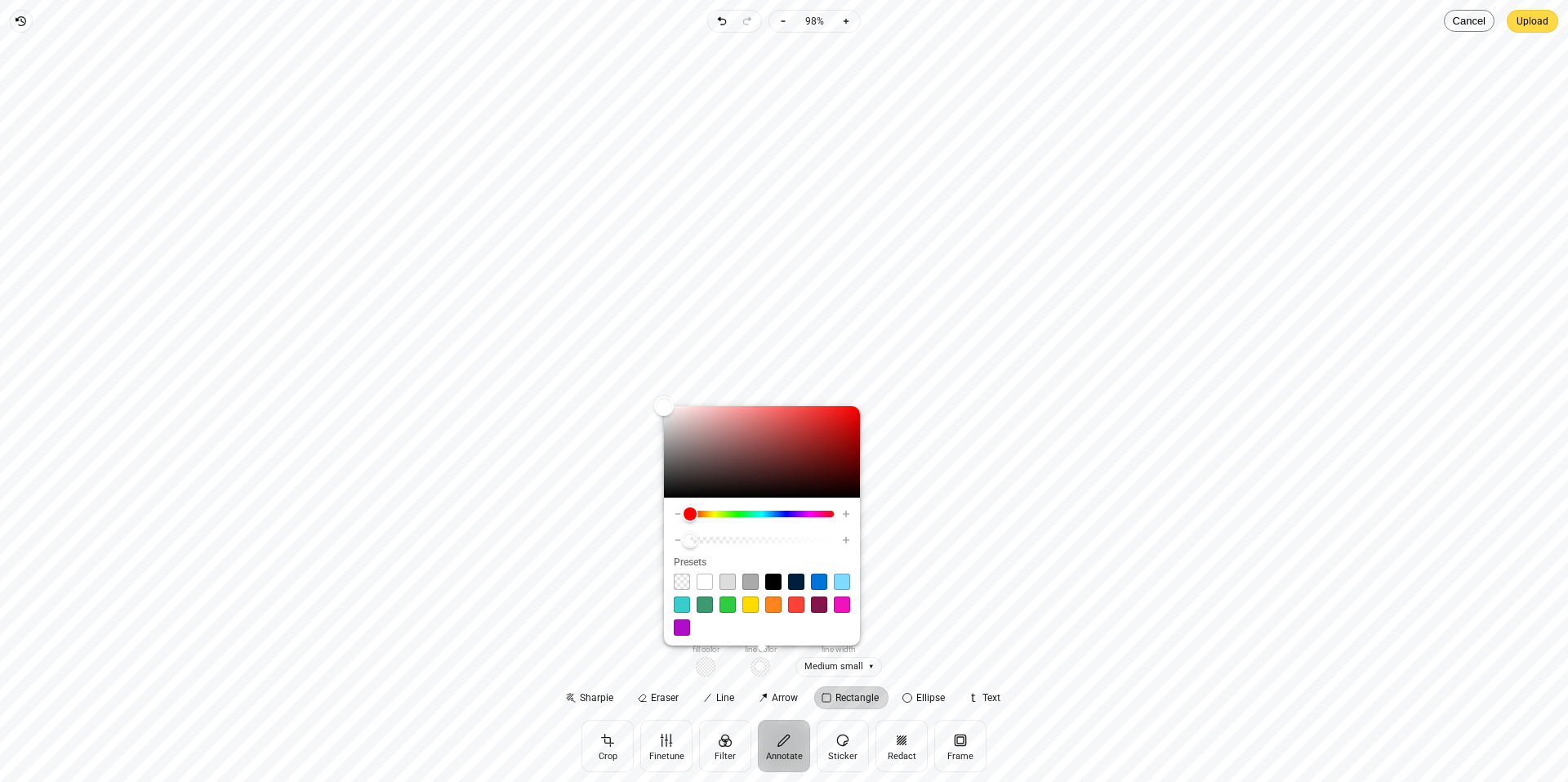
click at [796, 609] on span at bounding box center [795, 604] width 16 height 16
type input "****"
type input "*"
click at [844, 666] on span "Medium small" at bounding box center [838, 667] width 86 height 20
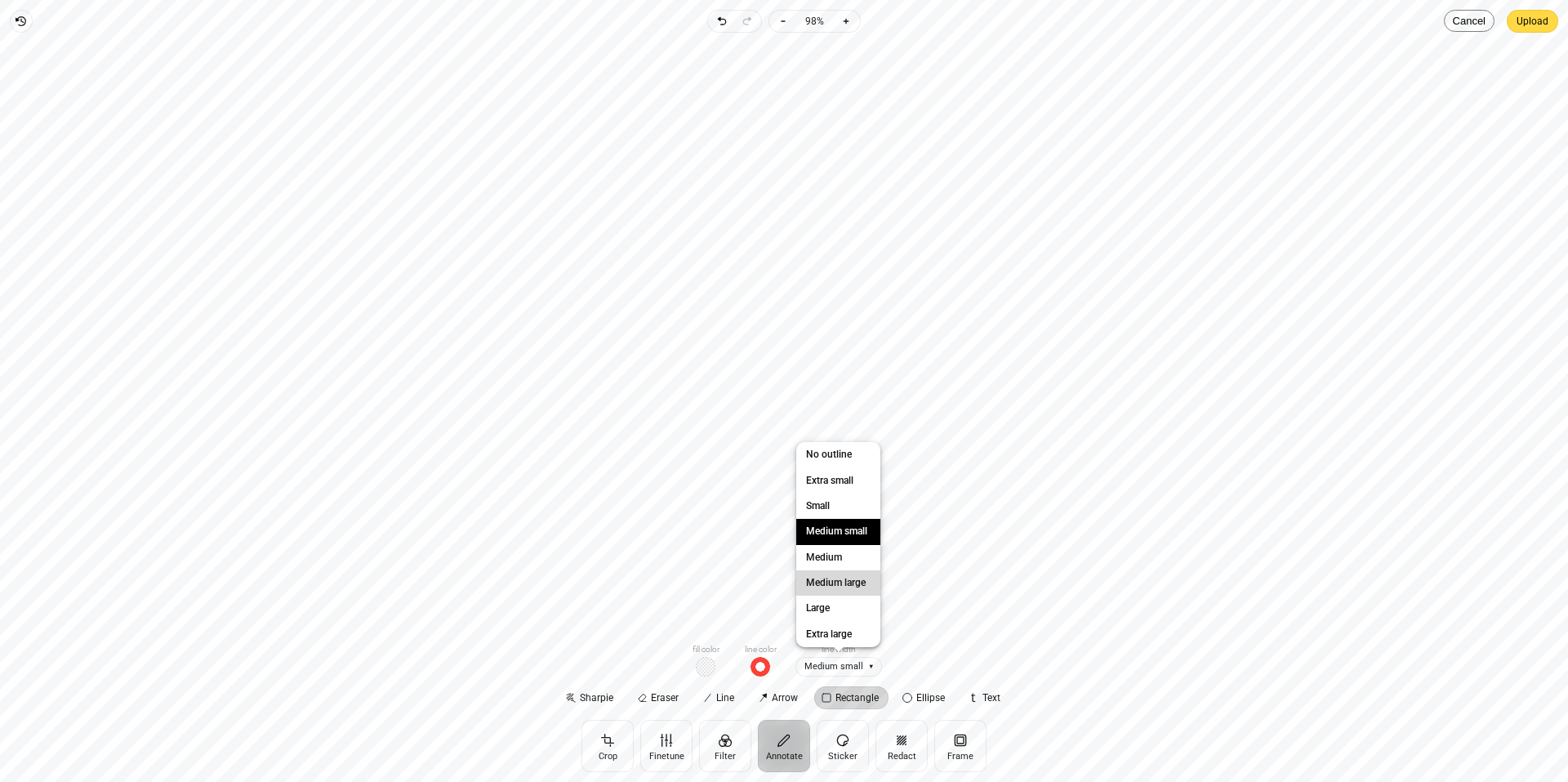
click at [827, 584] on span "Medium large" at bounding box center [836, 583] width 66 height 17
drag, startPoint x: 635, startPoint y: 104, endPoint x: 932, endPoint y: 337, distance: 377.5
click at [932, 337] on div at bounding box center [784, 337] width 1542 height 584
drag, startPoint x: 639, startPoint y: 394, endPoint x: 934, endPoint y: 459, distance: 302.1
click at [934, 459] on div "Rectangle" at bounding box center [784, 337] width 1542 height 584
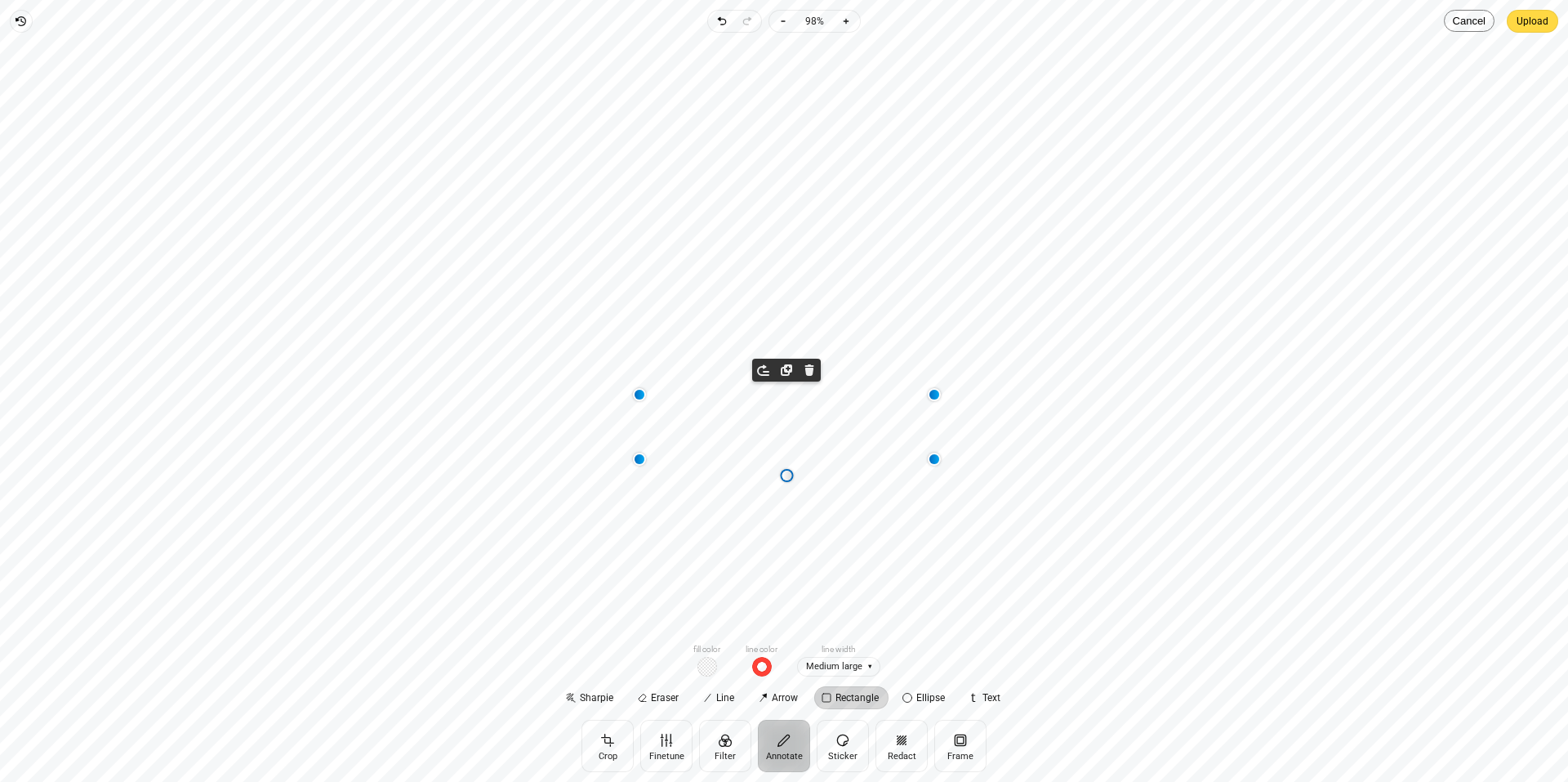
click at [765, 668] on span "button" at bounding box center [762, 666] width 19 height 19
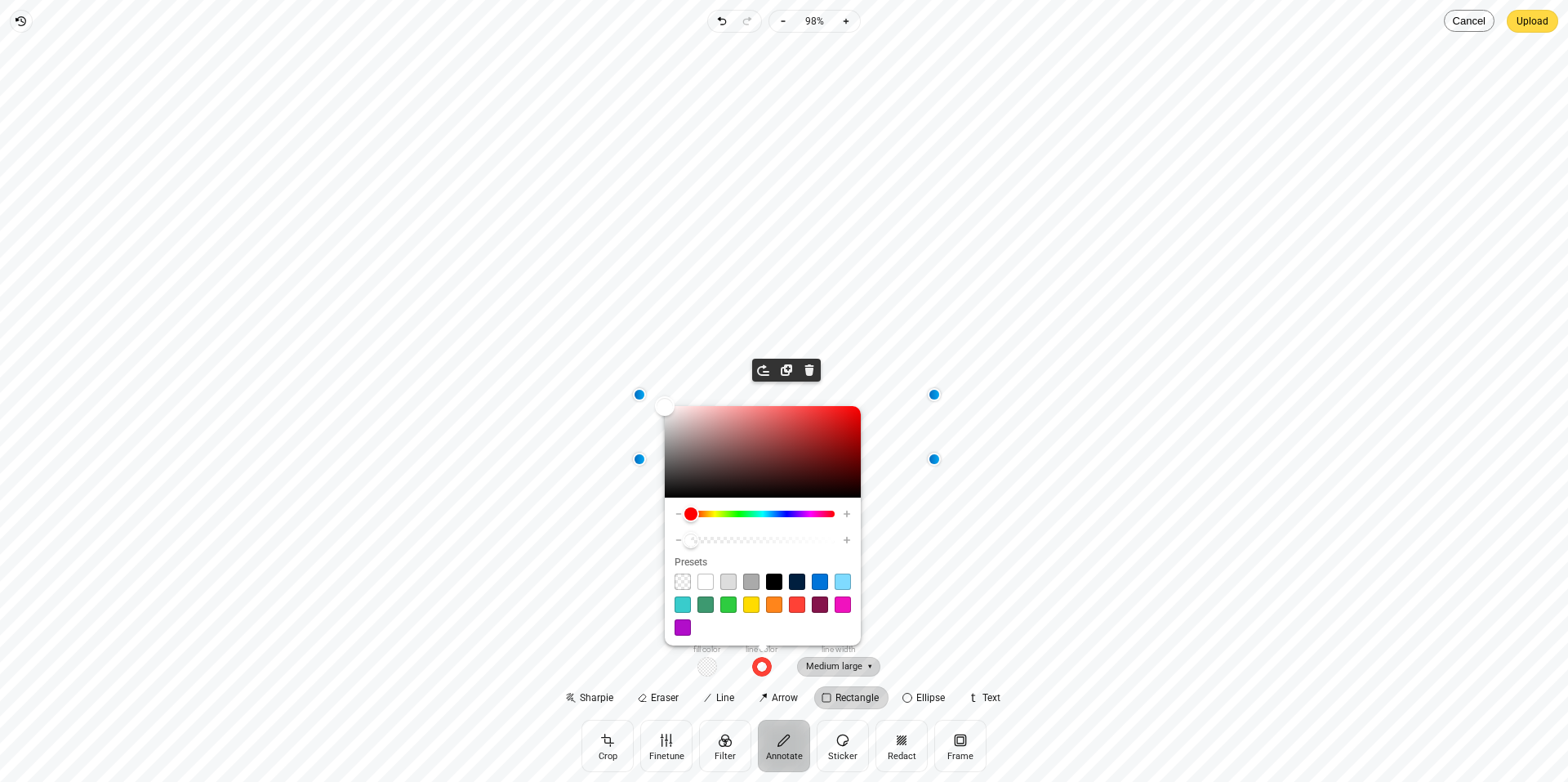
click at [850, 668] on span "Medium large" at bounding box center [838, 667] width 84 height 20
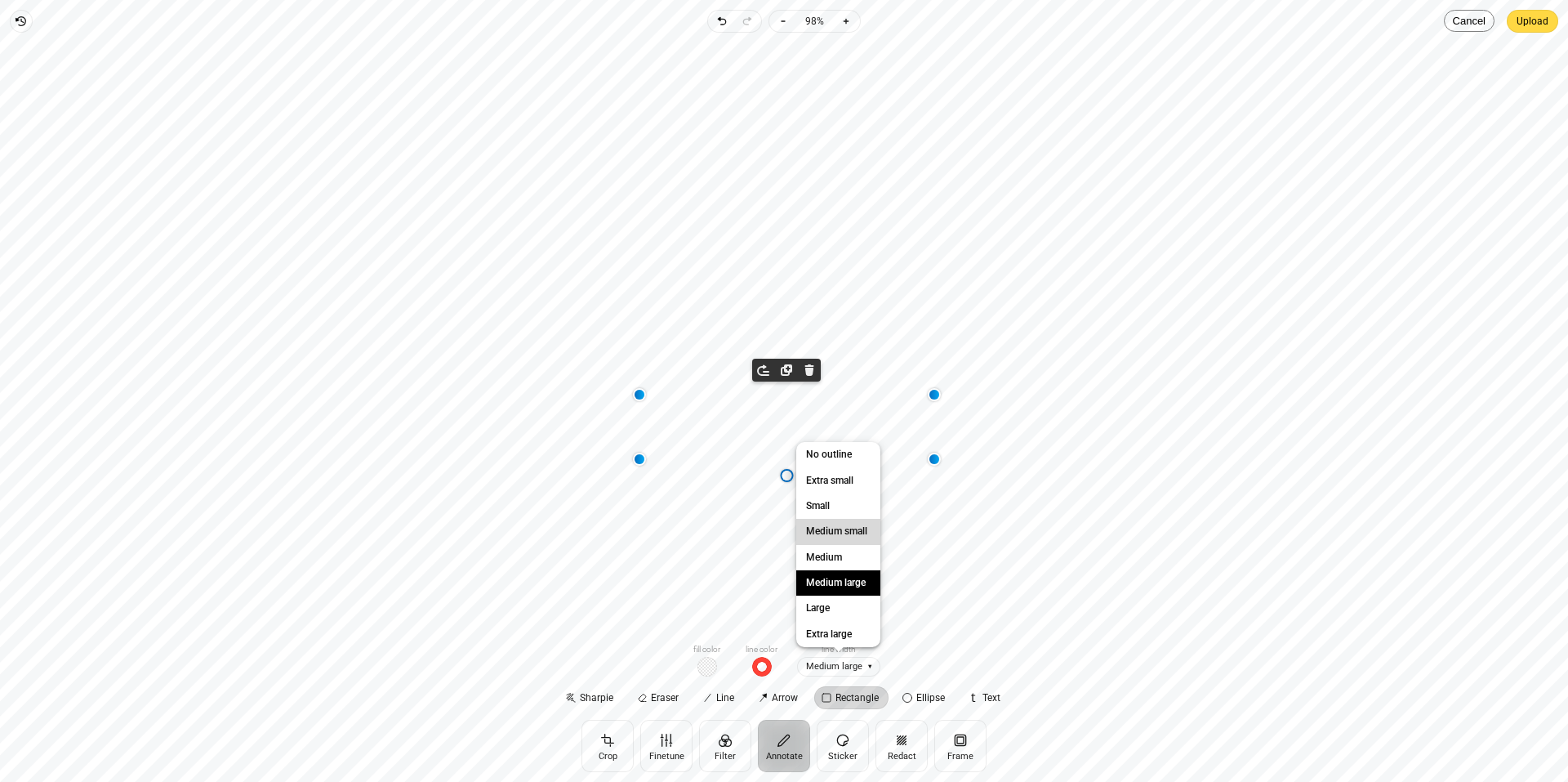
click at [845, 537] on span "Medium small" at bounding box center [837, 531] width 68 height 17
click at [855, 661] on span "Medium small" at bounding box center [838, 667] width 86 height 20
click at [844, 627] on span "Extra large" at bounding box center [829, 634] width 52 height 17
click at [856, 664] on span "Extra large" at bounding box center [838, 667] width 70 height 20
click at [849, 532] on span "Medium small" at bounding box center [837, 531] width 68 height 17
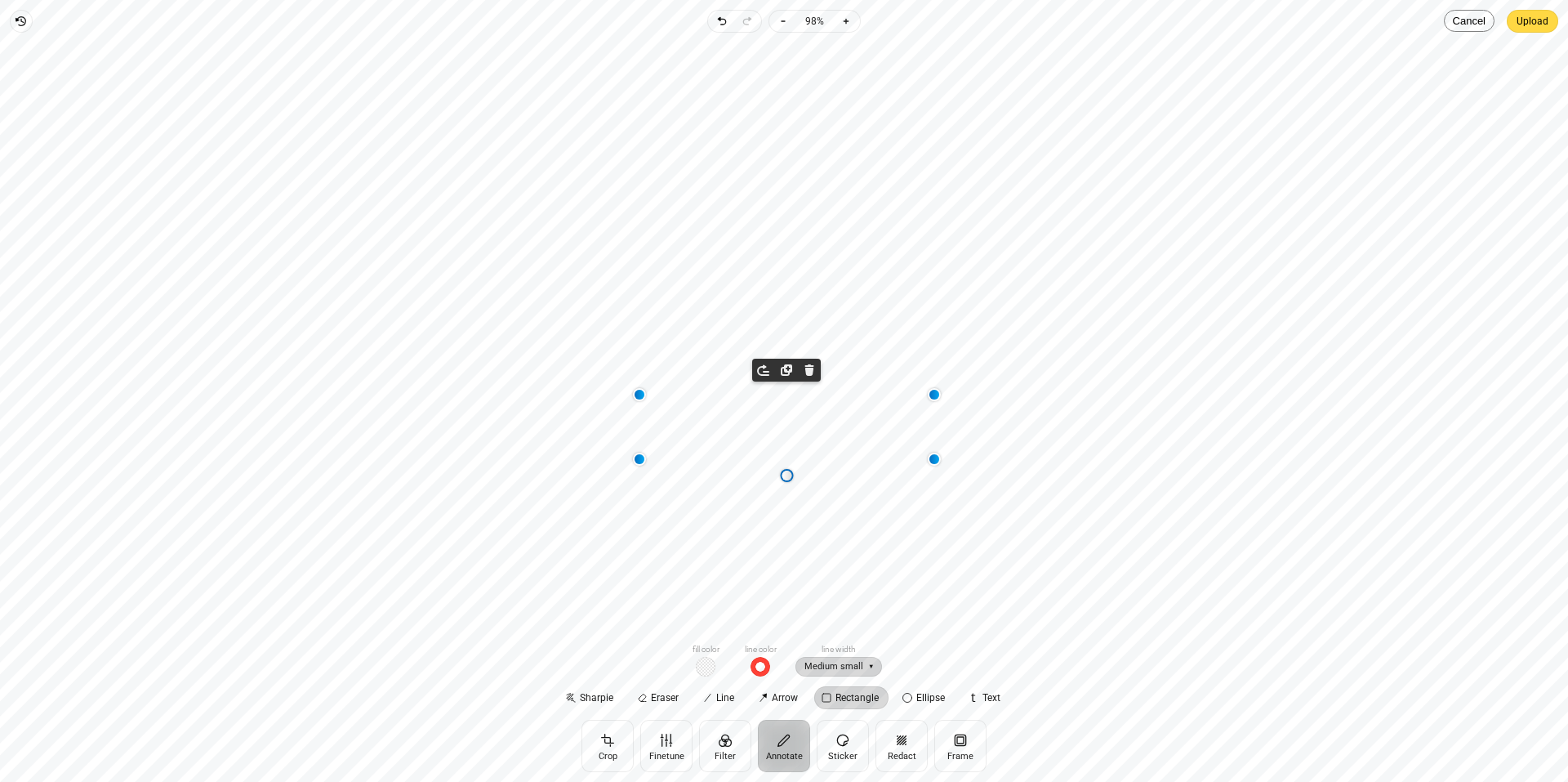
click at [856, 671] on span "Medium small" at bounding box center [838, 667] width 86 height 20
click at [920, 334] on div "Rectangle Rectangle Move to front Duplicate Remove" at bounding box center [784, 337] width 1542 height 584
click at [857, 660] on span "Medium large" at bounding box center [838, 667] width 84 height 20
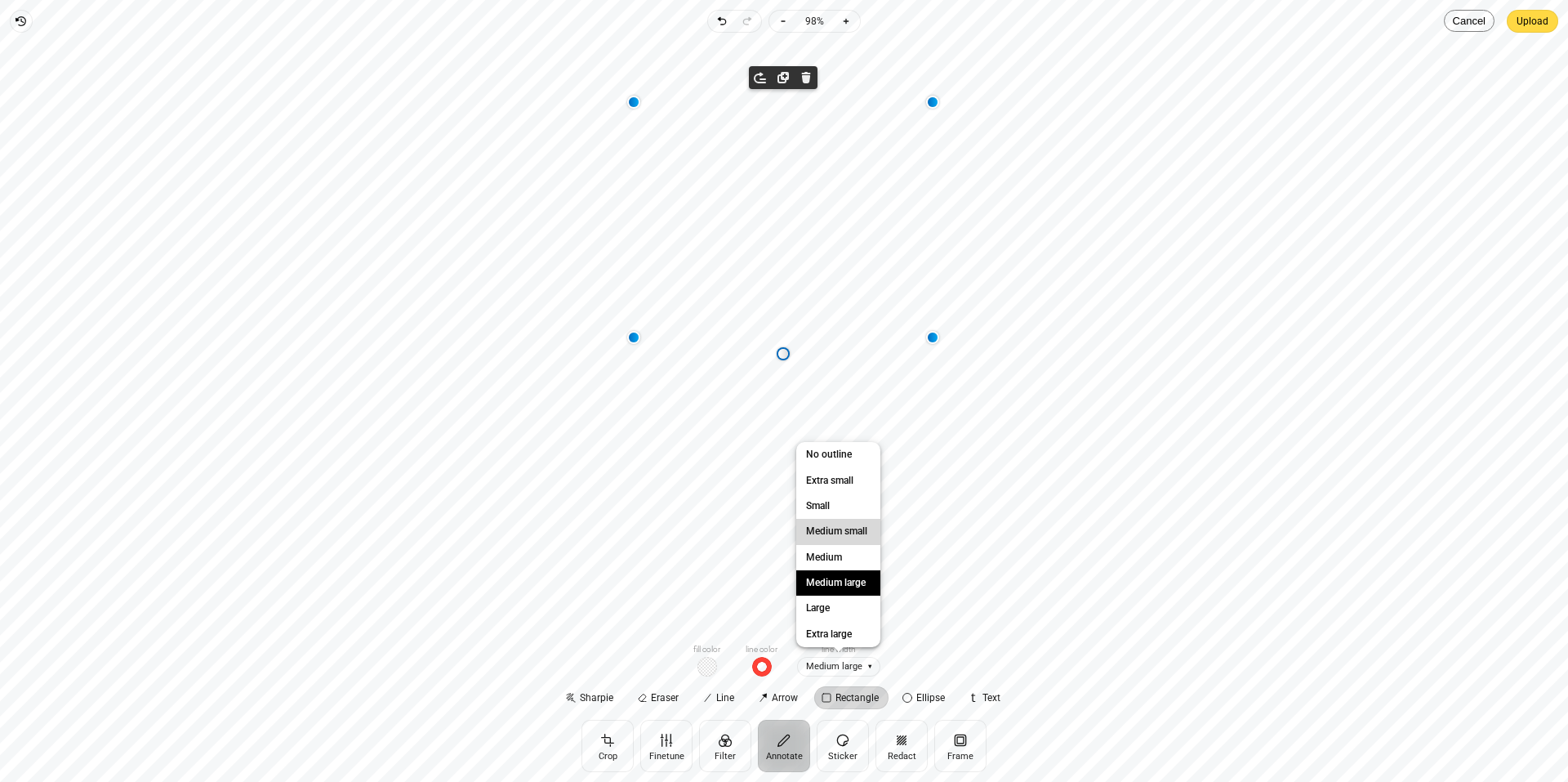
click at [849, 530] on span "Medium small" at bounding box center [837, 531] width 68 height 17
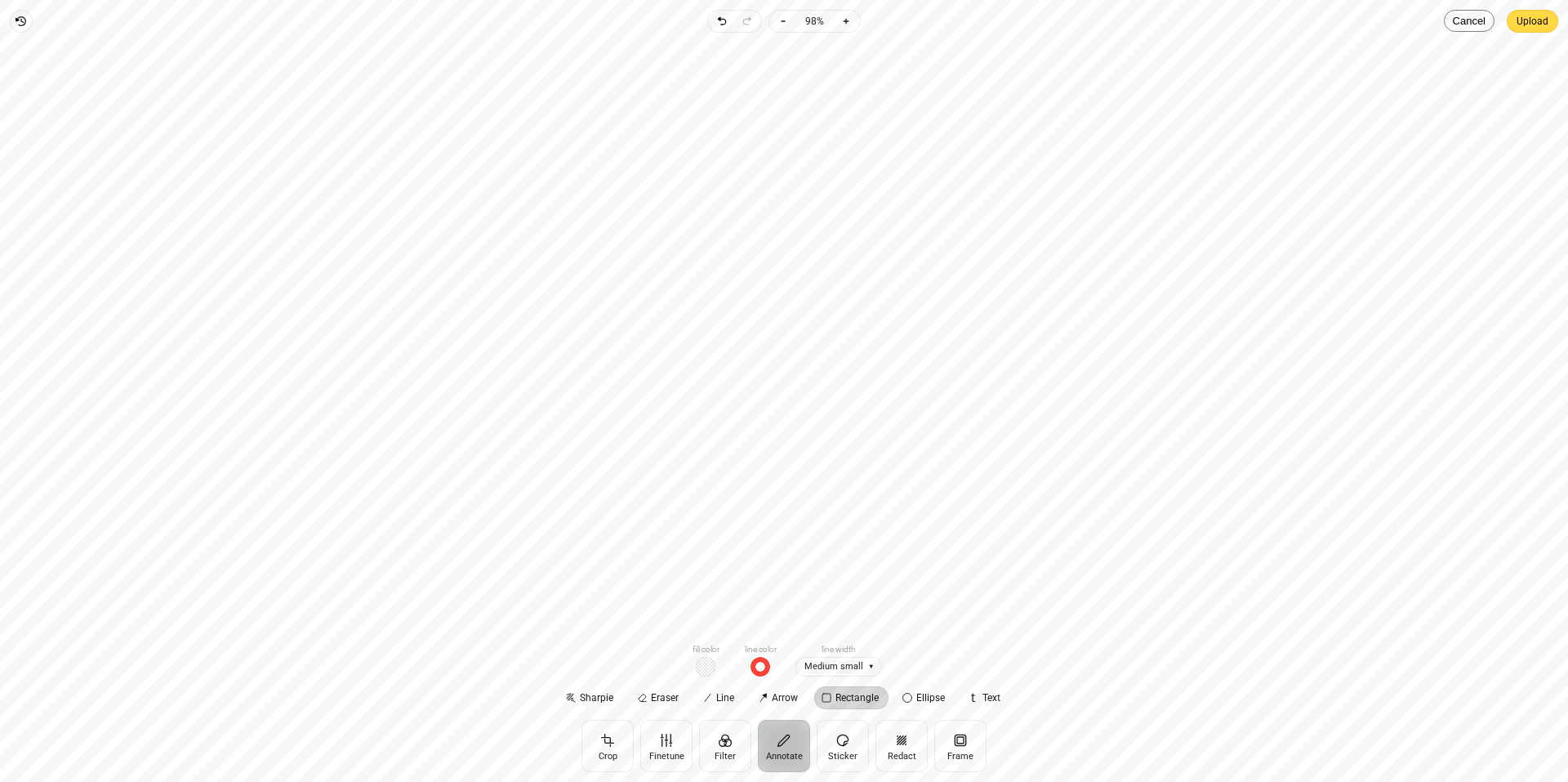
click at [1030, 502] on div "Rectangle Rectangle" at bounding box center [784, 337] width 1542 height 584
drag, startPoint x: 866, startPoint y: 102, endPoint x: 880, endPoint y: 103, distance: 14.0
click at [880, 103] on div "Rectangle Rectangle" at bounding box center [784, 337] width 1542 height 584
click at [894, 73] on span "Remove" at bounding box center [895, 77] width 19 height 19
click at [1010, 582] on div "Rectangle Rectangle Move to front Duplicate Remove" at bounding box center [784, 337] width 1542 height 584
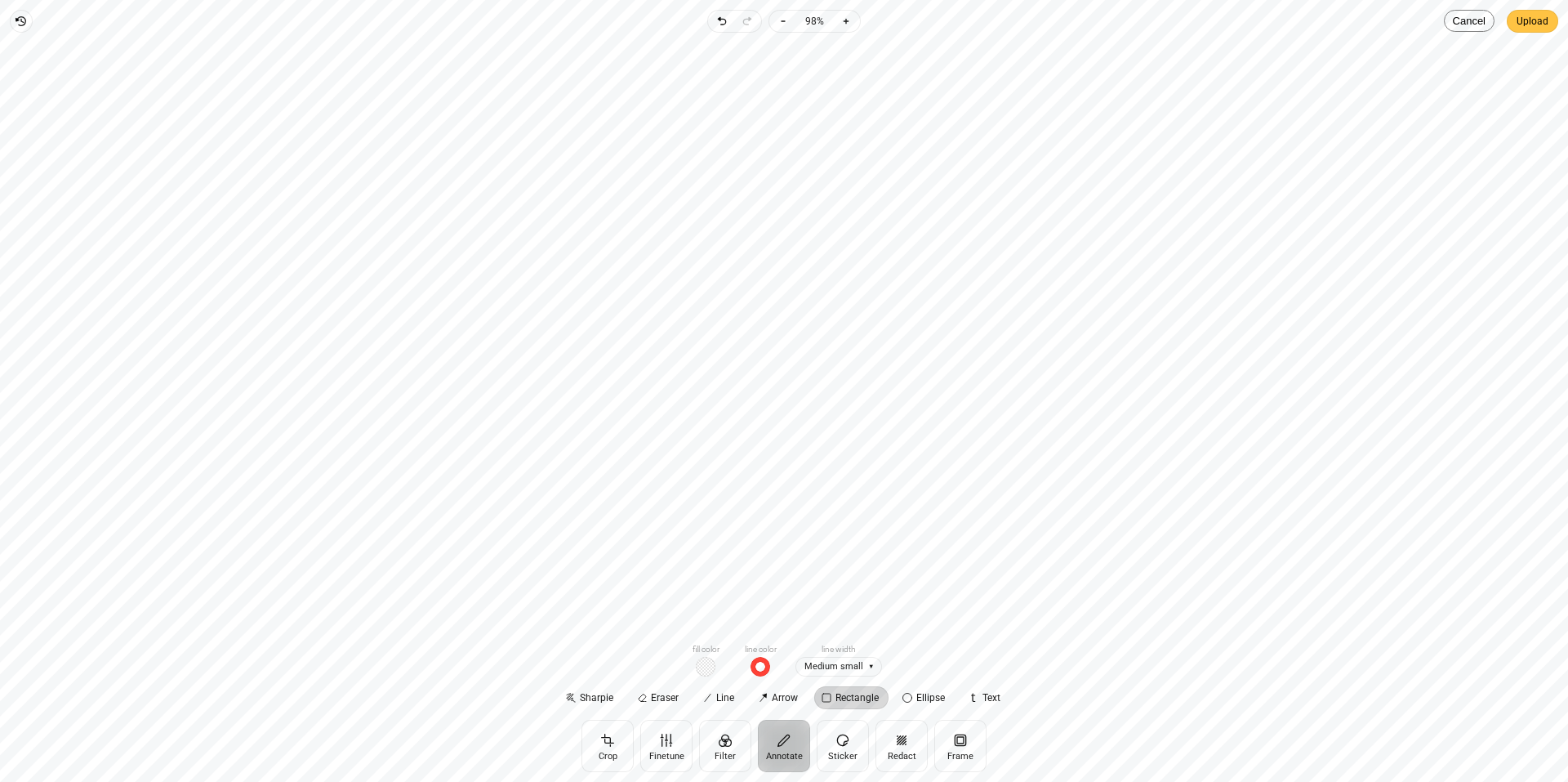
click at [1538, 31] on span "Upload" at bounding box center [1533, 21] width 32 height 23
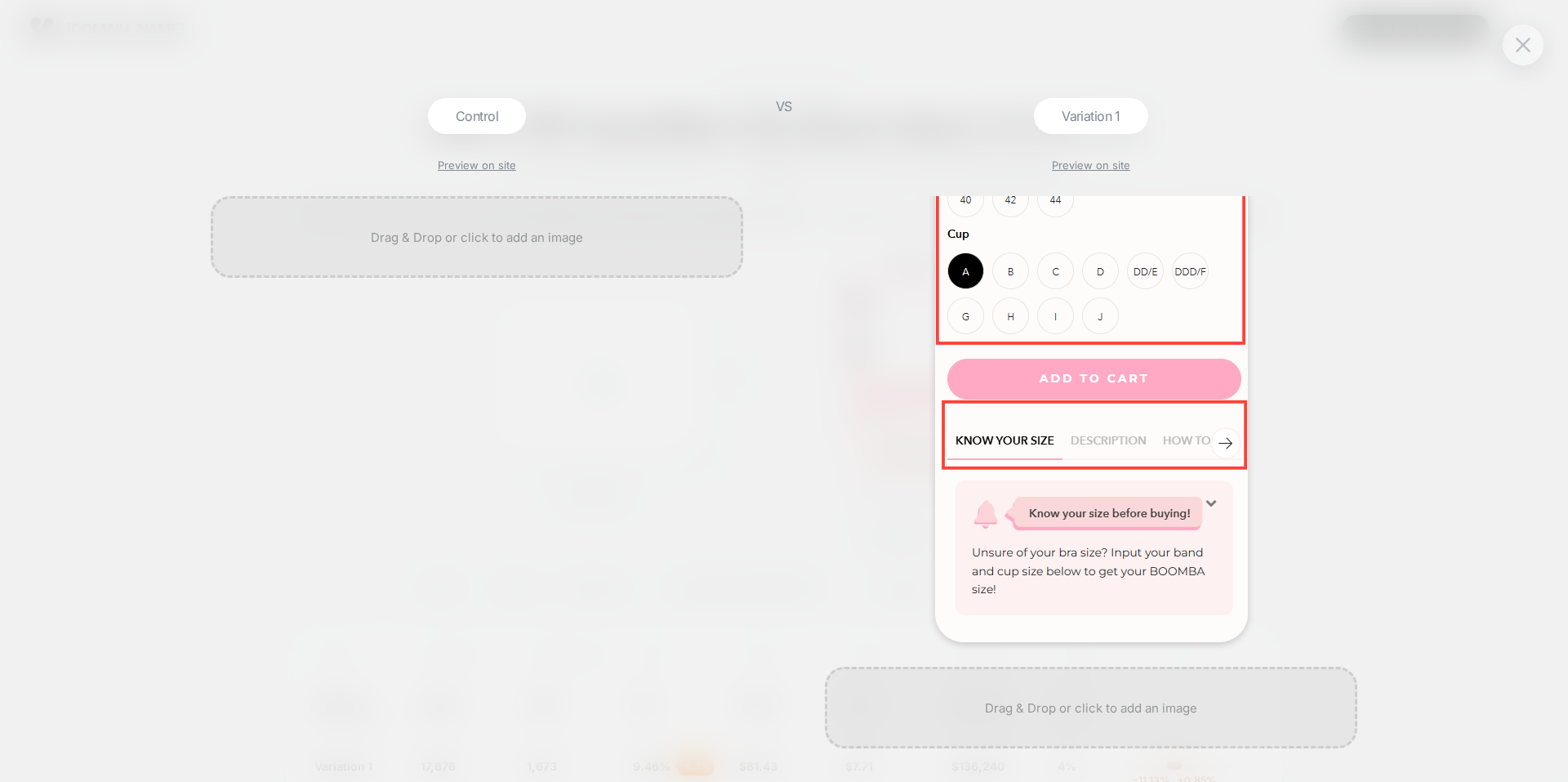
scroll to position [160, 0]
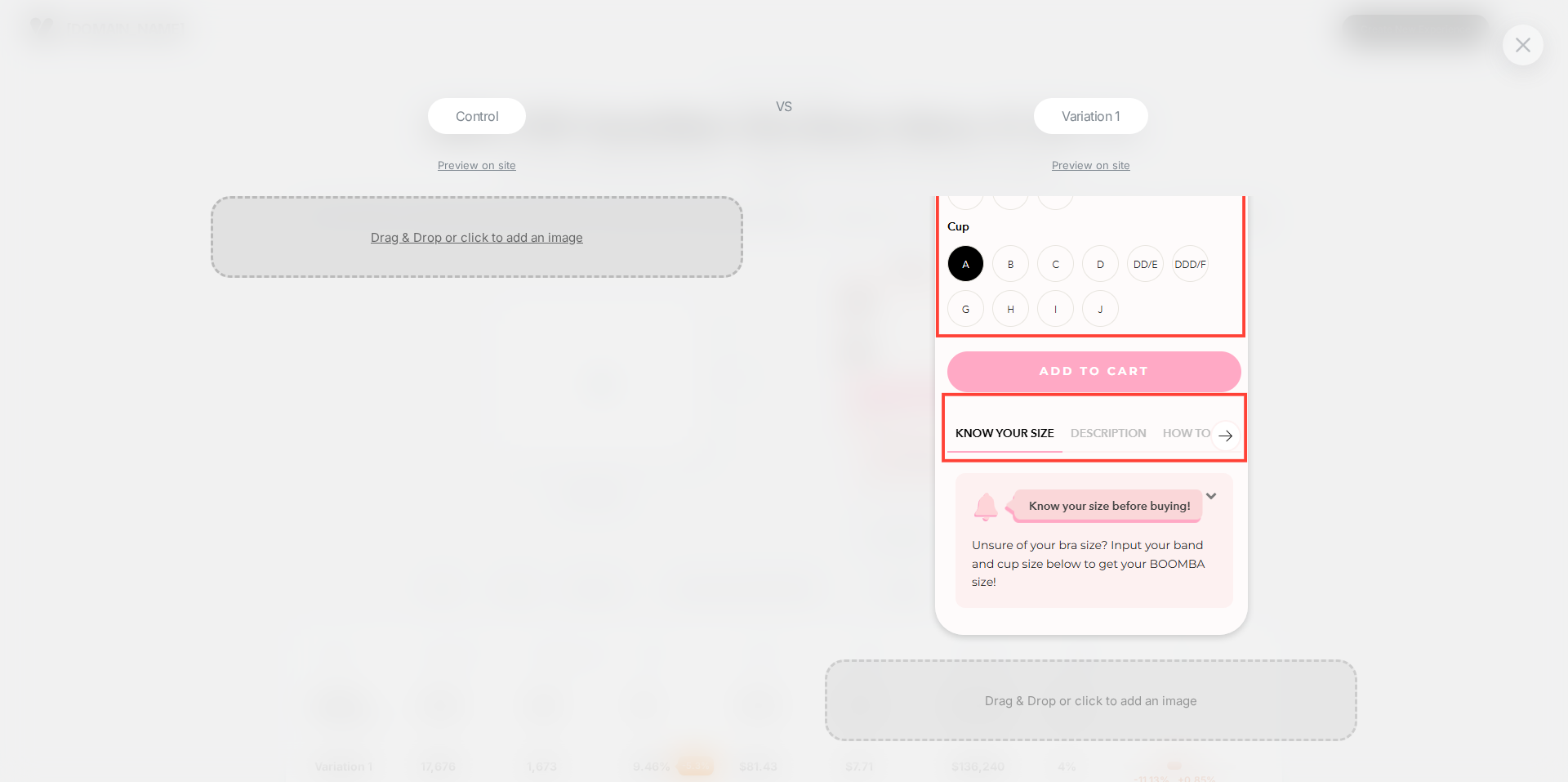
click at [475, 235] on div at bounding box center [477, 236] width 533 height 82
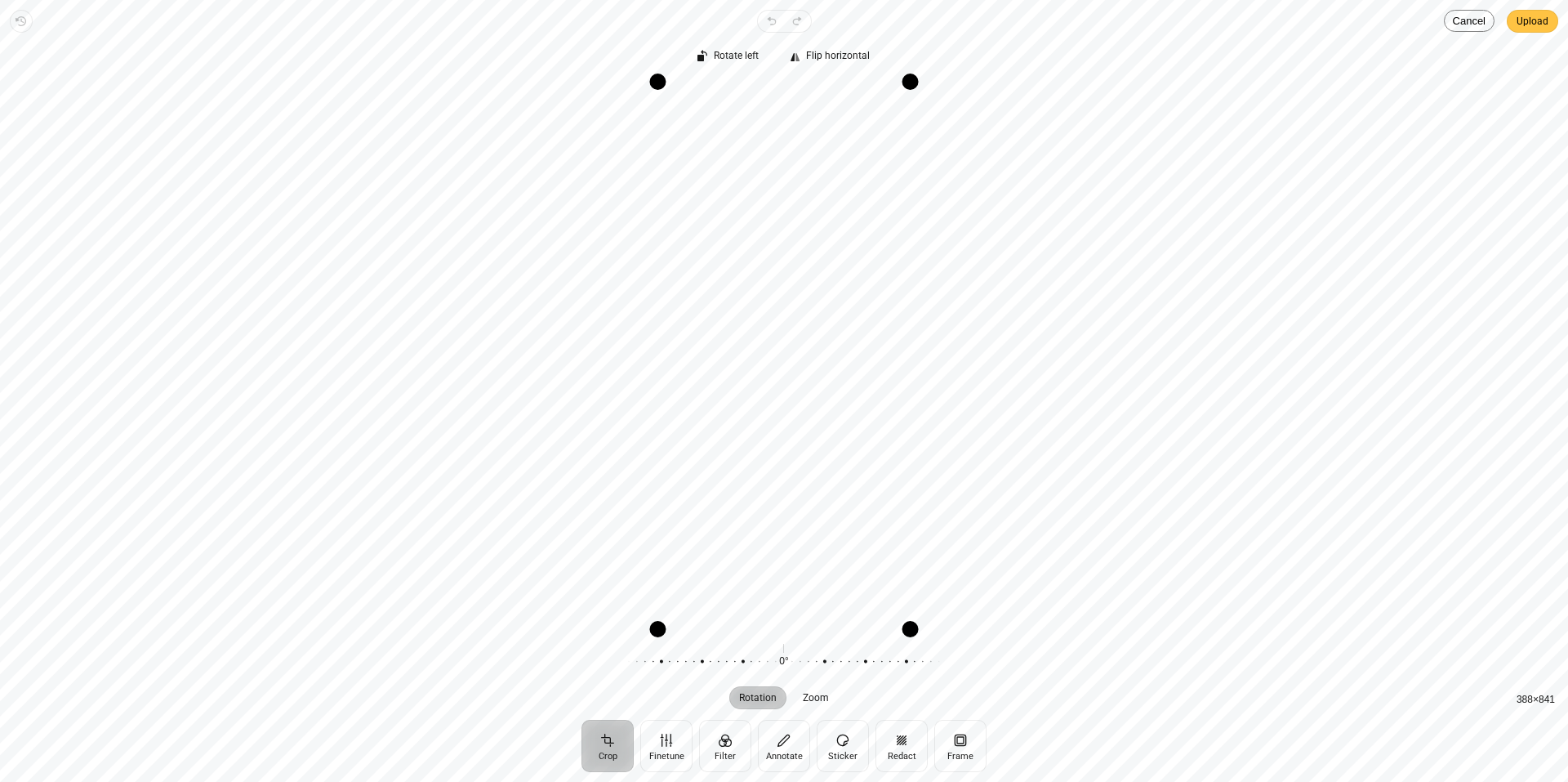
click at [1527, 21] on span "Upload" at bounding box center [1533, 21] width 32 height 19
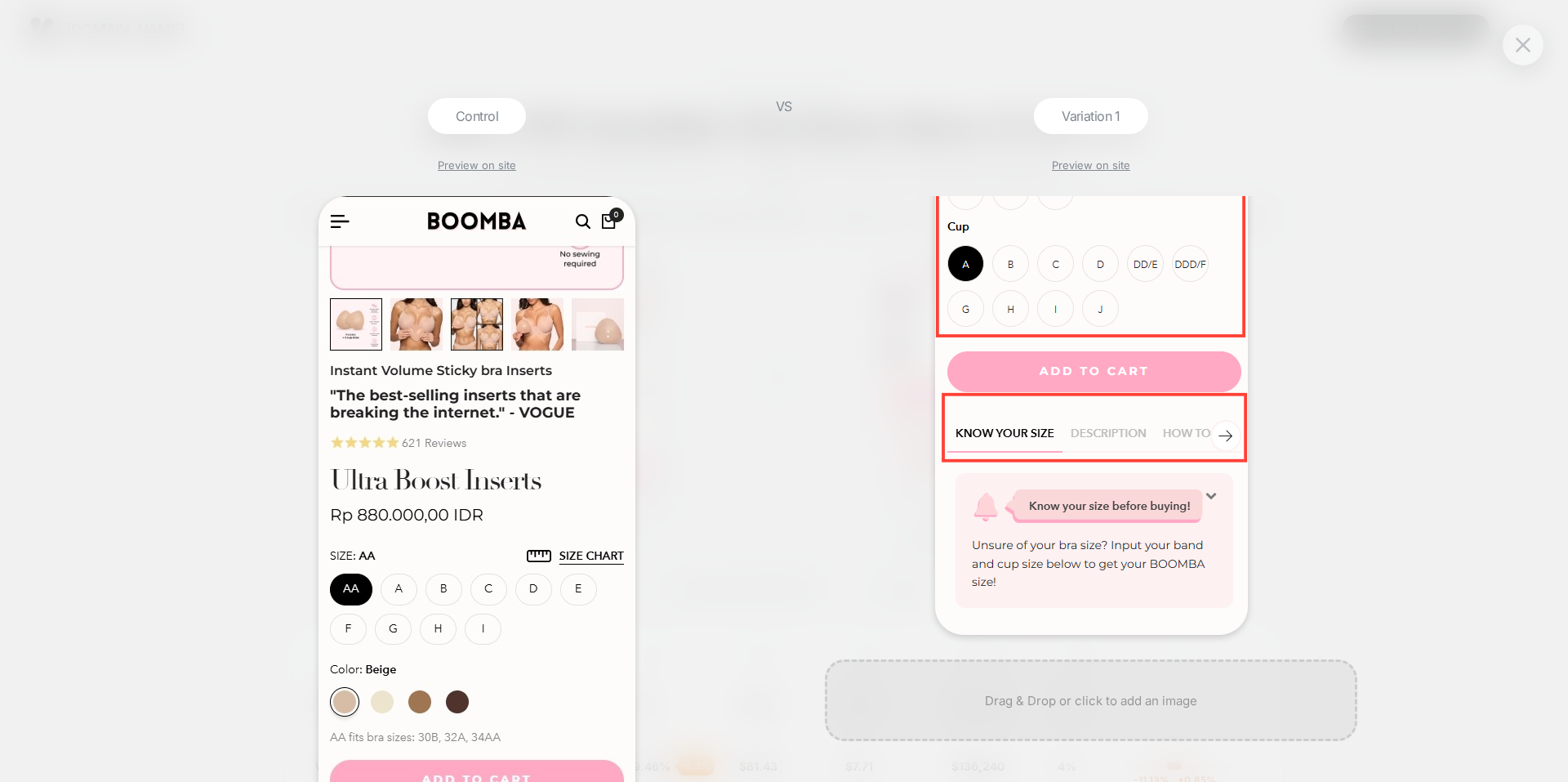
click at [1380, 229] on div "Control Preview on site VS Variation 1 Preview on site" at bounding box center [784, 391] width 1568 height 782
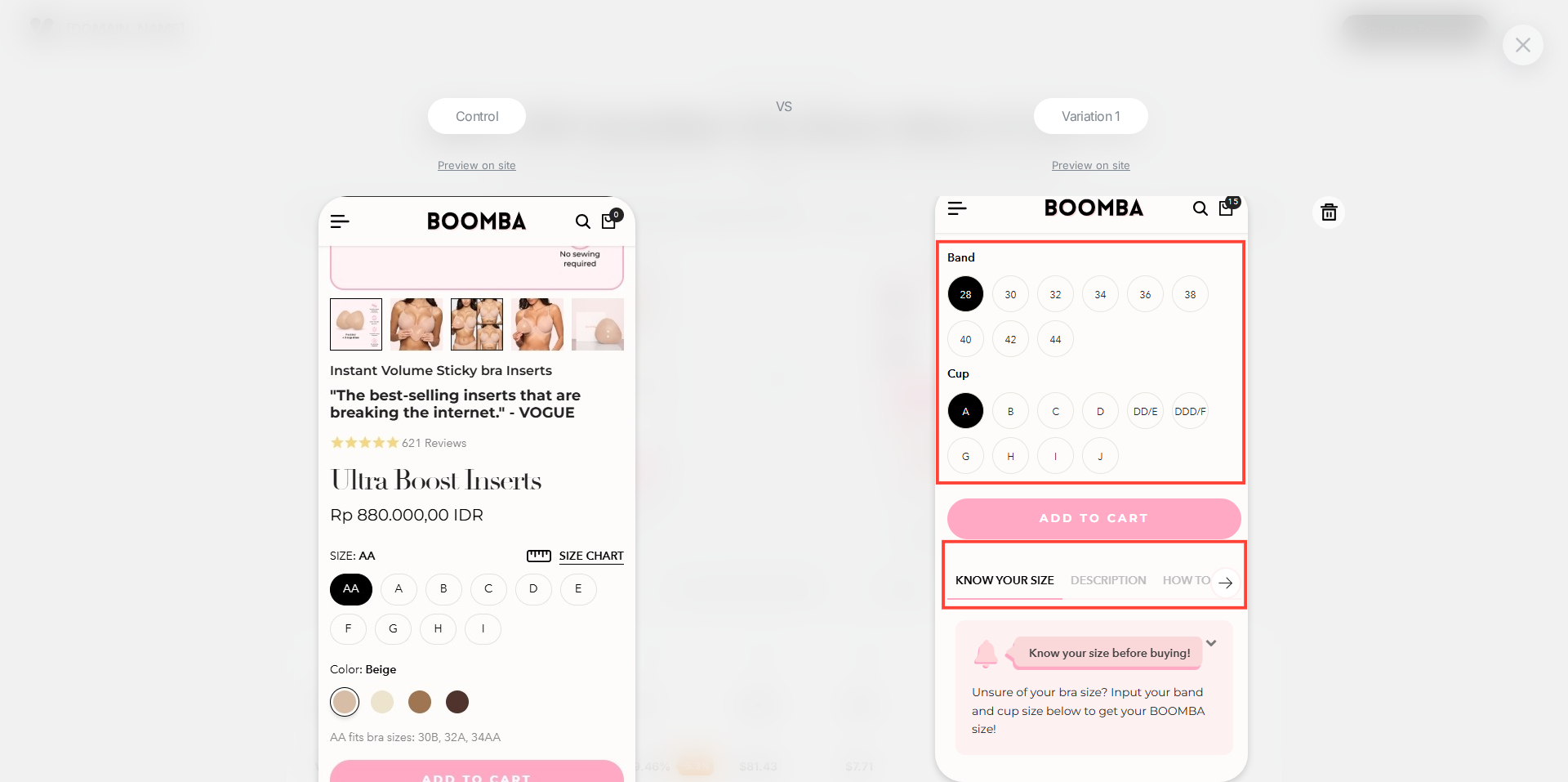
scroll to position [0, 0]
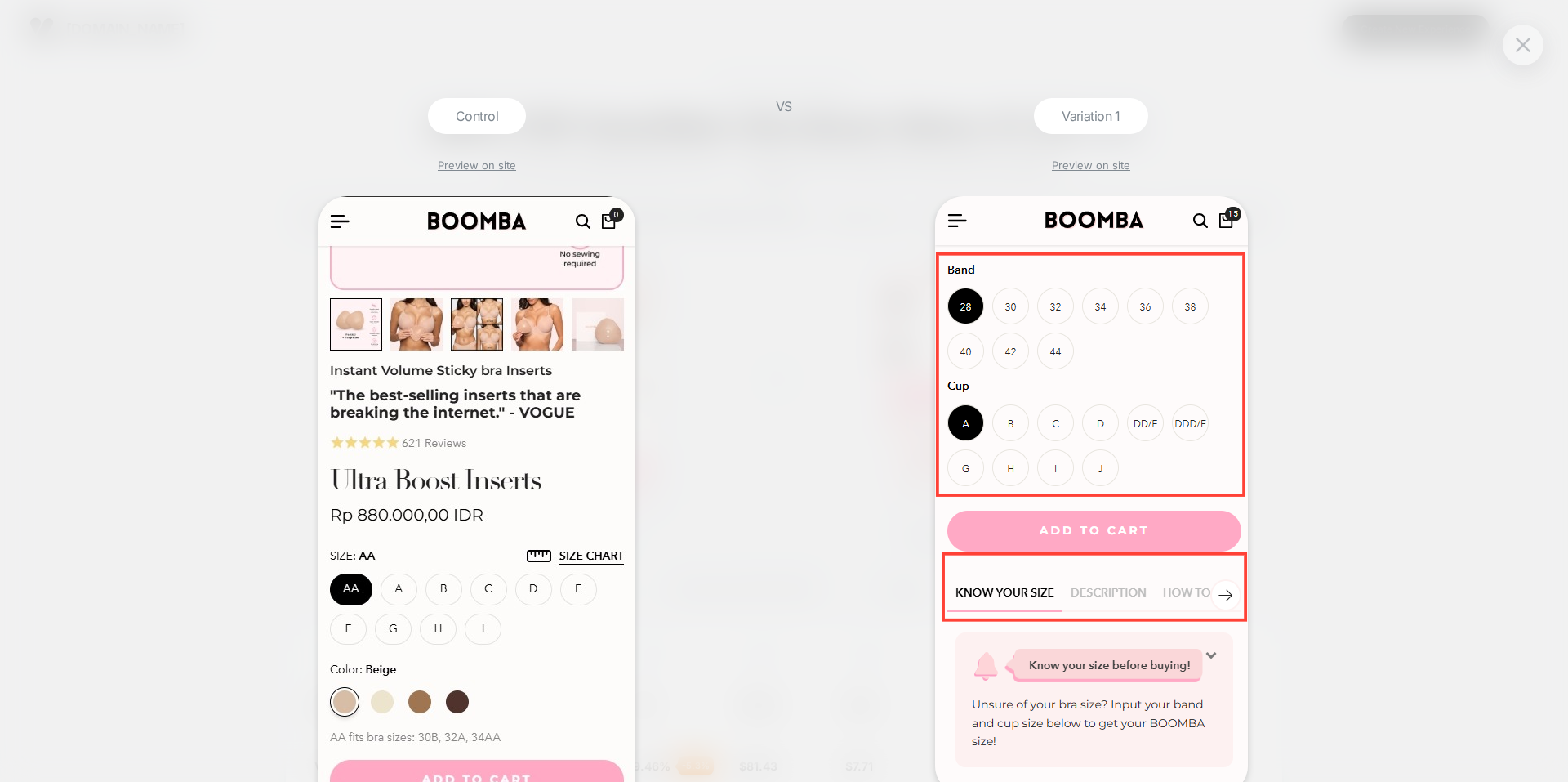
click at [785, 363] on div "VS" at bounding box center [784, 439] width 41 height 683
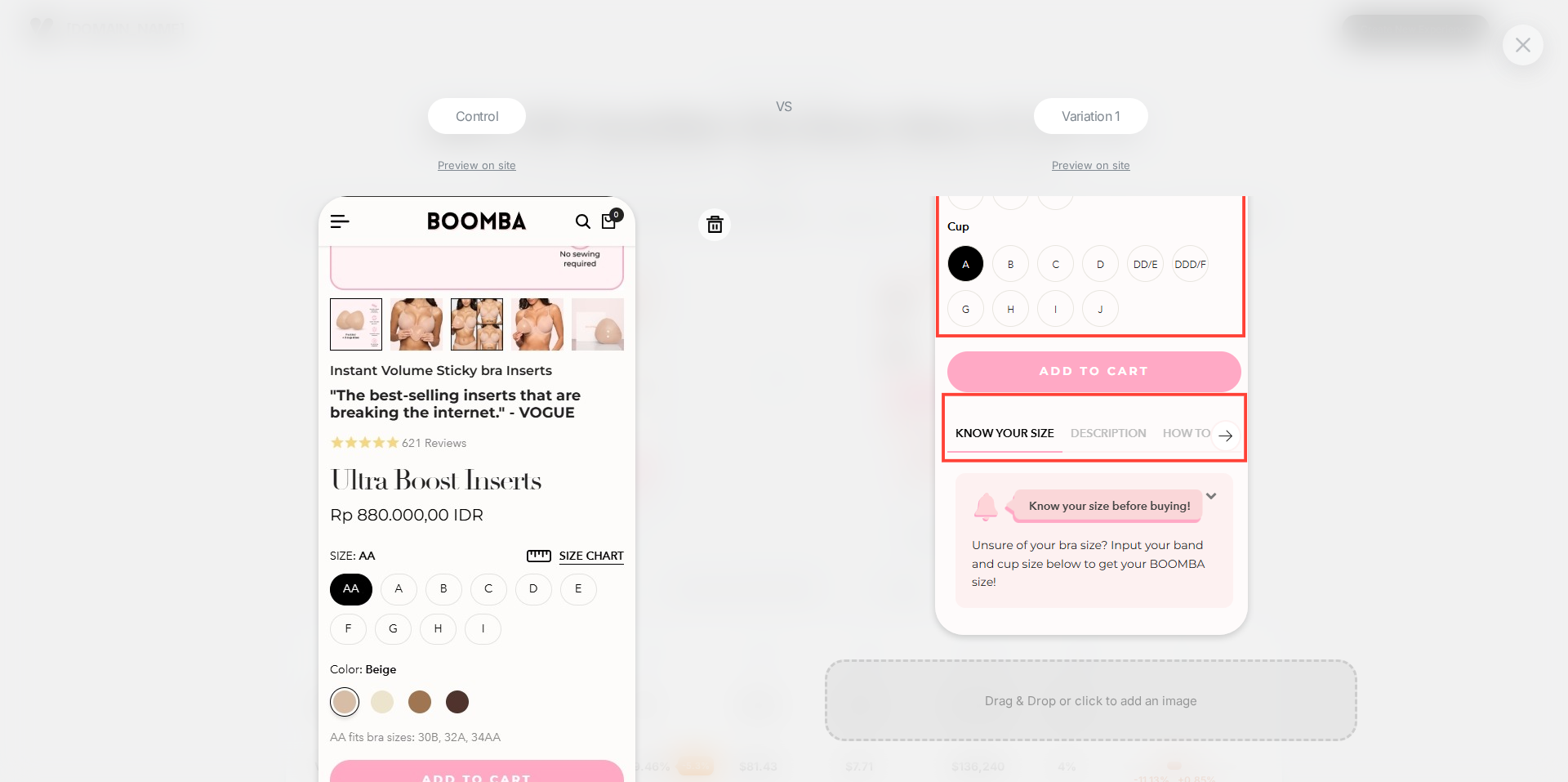
scroll to position [248, 0]
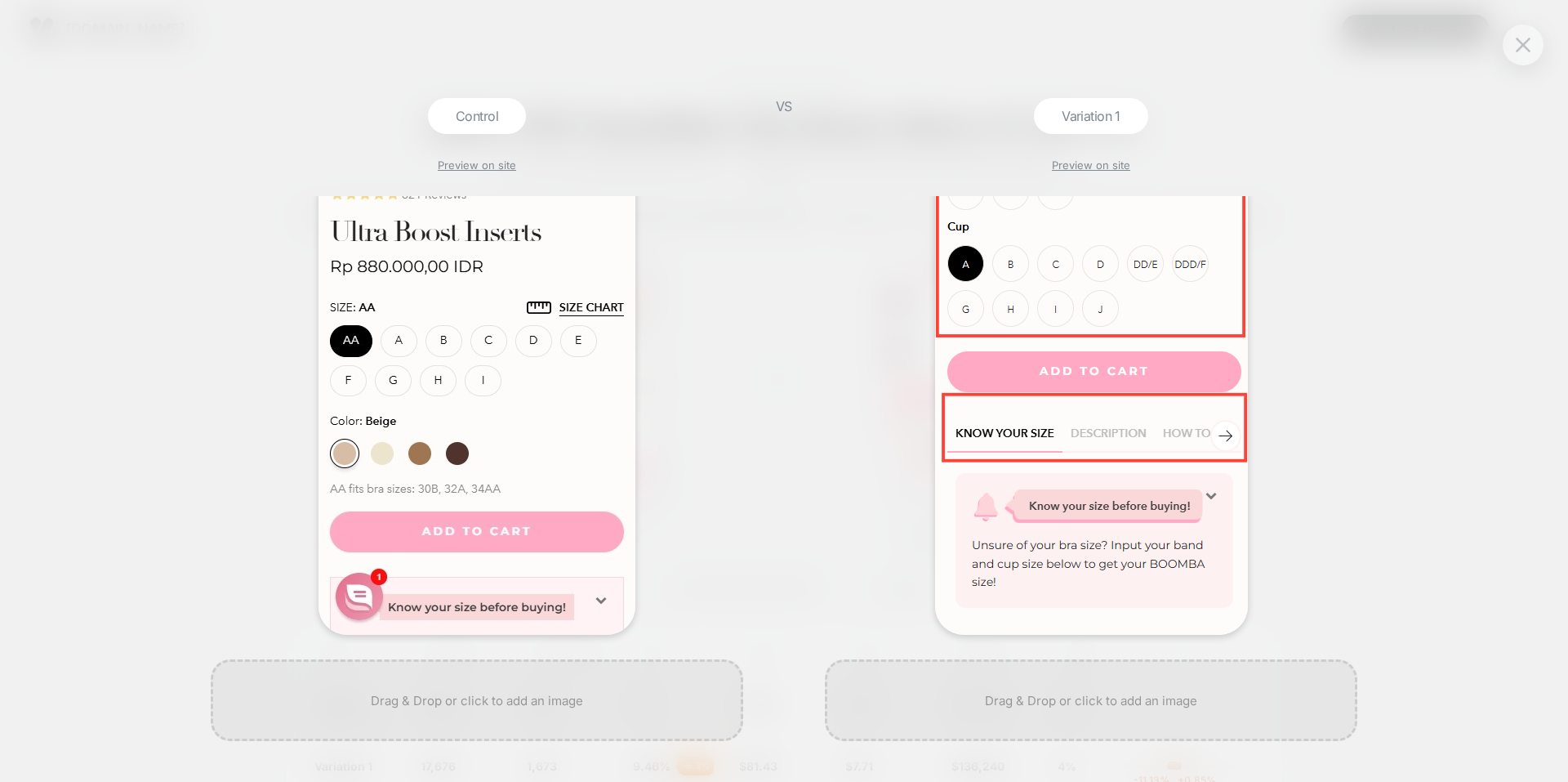
click at [799, 394] on div "VS" at bounding box center [784, 439] width 41 height 683
click at [1527, 48] on img at bounding box center [1522, 44] width 14 height 14
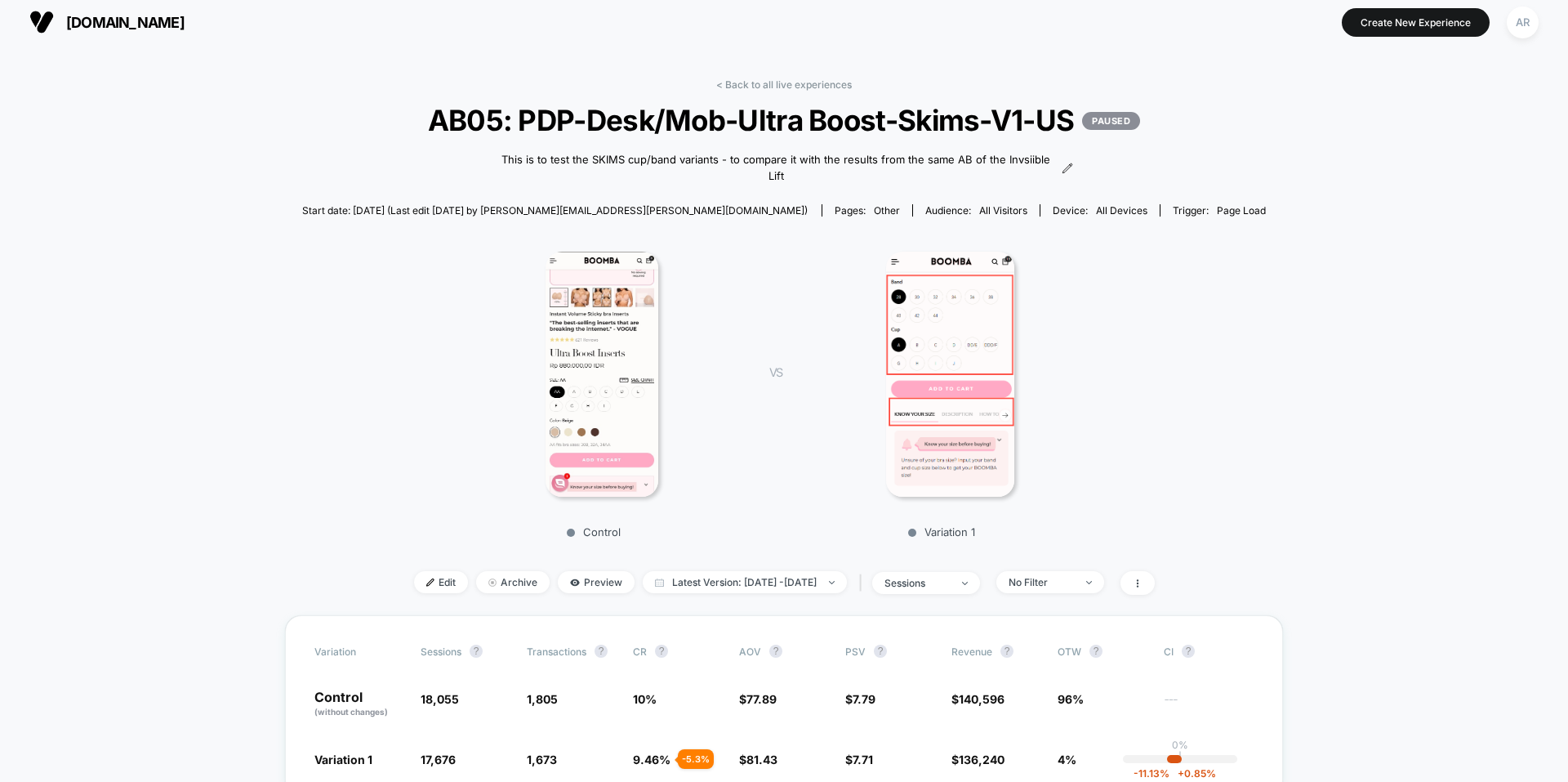
scroll to position [0, 0]
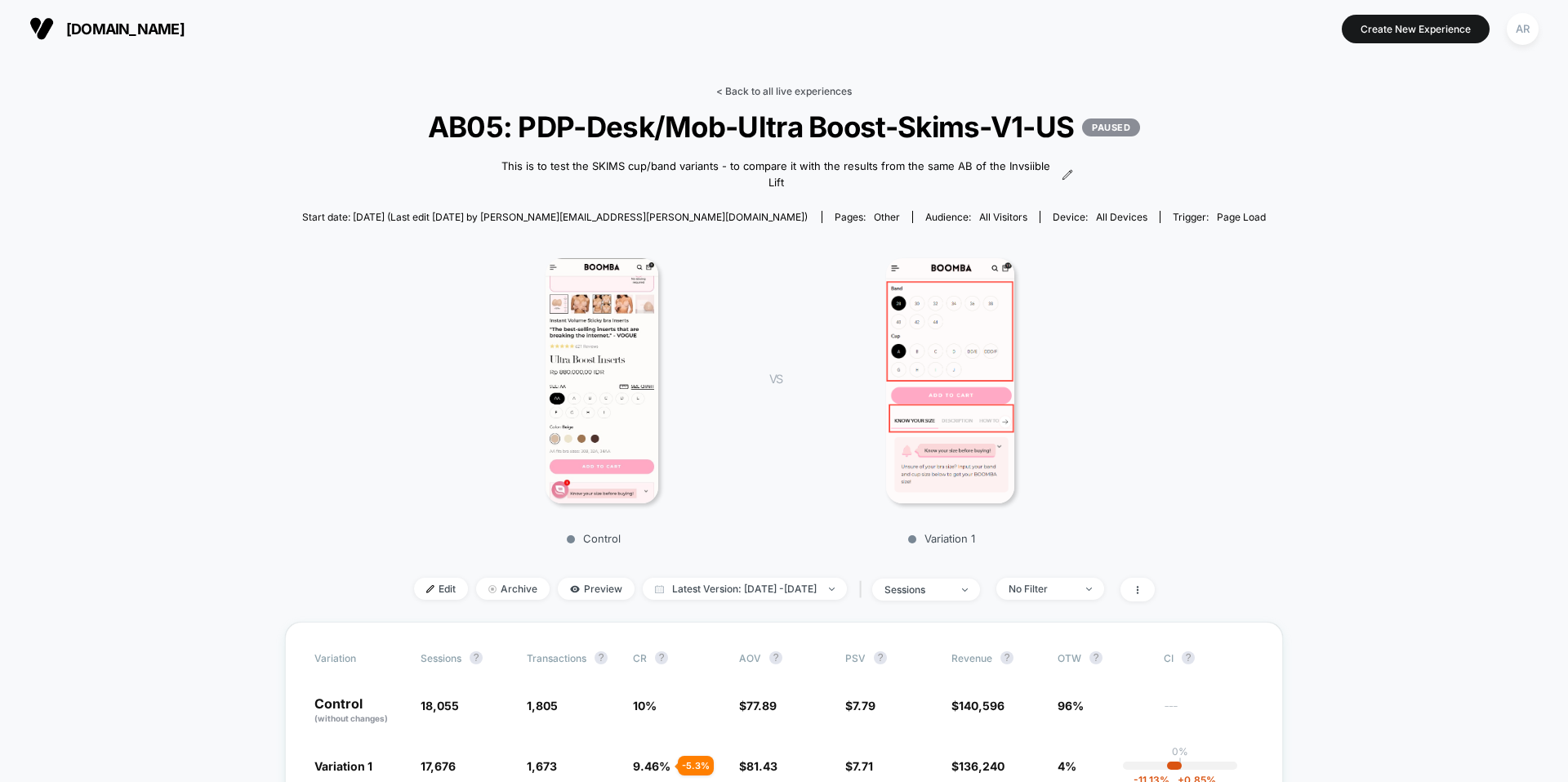
click at [759, 90] on link "< Back to all live experiences" at bounding box center [784, 91] width 136 height 13
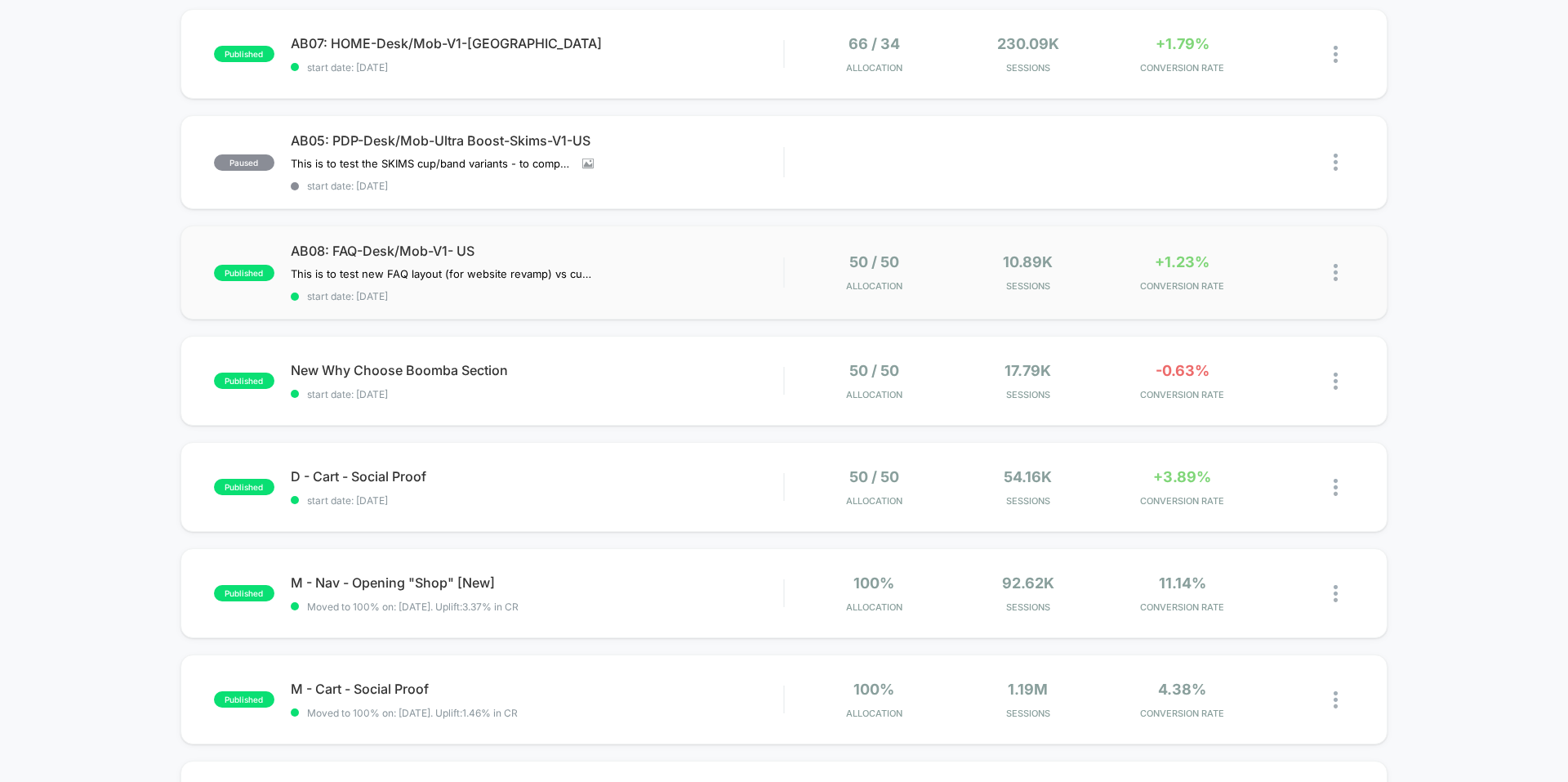
scroll to position [409, 0]
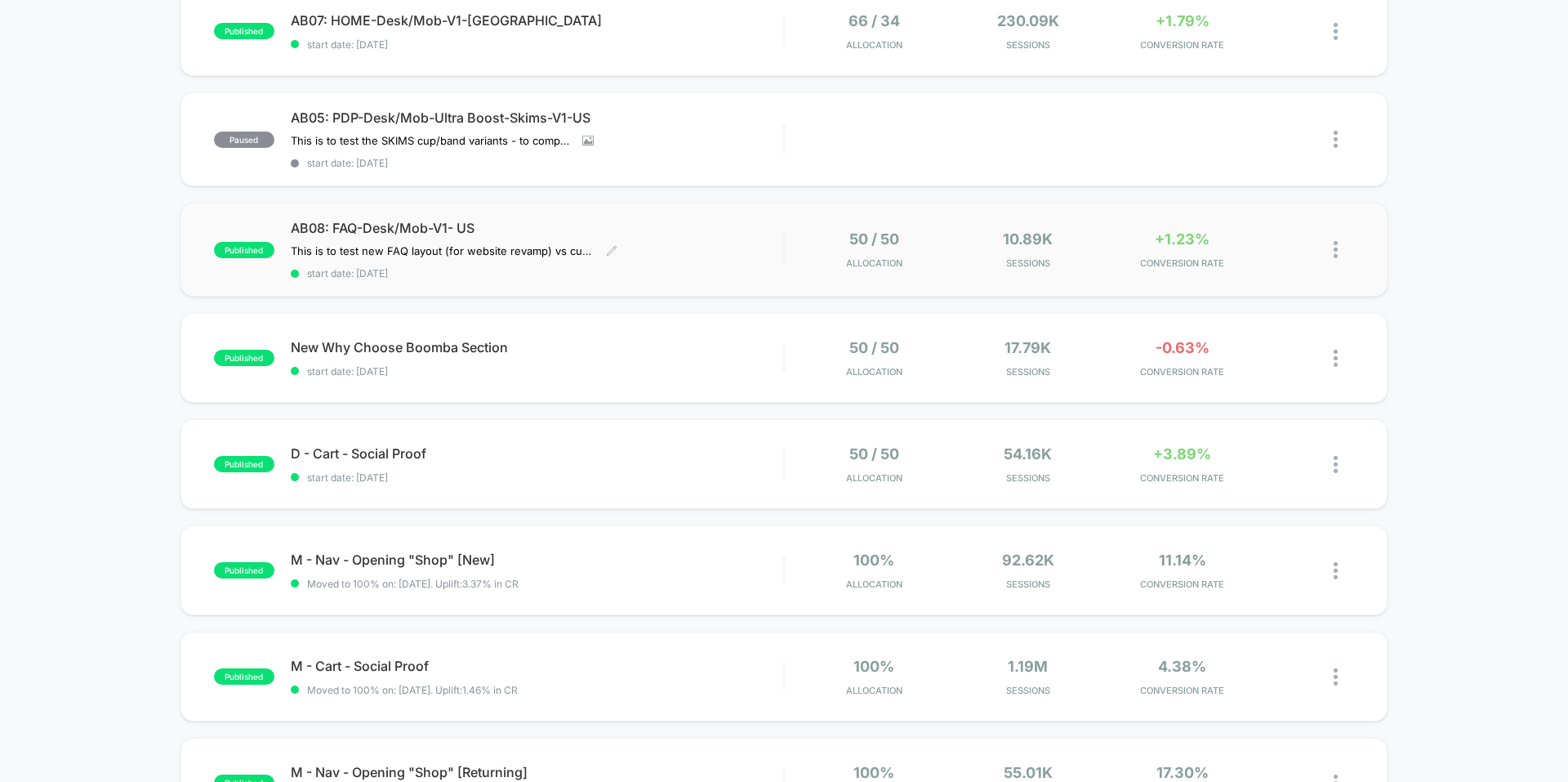
click at [750, 226] on span "AB08: FAQ-Desk/Mob-V1- US" at bounding box center [536, 227] width 492 height 16
